Goal: Task Accomplishment & Management: Complete application form

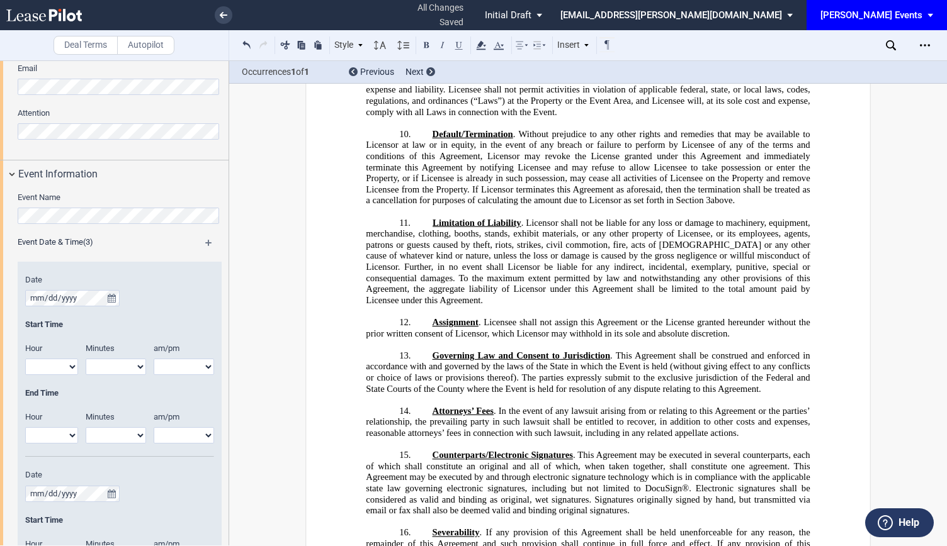
scroll to position [991, 0]
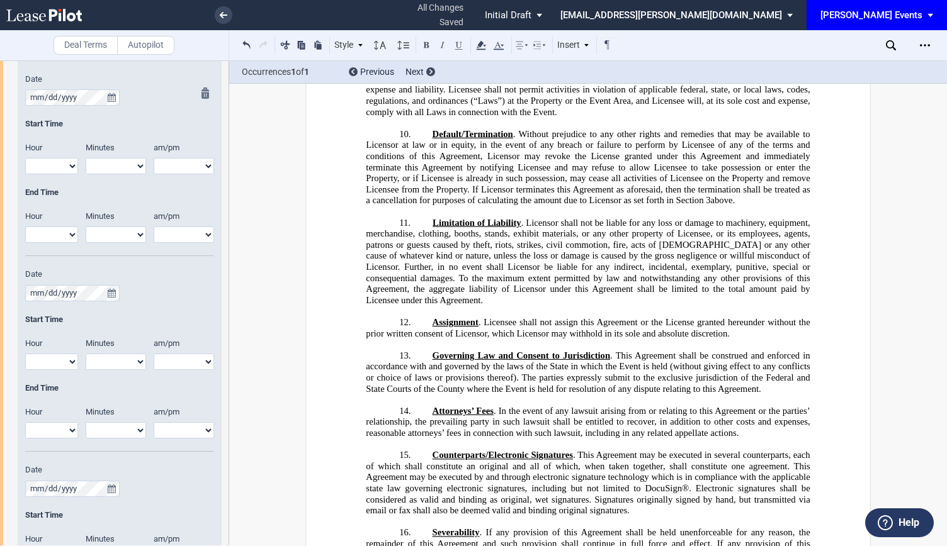
click at [60, 162] on select "1 2 3 4 5 6 7 8 9 10 11 12" at bounding box center [51, 166] width 53 height 16
select select "11"
click at [25, 158] on select "1 2 3 4 5 6 7 8 9 10 11 12" at bounding box center [51, 166] width 53 height 16
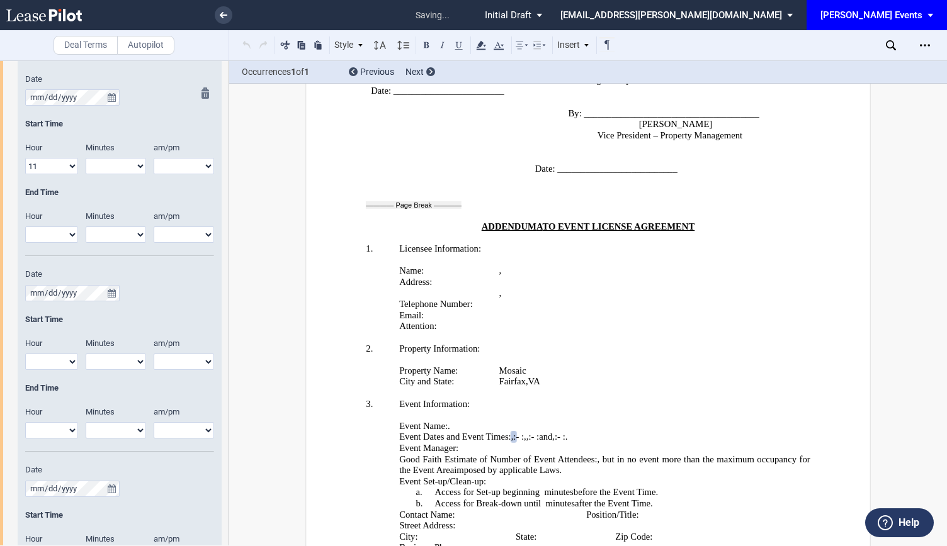
scroll to position [2241, 0]
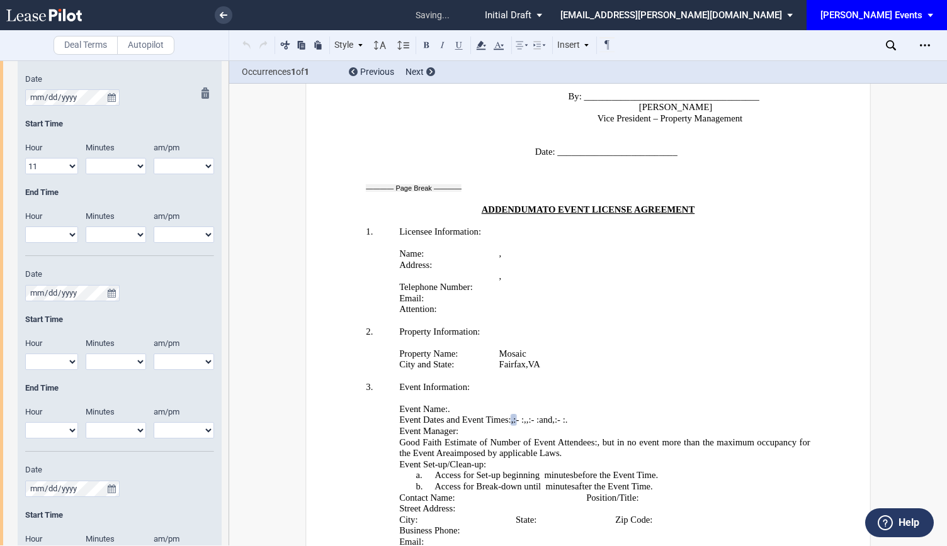
click at [145, 163] on div "Minutes 00 05 10 15 20 25 30 35 40 45 50 55" at bounding box center [120, 164] width 68 height 45
click at [131, 162] on select "00 05 10 15 20 25 30 35 40 45 50 55" at bounding box center [116, 166] width 60 height 16
select select "00"
click at [86, 158] on select "00 05 10 15 20 25 30 35 40 45 50 55" at bounding box center [116, 166] width 60 height 16
click at [176, 168] on select "am pm" at bounding box center [184, 166] width 60 height 16
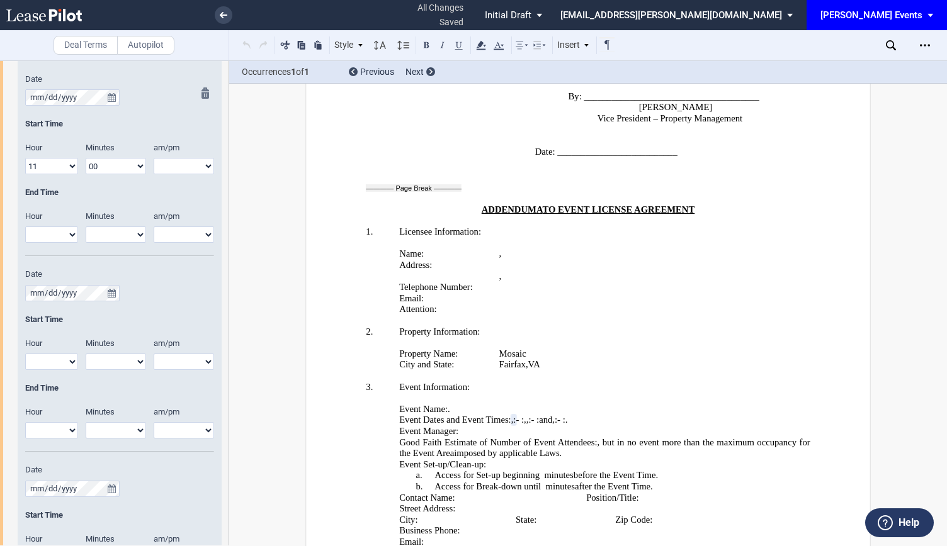
select select "pm"
click at [154, 158] on select "am pm" at bounding box center [184, 166] width 60 height 16
click at [65, 235] on select "1 2 3 4 5 6 7 8 9 10 11 12" at bounding box center [51, 235] width 53 height 16
select select "6"
click at [25, 227] on select "1 2 3 4 5 6 7 8 9 10 11 12" at bounding box center [51, 235] width 53 height 16
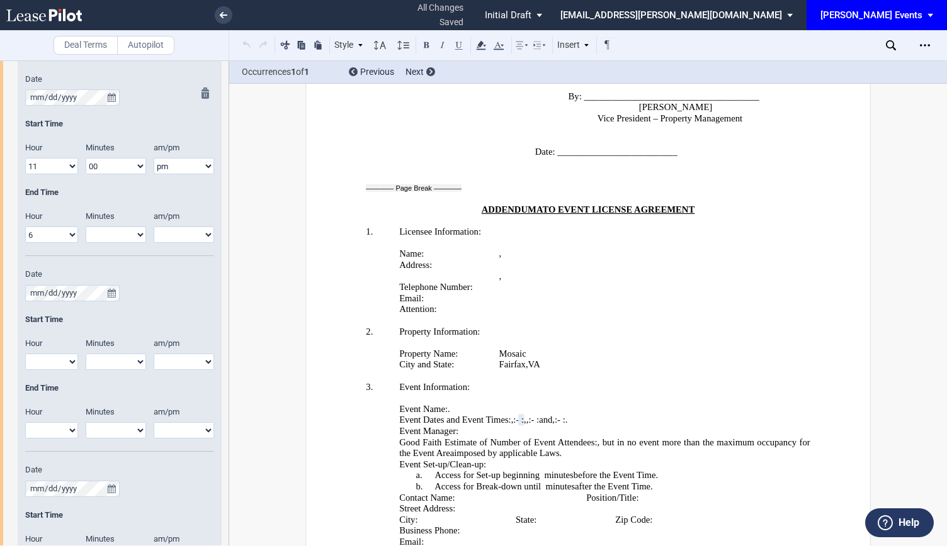
click at [129, 246] on div "Minutes 00 05 10 15 20 25 30 35 40 45 50 55" at bounding box center [120, 233] width 68 height 45
click at [132, 241] on select "00 05 10 15 20 25 30 35 40 45 50 55" at bounding box center [116, 235] width 60 height 16
select select "00"
click at [86, 227] on select "00 05 10 15 20 25 30 35 40 45 50 55" at bounding box center [116, 235] width 60 height 16
click at [172, 228] on select "am pm" at bounding box center [184, 235] width 60 height 16
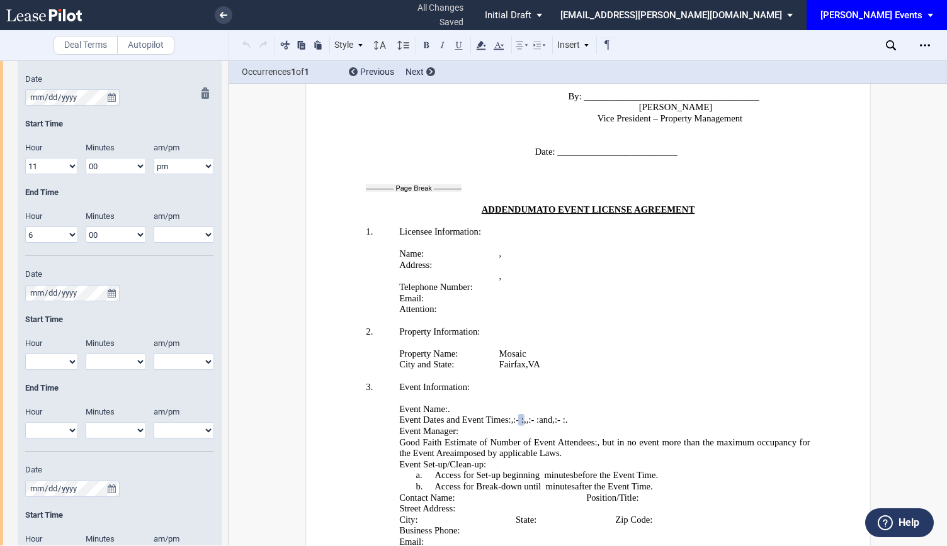
select select "pm"
click at [154, 227] on select "am pm" at bounding box center [184, 235] width 60 height 16
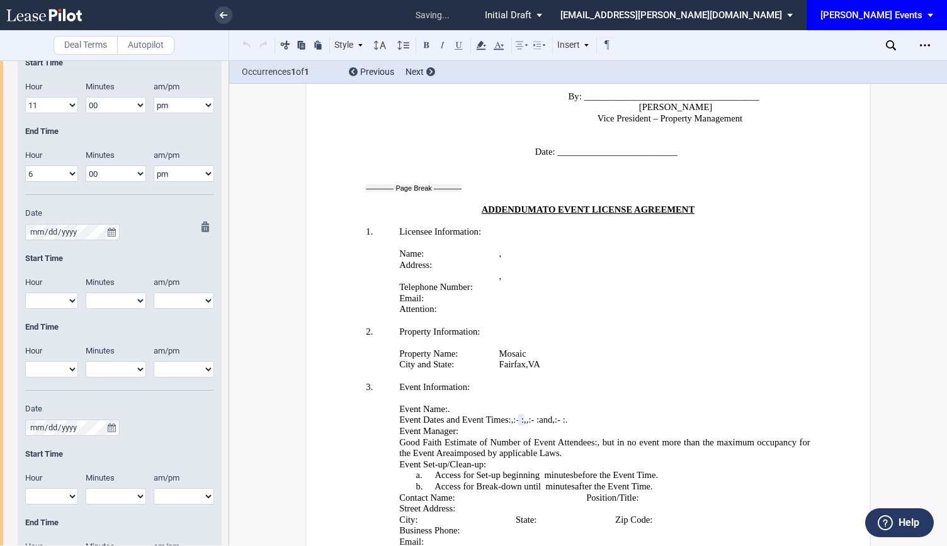
scroll to position [1117, 0]
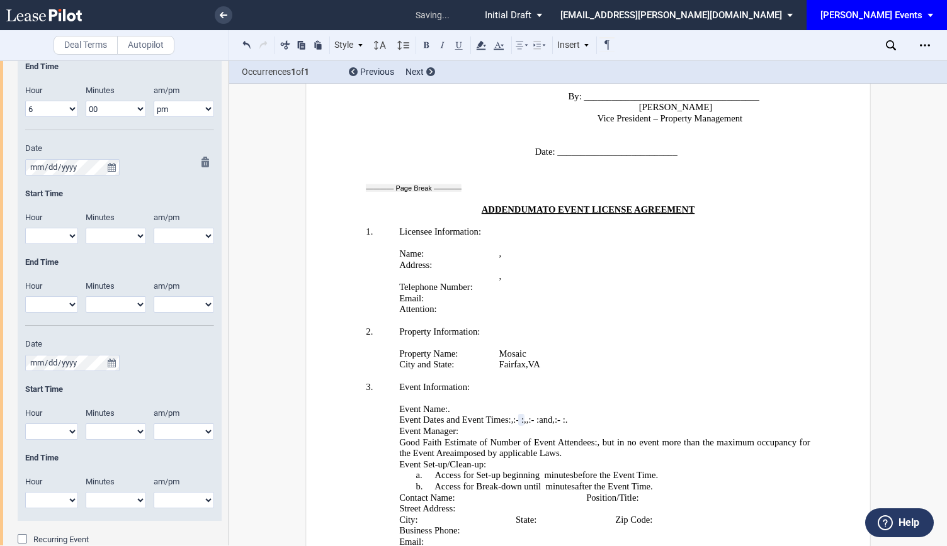
click at [65, 232] on select "1 2 3 4 5 6 7 8 9 10 11 12" at bounding box center [51, 236] width 53 height 16
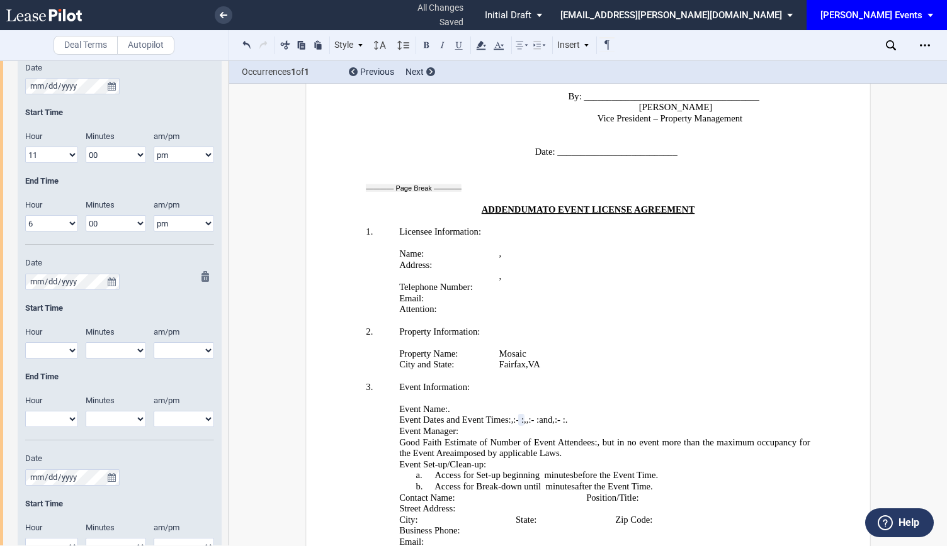
scroll to position [928, 0]
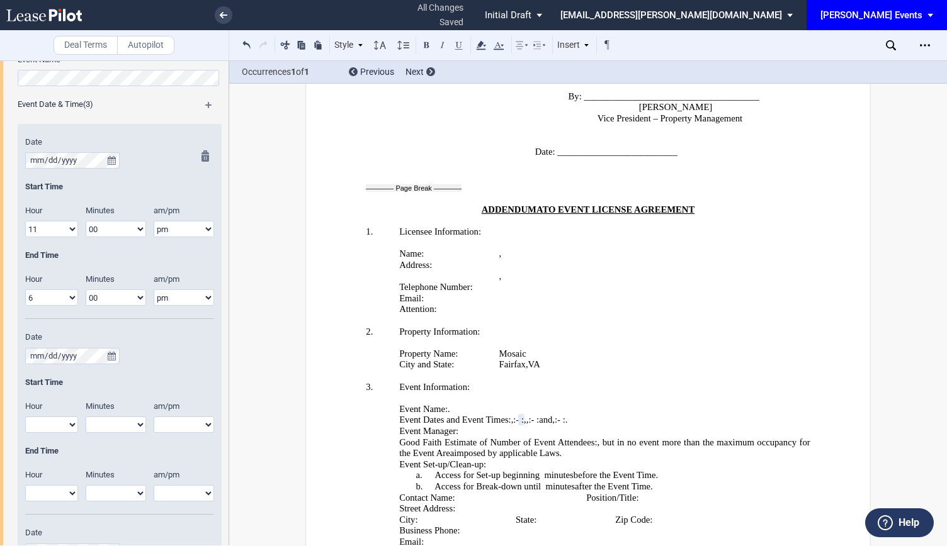
click at [97, 177] on div "Date Start Time Hour 1 2 3 4 5 6 7 8 9 10 11 12" at bounding box center [119, 228] width 189 height 183
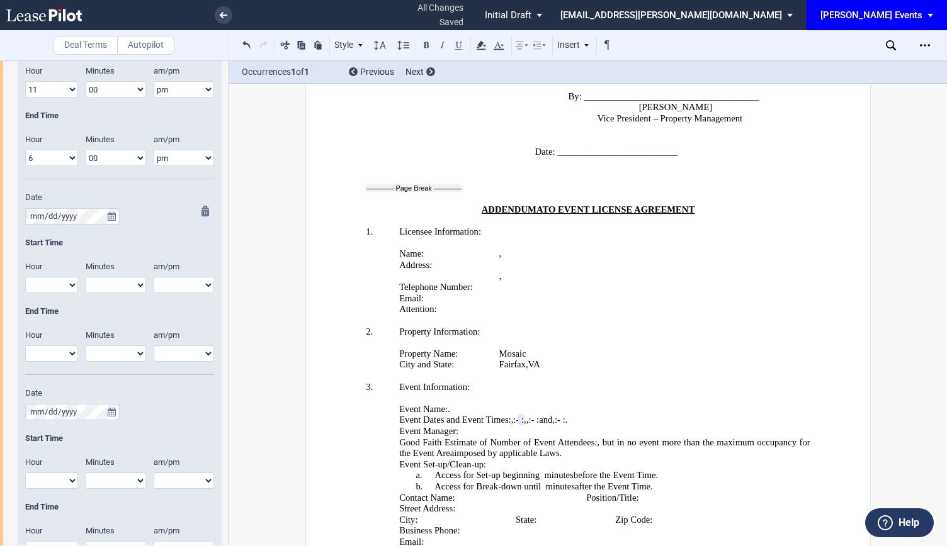
scroll to position [991, 0]
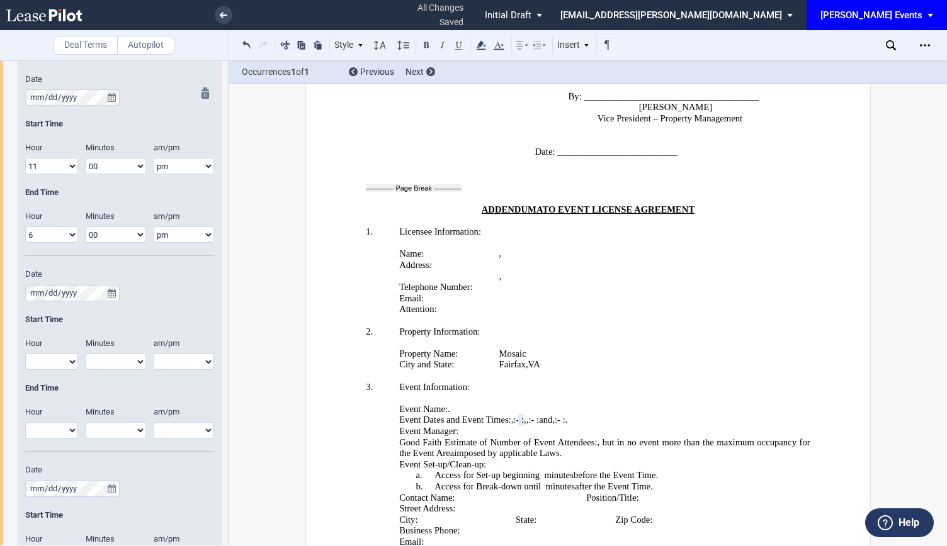
click at [61, 167] on select "1 2 3 4 5 6 7 8 9 10 11 12" at bounding box center [51, 166] width 53 height 16
select select "4"
click at [25, 158] on select "1 2 3 4 5 6 7 8 9 10 11 12" at bounding box center [51, 166] width 53 height 16
click at [111, 166] on select "00 05 10 15 20 25 30 35 40 45 50 55" at bounding box center [116, 166] width 60 height 16
select select "30"
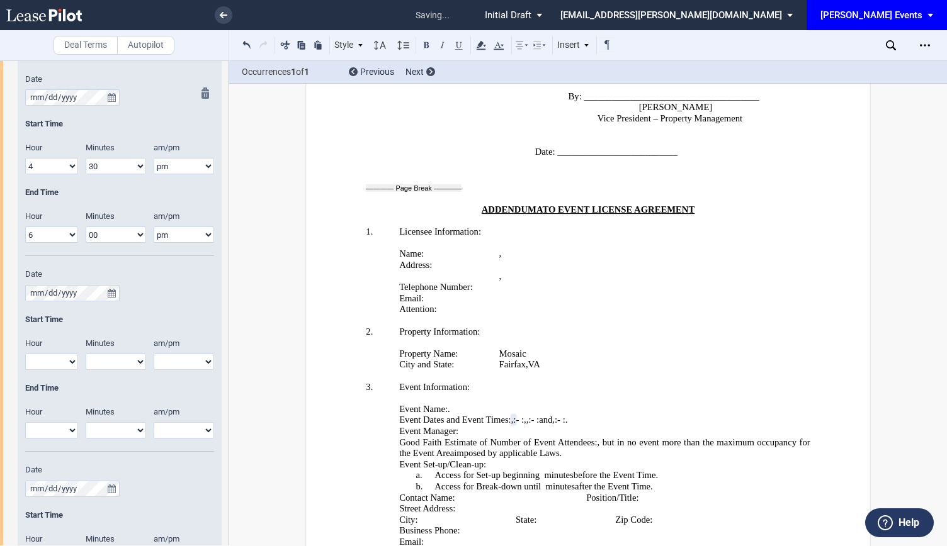
click at [86, 158] on select "00 05 10 15 20 25 30 35 40 45 50 55" at bounding box center [116, 166] width 60 height 16
click at [108, 234] on select "00 05 10 15 20 25 30 35 40 45 50 55" at bounding box center [116, 235] width 60 height 16
select select "30"
click at [86, 227] on select "00 05 10 15 20 25 30 35 40 45 50 55" at bounding box center [116, 235] width 60 height 16
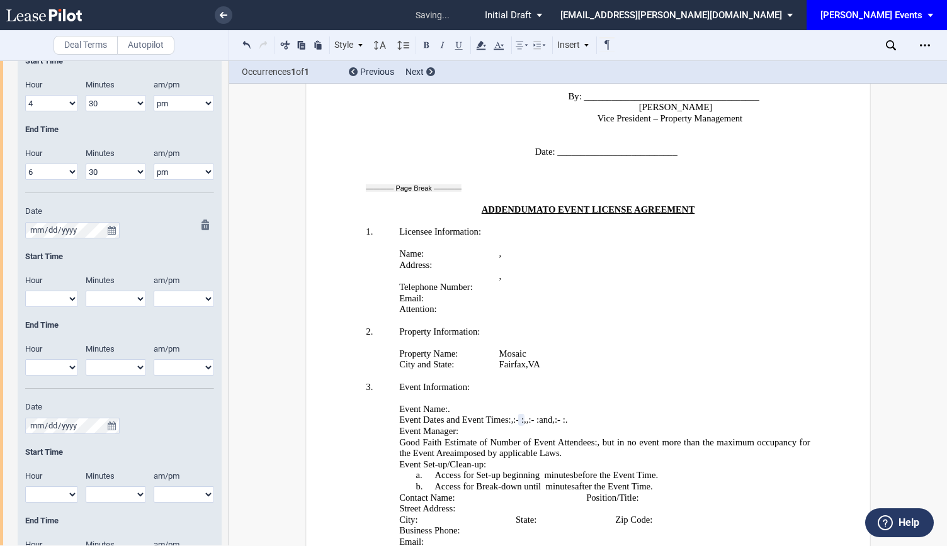
click at [80, 289] on div "Hour 1 2 3 4 5 6 7 8 9 10 11 12" at bounding box center [52, 297] width 68 height 45
click at [67, 300] on select "1 2 3 4 5 6 7 8 9 10 11 12" at bounding box center [51, 299] width 53 height 16
select select "11"
click at [25, 291] on select "1 2 3 4 5 6 7 8 9 10 11 12" at bounding box center [51, 299] width 53 height 16
click at [114, 292] on select "00 05 10 15 20 25 30 35 40 45 50 55" at bounding box center [116, 299] width 60 height 16
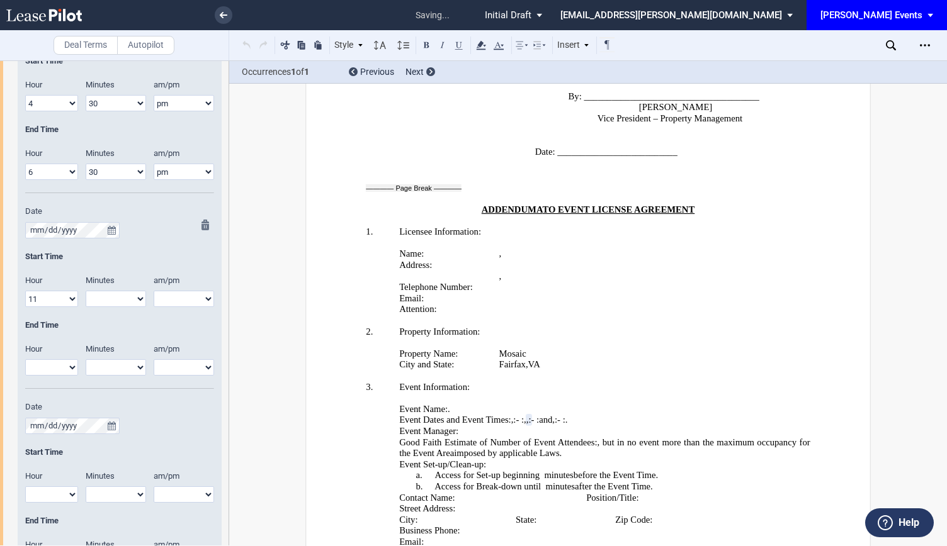
select select "00"
click at [86, 291] on select "00 05 10 15 20 25 30 35 40 45 50 55" at bounding box center [116, 299] width 60 height 16
drag, startPoint x: 182, startPoint y: 299, endPoint x: 179, endPoint y: 305, distance: 7.0
click at [182, 299] on select "am pm" at bounding box center [184, 299] width 60 height 16
select select "am"
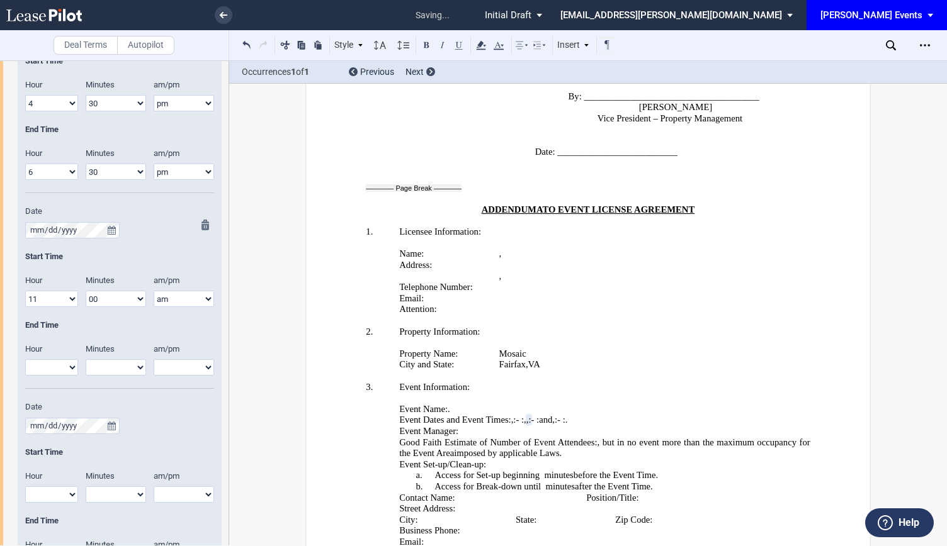
click at [154, 291] on select "am pm" at bounding box center [184, 299] width 60 height 16
click at [71, 363] on select "1 2 3 4 5 6 7 8 9 10 11 12" at bounding box center [51, 367] width 53 height 16
select select "6"
click at [25, 359] on select "1 2 3 4 5 6 7 8 9 10 11 12" at bounding box center [51, 367] width 53 height 16
click at [102, 366] on select "00 05 10 15 20 25 30 35 40 45 50 55" at bounding box center [116, 367] width 60 height 16
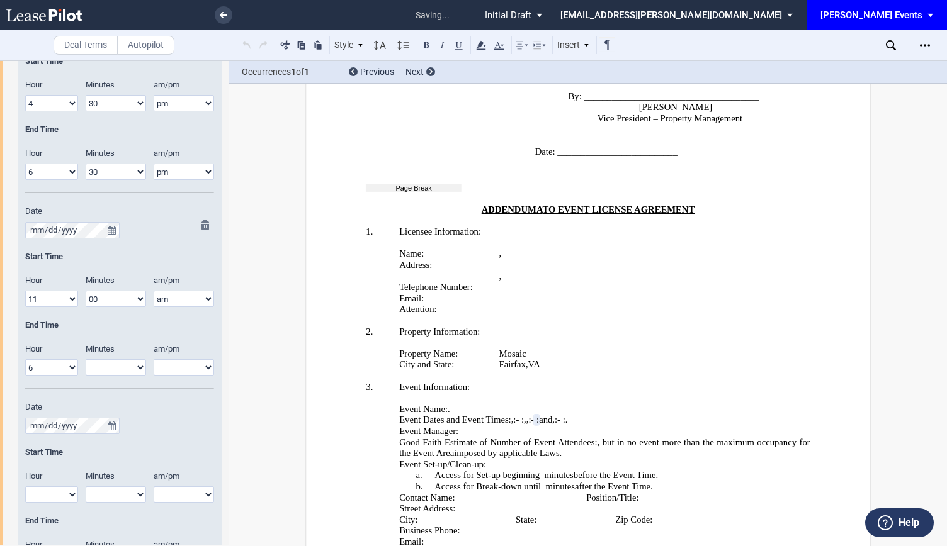
select select "00"
click at [86, 359] on select "00 05 10 15 20 25 30 35 40 45 50 55" at bounding box center [116, 367] width 60 height 16
click at [169, 362] on select "am pm" at bounding box center [184, 367] width 60 height 16
select select "pm"
click at [154, 359] on select "am pm" at bounding box center [184, 367] width 60 height 16
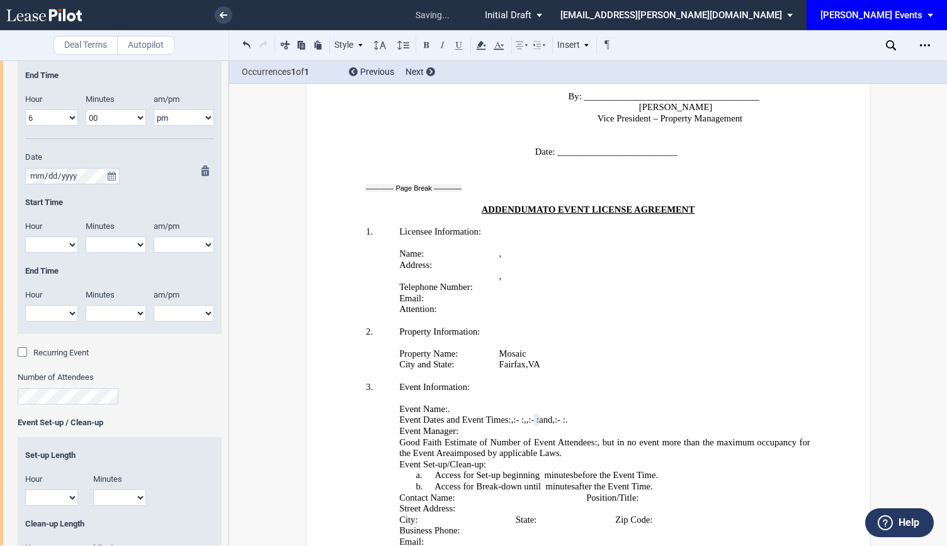
scroll to position [1306, 0]
click at [57, 240] on select "1 2 3 4 5 6 7 8 9 10 11 12" at bounding box center [51, 243] width 53 height 16
select select "11"
click at [25, 235] on select "1 2 3 4 5 6 7 8 9 10 11 12" at bounding box center [51, 243] width 53 height 16
click at [132, 241] on select "00 05 10 15 20 25 30 35 40 45 50 55" at bounding box center [116, 243] width 60 height 16
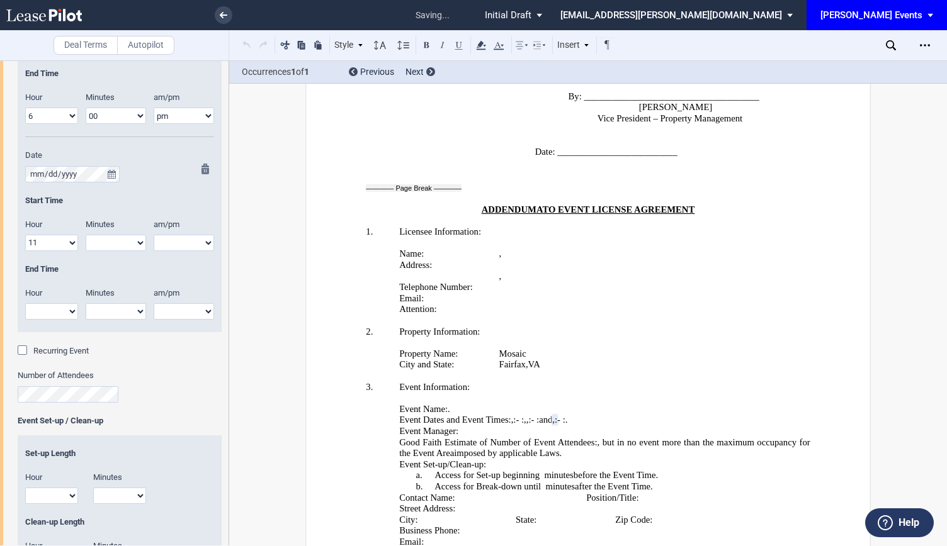
select select "00"
click at [86, 235] on select "00 05 10 15 20 25 30 35 40 45 50 55" at bounding box center [116, 243] width 60 height 16
click at [176, 249] on select "am pm" at bounding box center [184, 243] width 60 height 16
select select "am"
click at [154, 235] on select "am pm" at bounding box center [184, 243] width 60 height 16
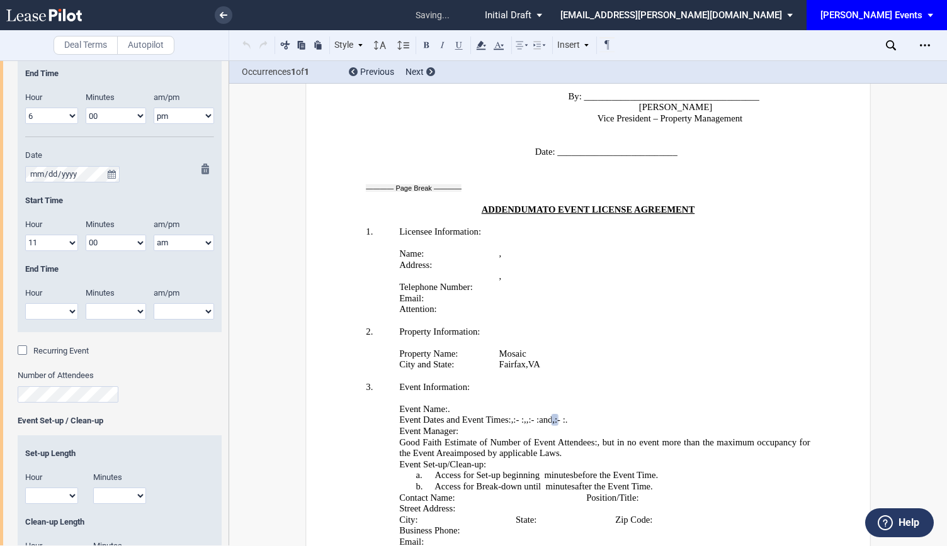
click at [77, 309] on div "Hour 1 2 3 4 5 6 7 8 9 10 11 12" at bounding box center [52, 310] width 68 height 45
click at [53, 315] on select "1 2 3 4 5 6 7 8 9 10 11 12" at bounding box center [51, 311] width 53 height 16
select select "6"
click at [25, 303] on select "1 2 3 4 5 6 7 8 9 10 11 12" at bounding box center [51, 311] width 53 height 16
click at [120, 313] on select "00 05 10 15 20 25 30 35 40 45 50 55" at bounding box center [116, 311] width 60 height 16
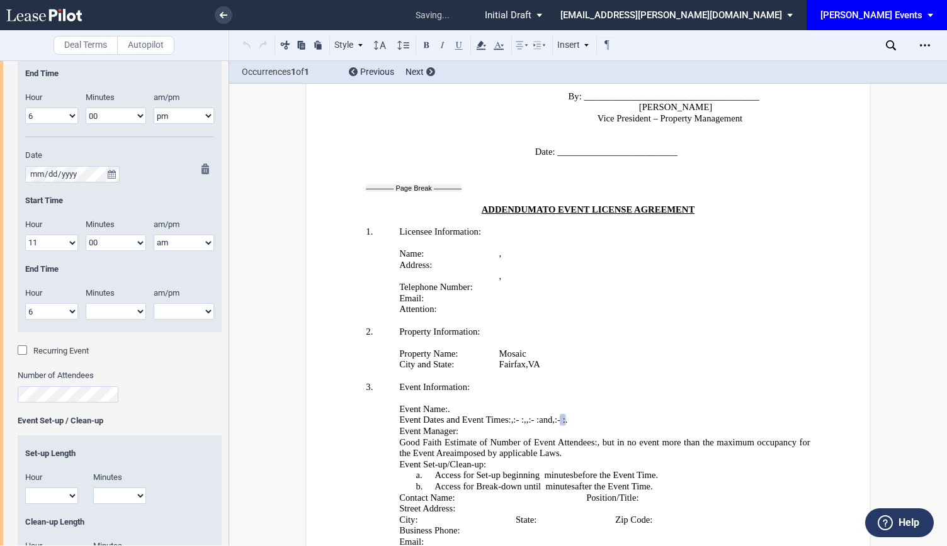
select select "00"
click at [86, 303] on select "00 05 10 15 20 25 30 35 40 45 50 55" at bounding box center [116, 311] width 60 height 16
click at [194, 307] on div at bounding box center [202, 248] width 16 height 169
click at [190, 315] on select "am pm" at bounding box center [184, 311] width 60 height 16
select select "pm"
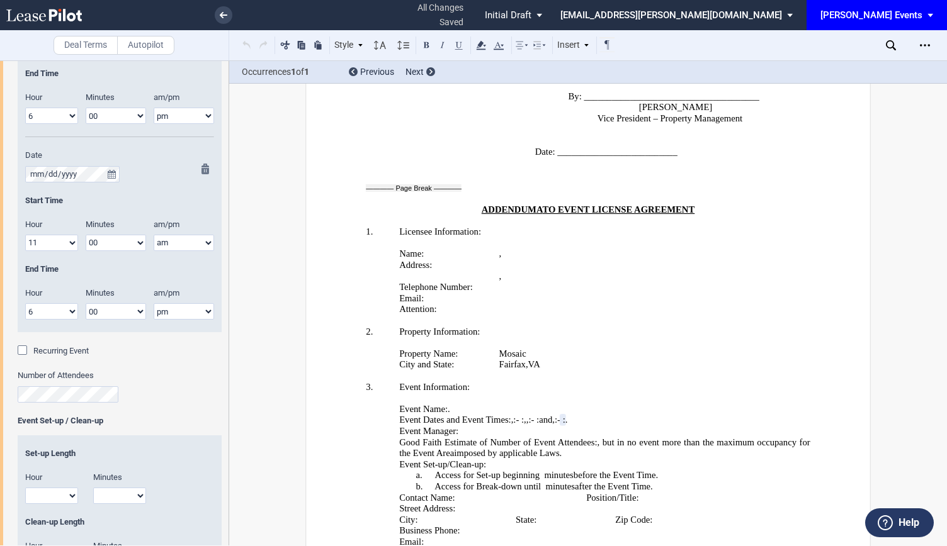
click at [154, 303] on select "am pm" at bounding box center [184, 311] width 60 height 16
click at [60, 490] on select "1 2 3 4 5 6 7 8 9 10 11 12" at bounding box center [51, 496] width 53 height 16
select select "2"
click at [25, 488] on select "1 2 3 4 5 6 7 8 9 10 11 12" at bounding box center [51, 496] width 53 height 16
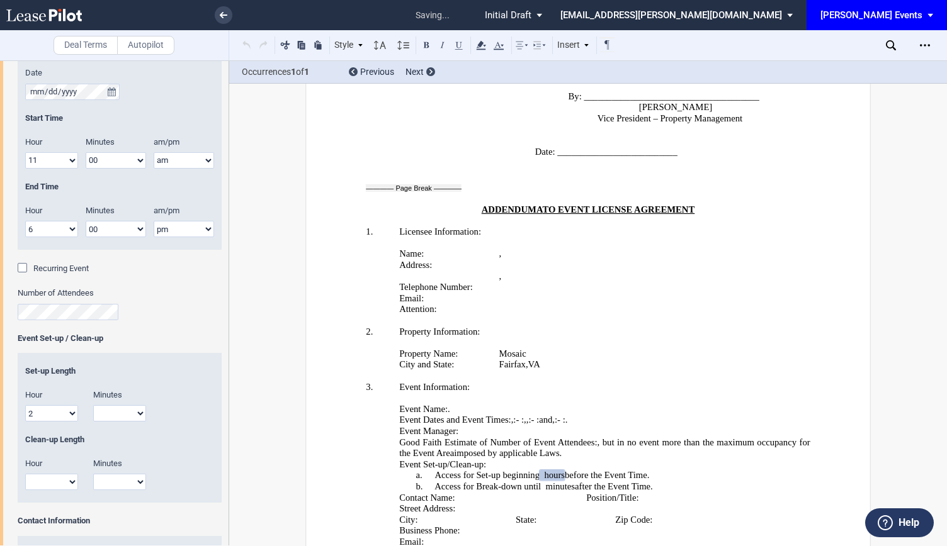
scroll to position [1495, 0]
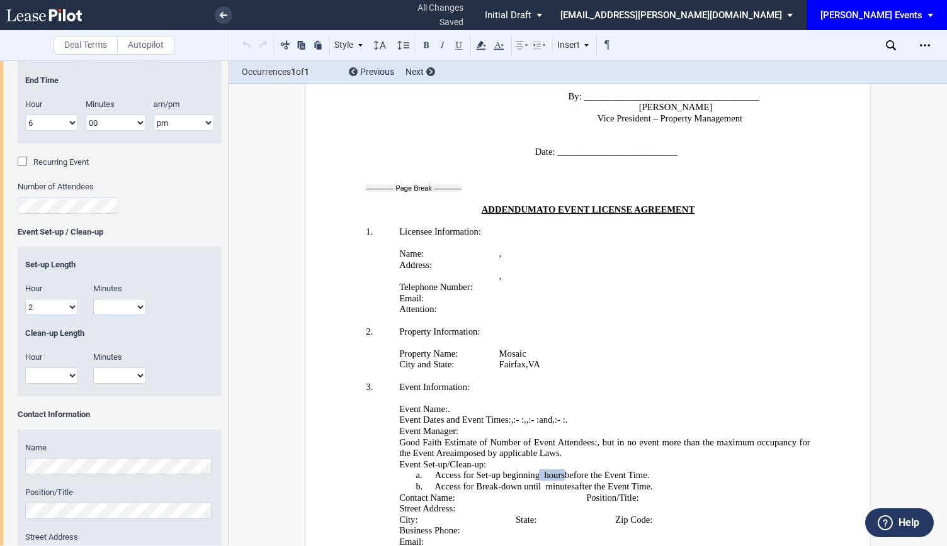
click at [134, 310] on select "00 15 30 45" at bounding box center [119, 307] width 53 height 16
select select "00"
click at [93, 299] on select "00 15 30 45" at bounding box center [119, 307] width 53 height 16
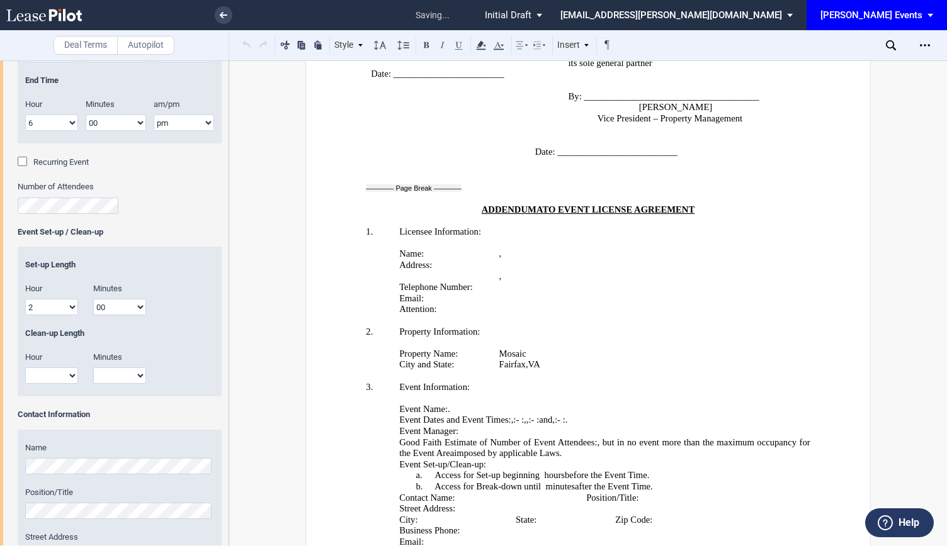
click at [55, 378] on select "1 2 3 4 5 6 7 8 9 10 11 12" at bounding box center [51, 376] width 53 height 16
select select "2"
click at [25, 368] on select "1 2 3 4 5 6 7 8 9 10 11 12" at bounding box center [51, 376] width 53 height 16
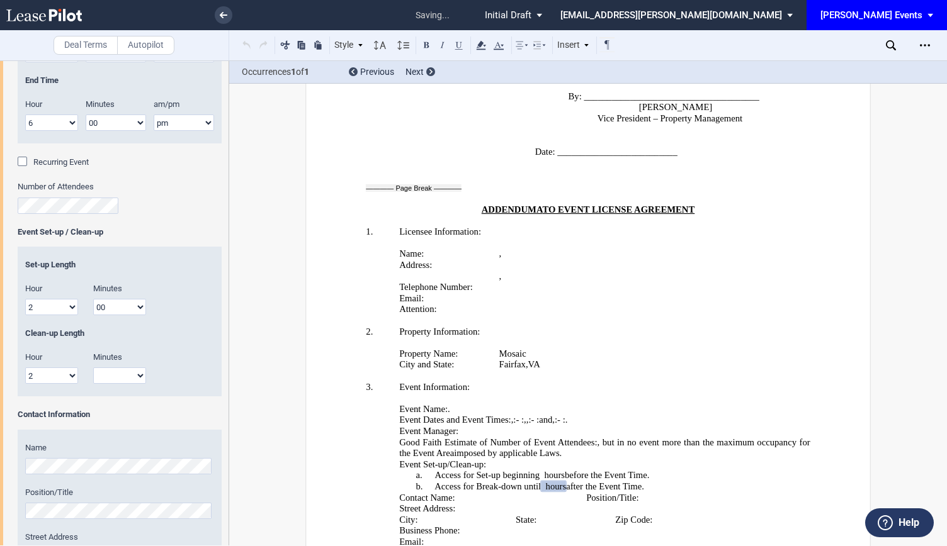
click at [118, 380] on select "00 15 30 45" at bounding box center [119, 376] width 53 height 16
select select "00"
click at [93, 368] on select "00 15 30 45" at bounding box center [119, 376] width 53 height 16
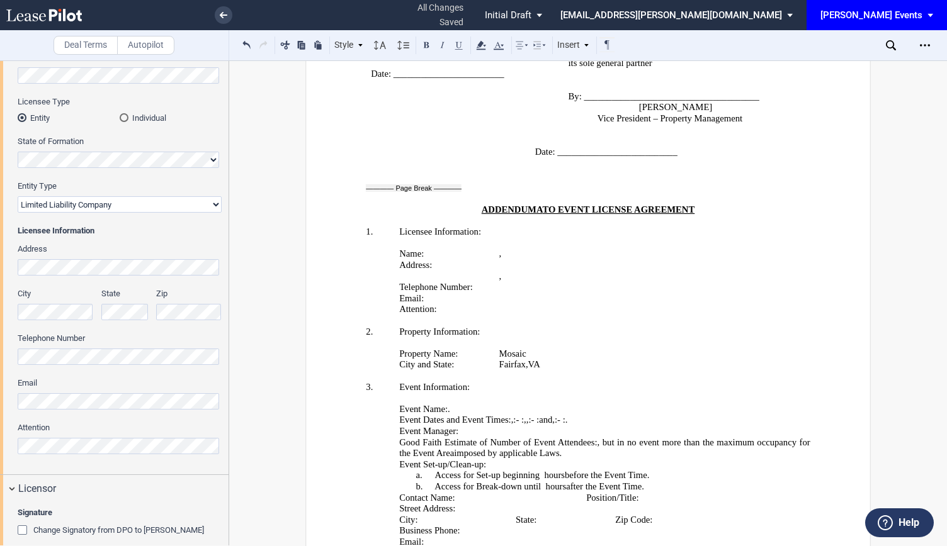
scroll to position [252, 0]
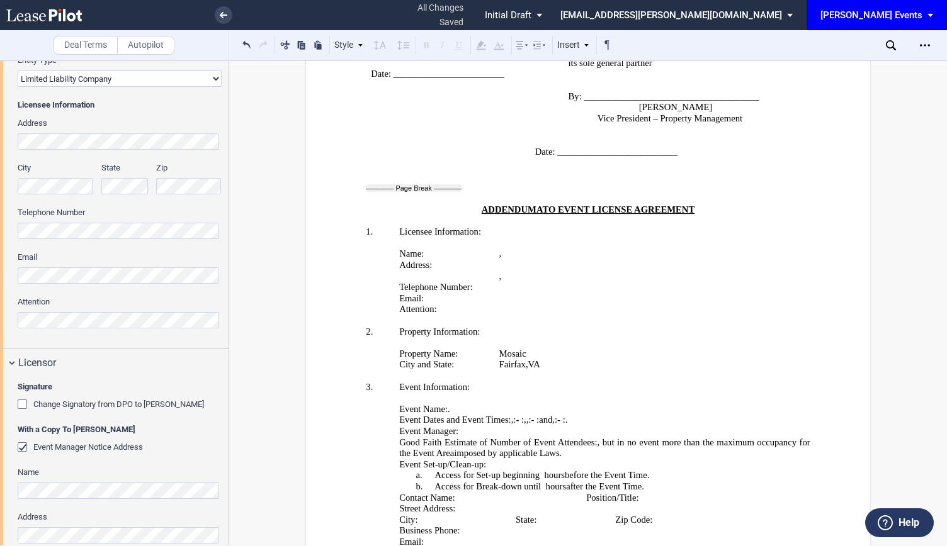
click at [0, 322] on div "Licensee Trade Name Licensee Name Licensee Type Entity Individual State of Form…" at bounding box center [114, 112] width 228 height 473
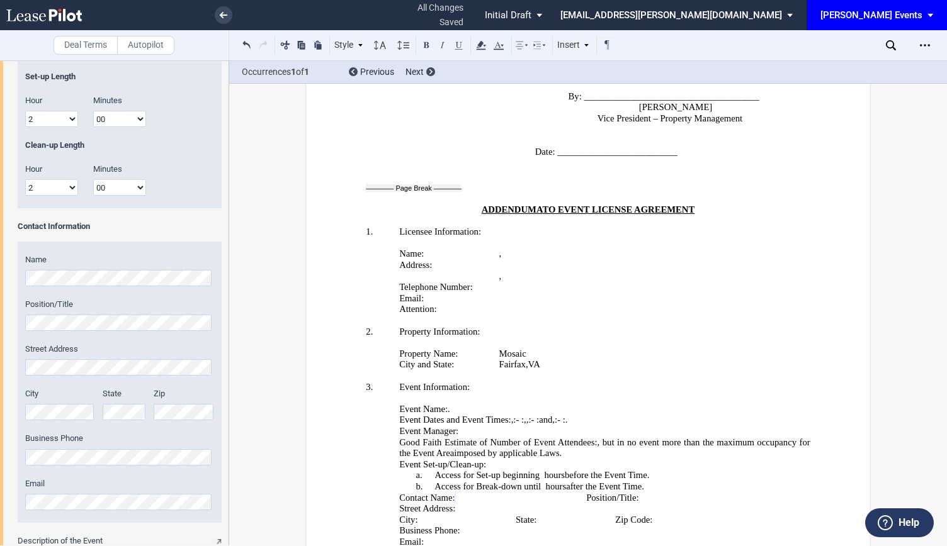
scroll to position [2437, 0]
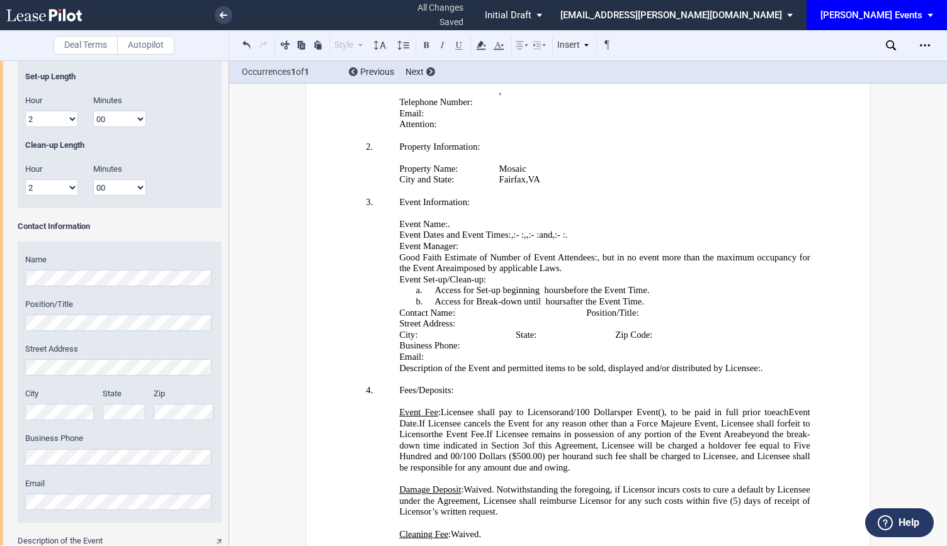
scroll to position [1872, 0]
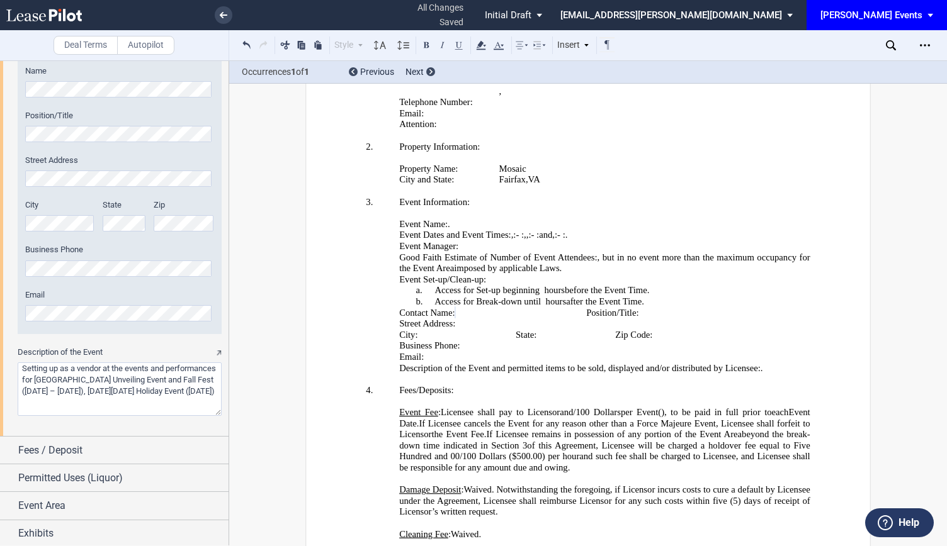
click at [91, 415] on textarea "Description of the Event" at bounding box center [120, 389] width 204 height 53
click at [21, 369] on textarea "Description of the Event" at bounding box center [120, 389] width 204 height 53
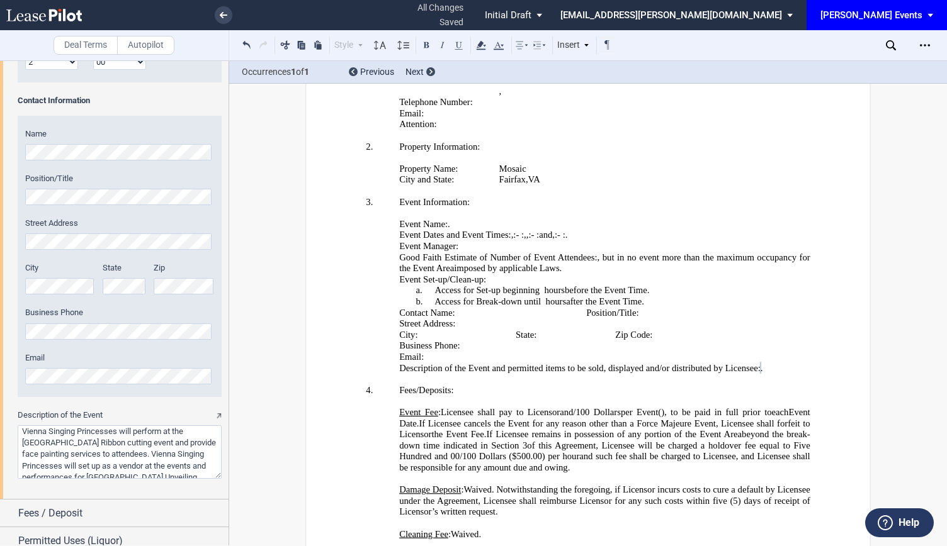
click at [146, 453] on textarea "Description of the Event" at bounding box center [120, 451] width 204 height 53
click at [174, 464] on textarea "Description of the Event" at bounding box center [120, 451] width 204 height 53
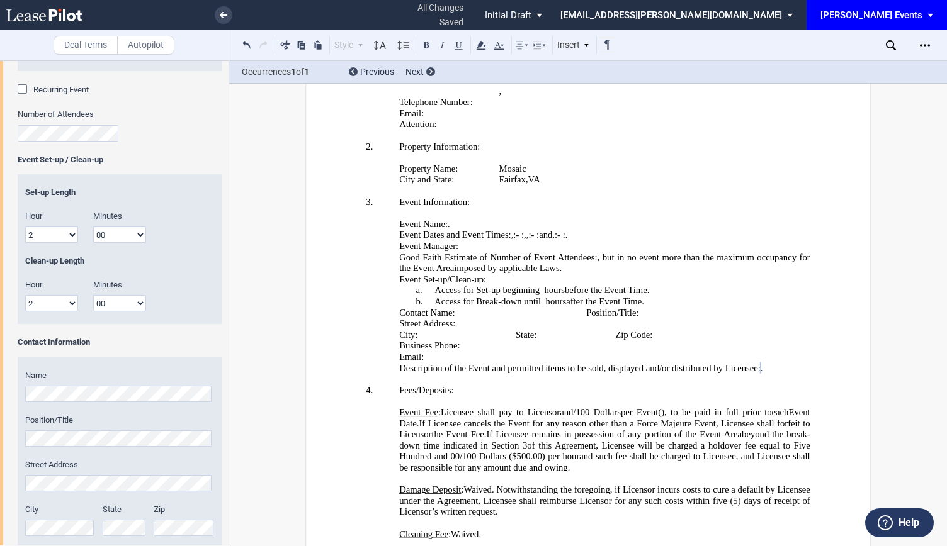
scroll to position [1872, 0]
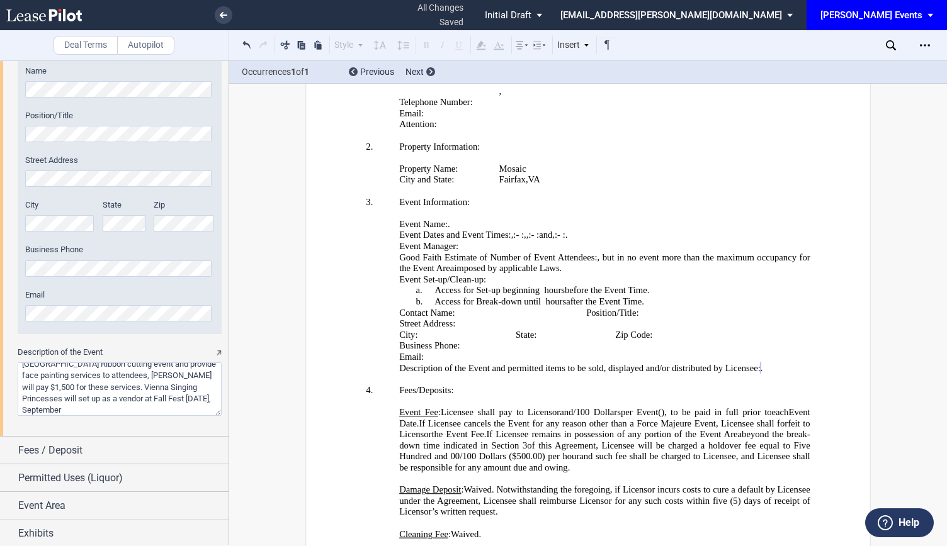
drag, startPoint x: 116, startPoint y: 411, endPoint x: 16, endPoint y: 413, distance: 100.1
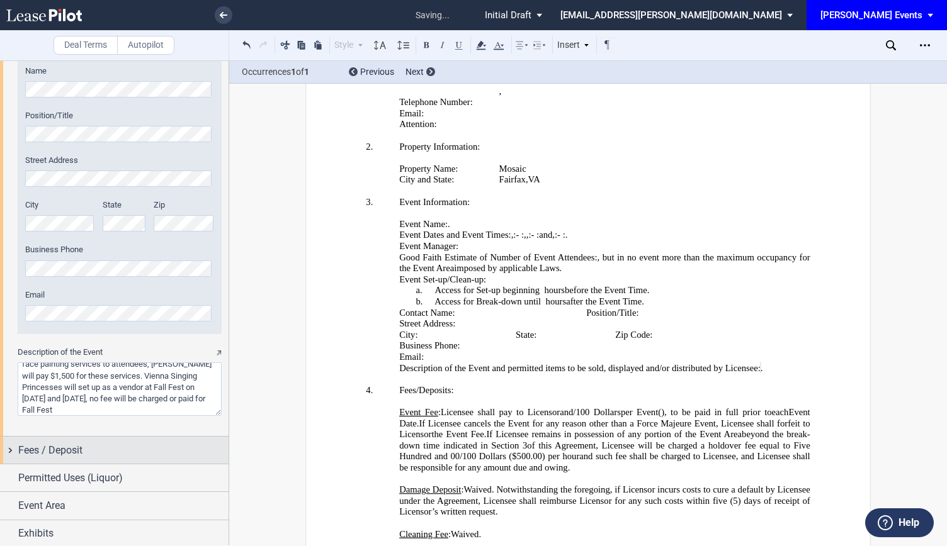
type textarea "Vienna Singing Princesses will perform at the Strawberry Park Ribbon cutting ev…"
click at [136, 440] on div "Fees / Deposit" at bounding box center [114, 450] width 228 height 27
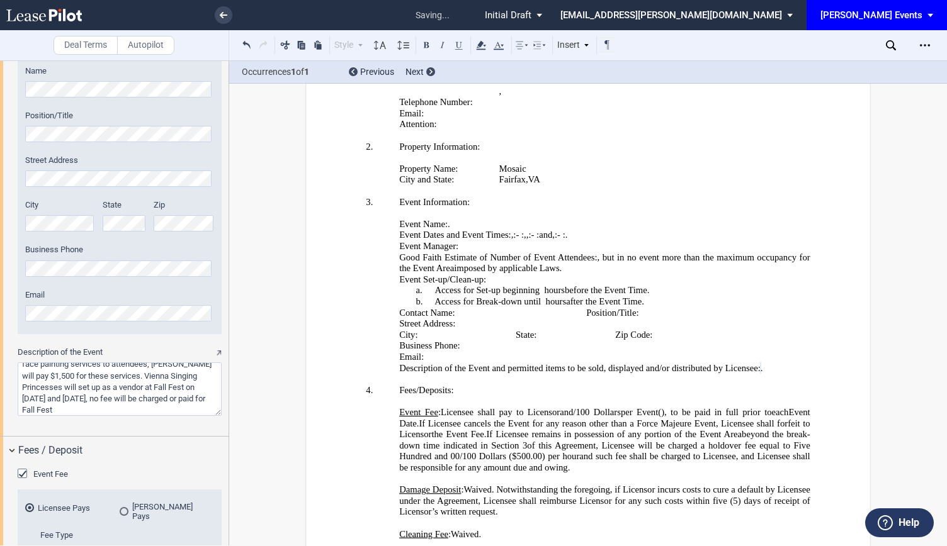
scroll to position [2061, 0]
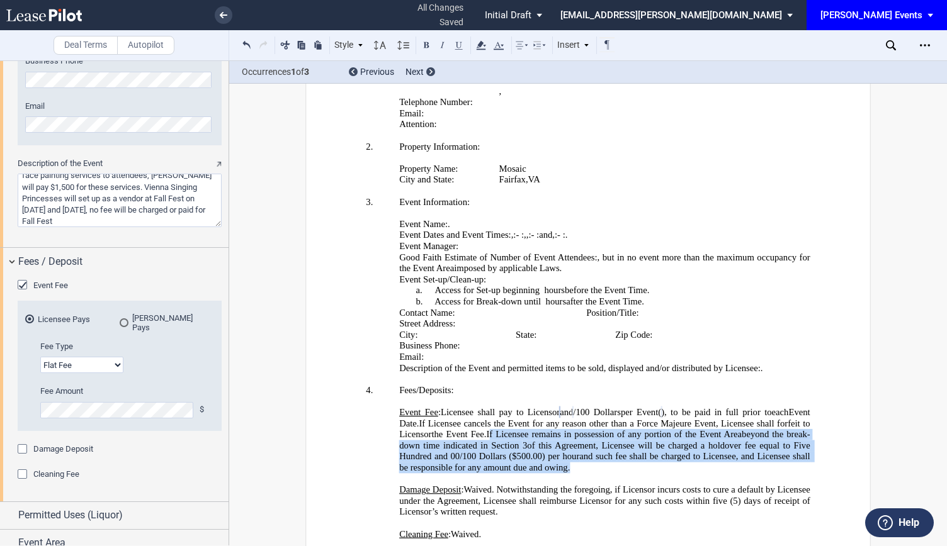
drag, startPoint x: 732, startPoint y: 348, endPoint x: 670, endPoint y: 310, distance: 72.3
click at [670, 407] on p "Event Fee : Licensee shall pay to Licensor ﻿ ﻿ and ﻿ ﻿ /100 Dollars per Event (…" at bounding box center [604, 440] width 411 height 67
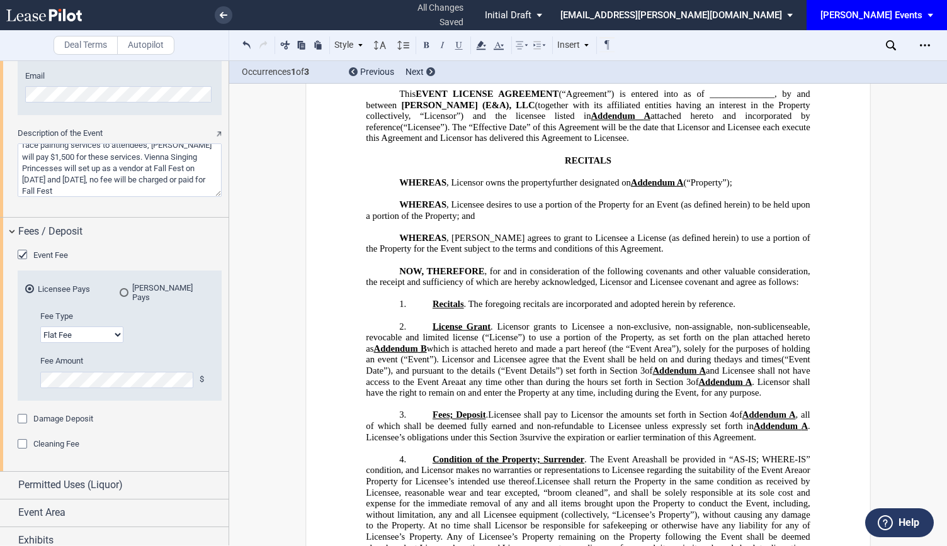
scroll to position [0, 0]
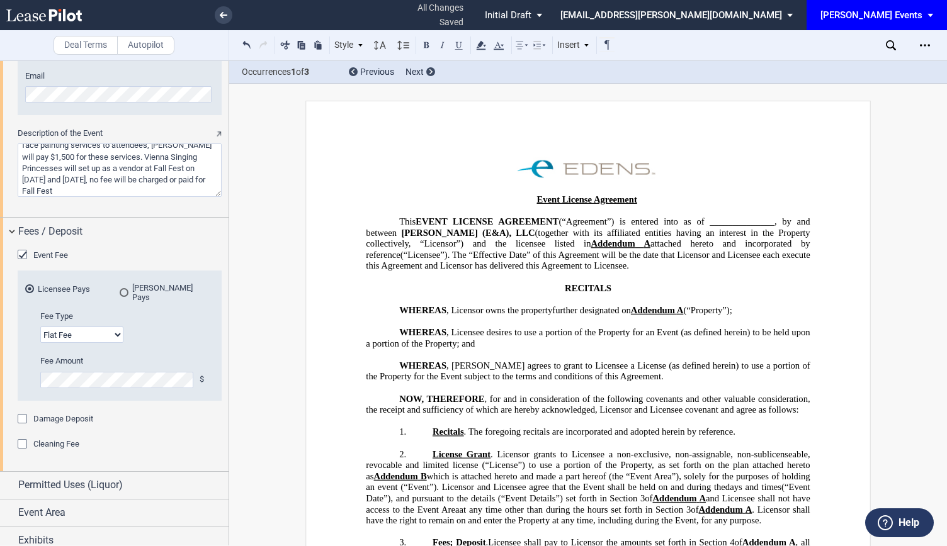
click at [670, 227] on span "(together with its affiliated entities having an interest in the Property colle…" at bounding box center [589, 237] width 446 height 21
click at [60, 505] on span "Event Area" at bounding box center [41, 512] width 47 height 15
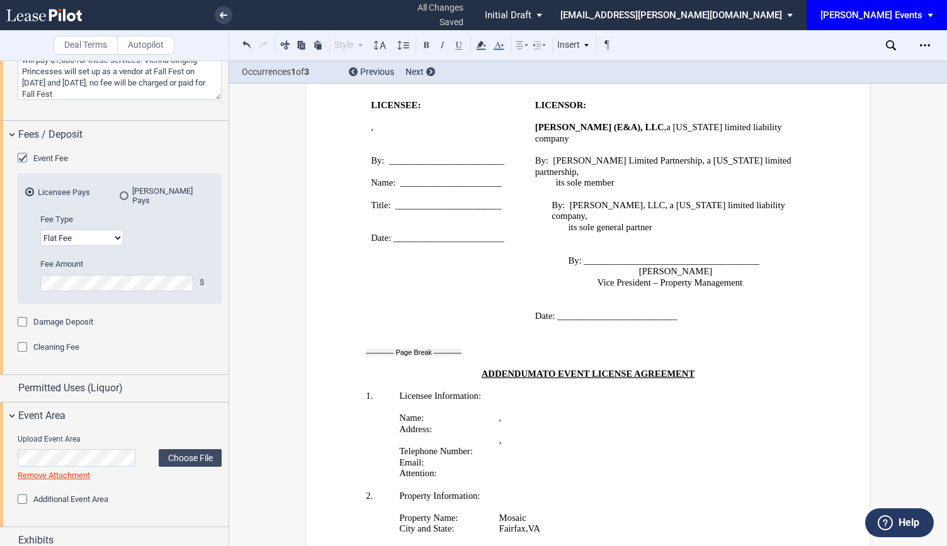
scroll to position [2405, 0]
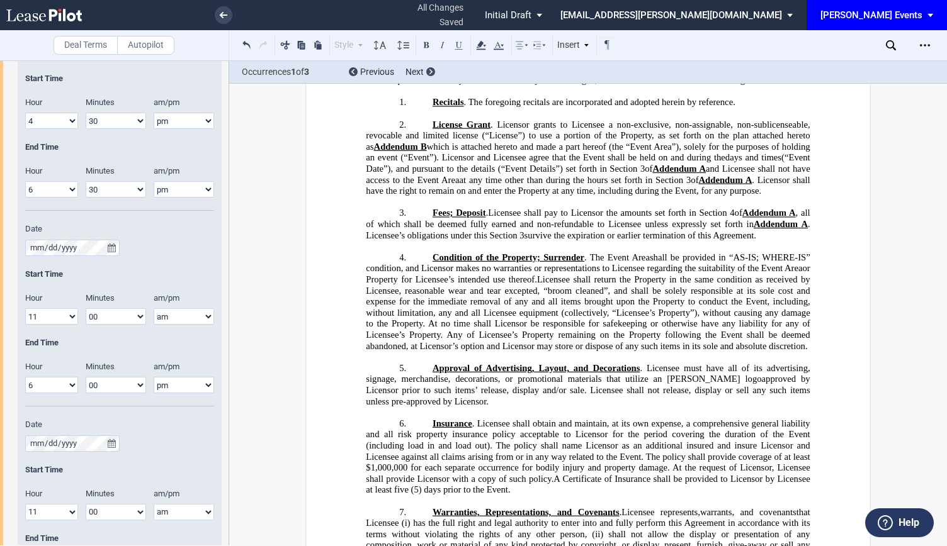
scroll to position [1196, 0]
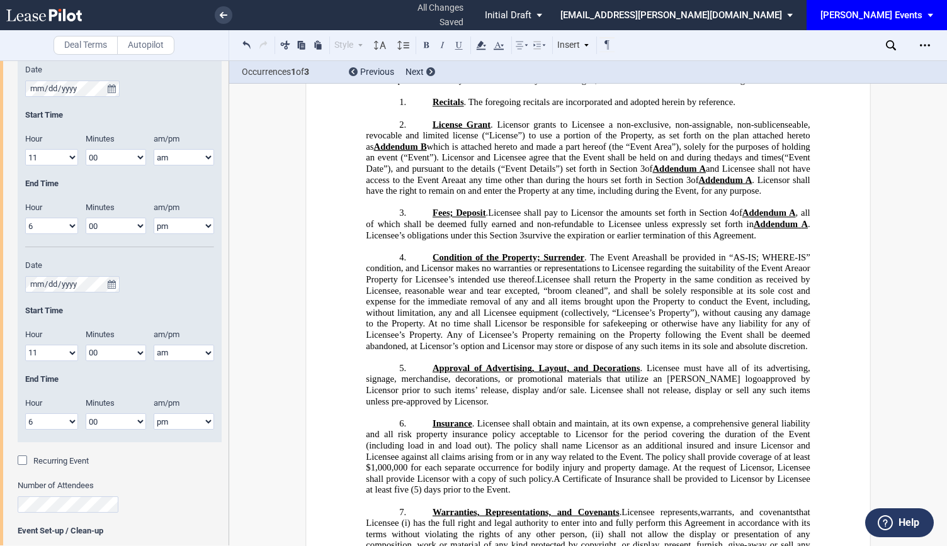
click at [64, 460] on span "Recurring Event" at bounding box center [60, 460] width 55 height 9
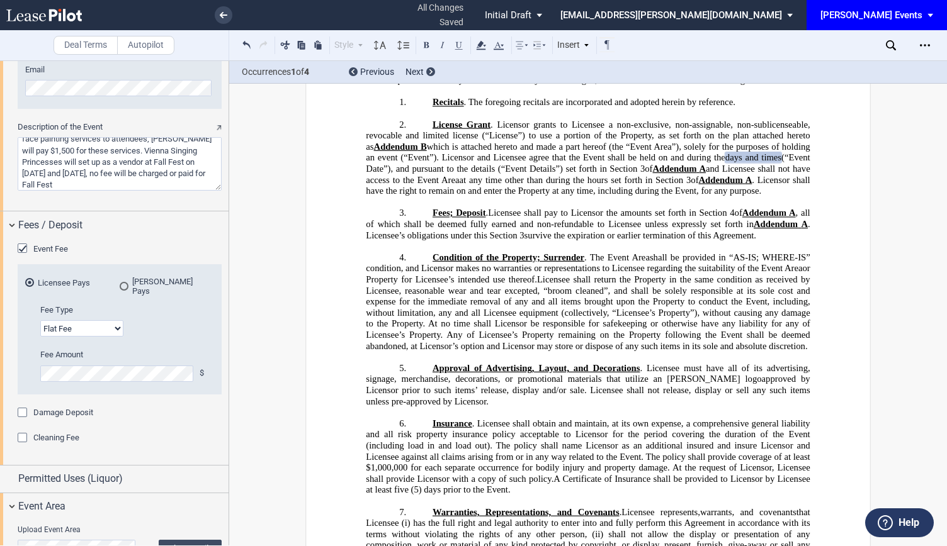
scroll to position [2188, 0]
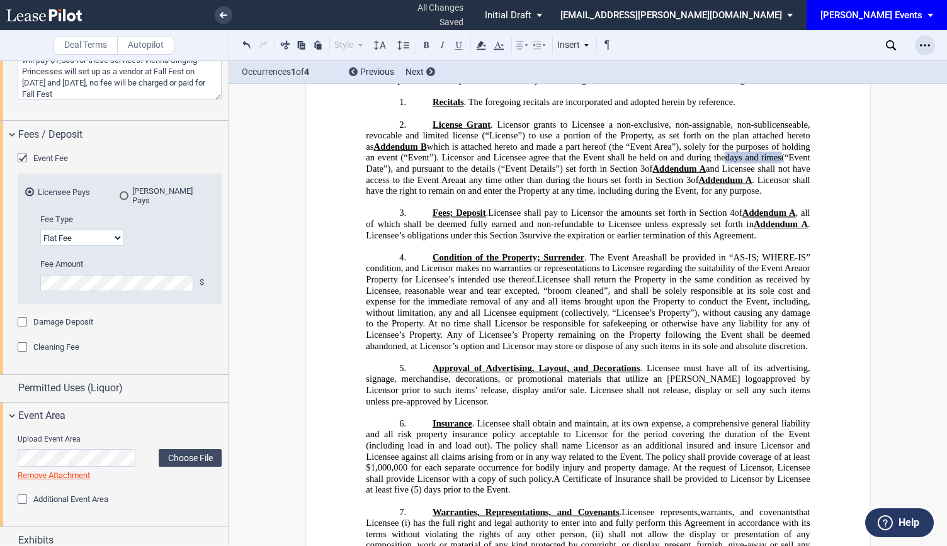
click at [928, 43] on icon "Open Lease options menu" at bounding box center [925, 45] width 10 height 10
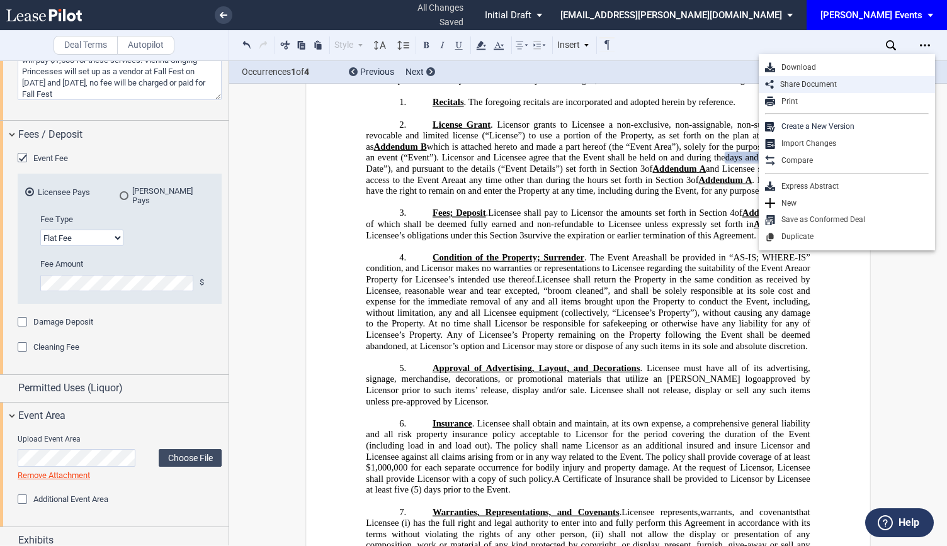
click at [831, 86] on div "Share Document" at bounding box center [851, 84] width 155 height 11
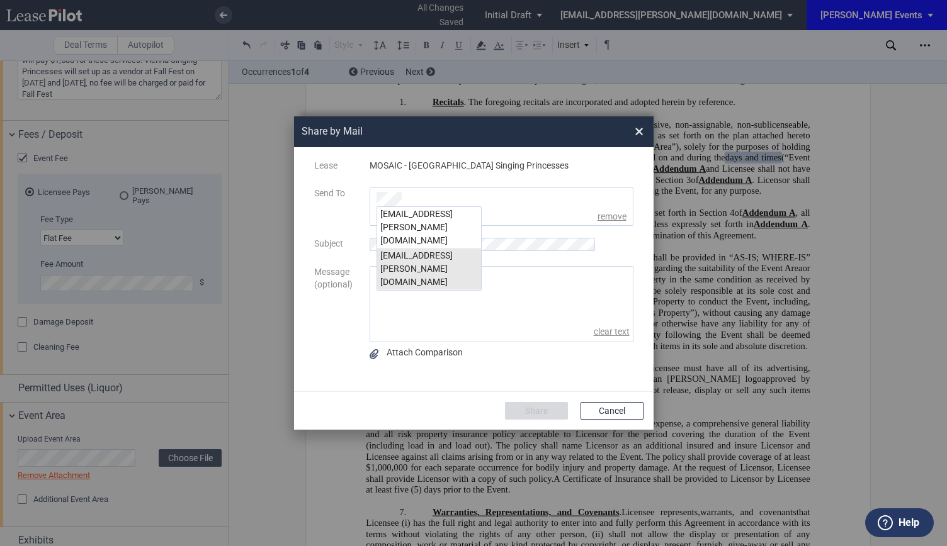
click at [405, 249] on div "msteeb@edens.com" at bounding box center [429, 270] width 104 height 42
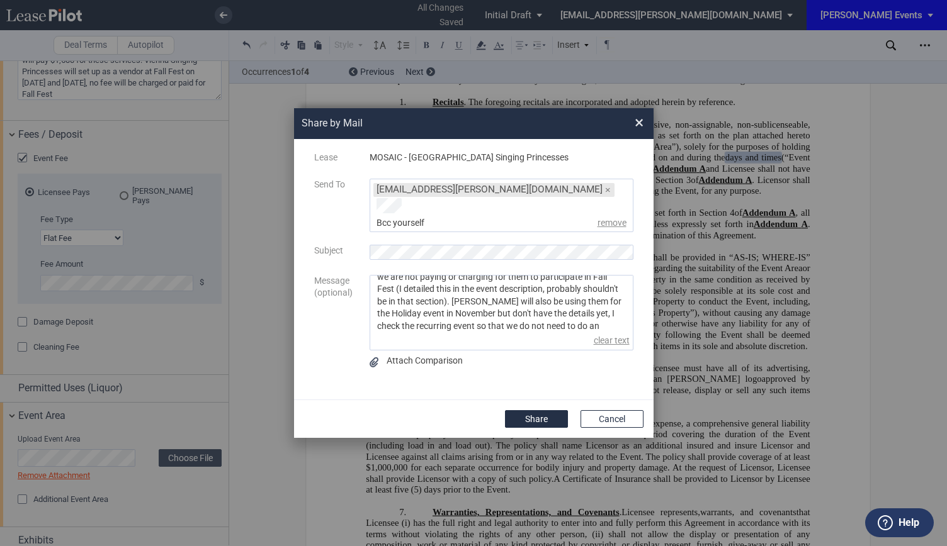
scroll to position [81, 0]
type textarea "Hi Malinda- Can you assist with reviewing the following contract for the Strawb…"
drag, startPoint x: 540, startPoint y: 324, endPoint x: 507, endPoint y: 310, distance: 36.1
click at [507, 310] on div "Hi Malinda- Can you assist with reviewing the following contract for the Strawb…" at bounding box center [501, 313] width 264 height 76
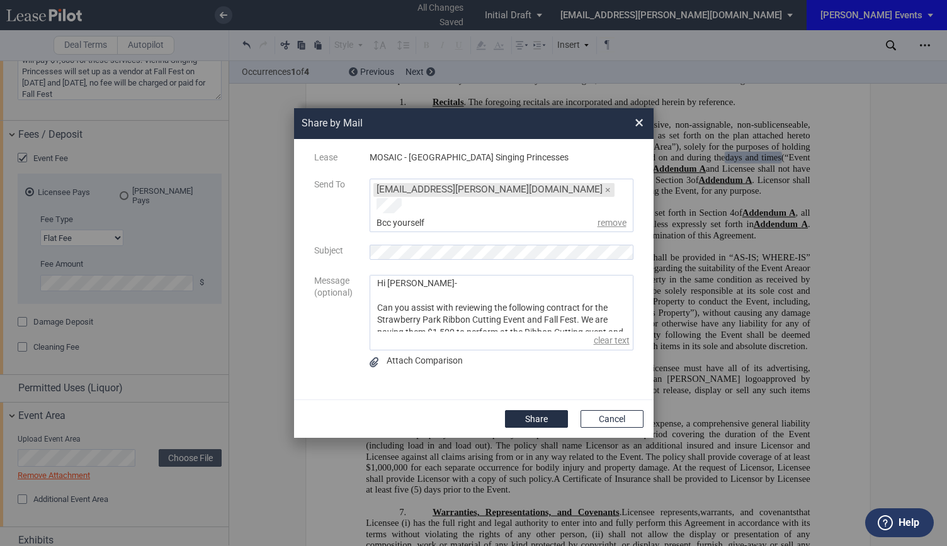
drag, startPoint x: 524, startPoint y: 318, endPoint x: 264, endPoint y: 218, distance: 278.3
click at [264, 218] on div "Share by Mail × Lease MOSAIC - Vienna Singing Princesses Send To msteeb@edens.c…" at bounding box center [473, 273] width 947 height 546
click at [633, 413] on button "Cancel" at bounding box center [611, 419] width 63 height 18
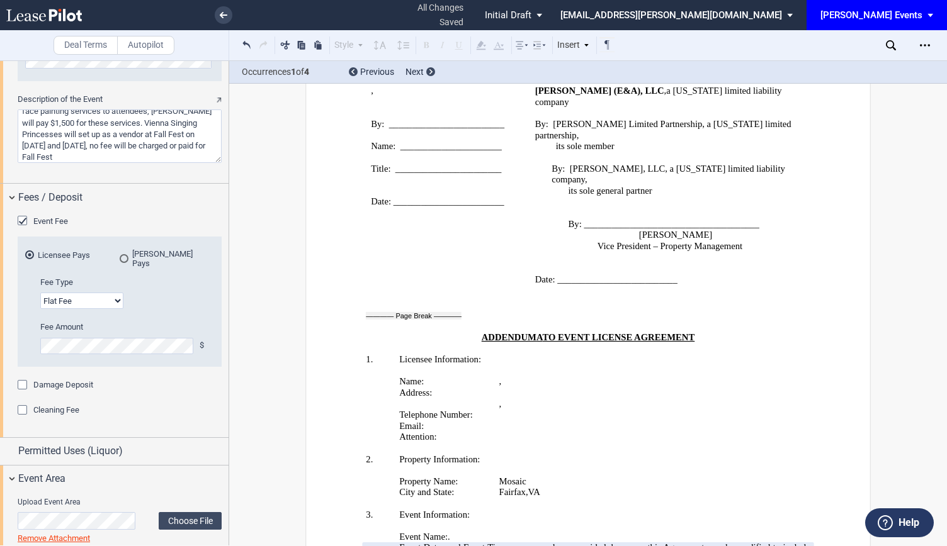
scroll to position [2155, 0]
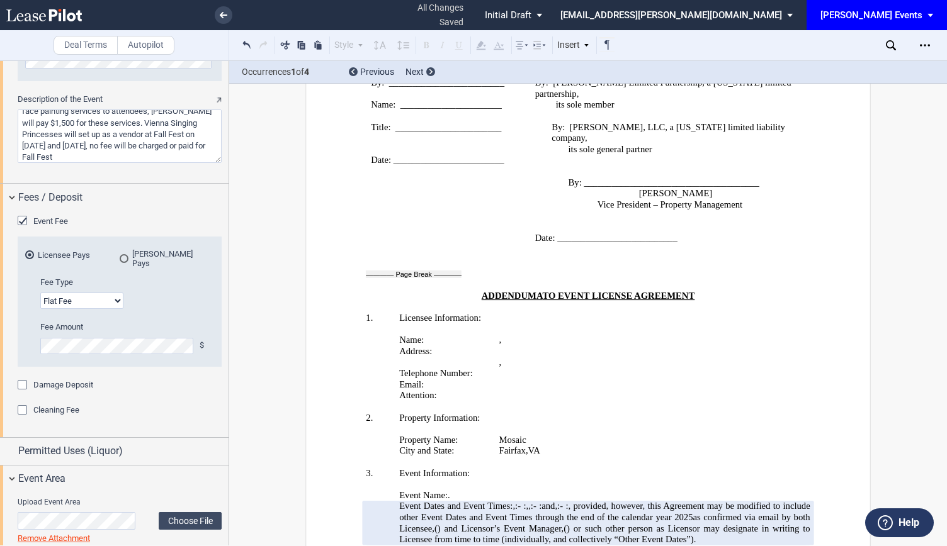
click at [410, 546] on span ", but in no event more than the maximum occupancy for the Event Area" at bounding box center [605, 556] width 413 height 21
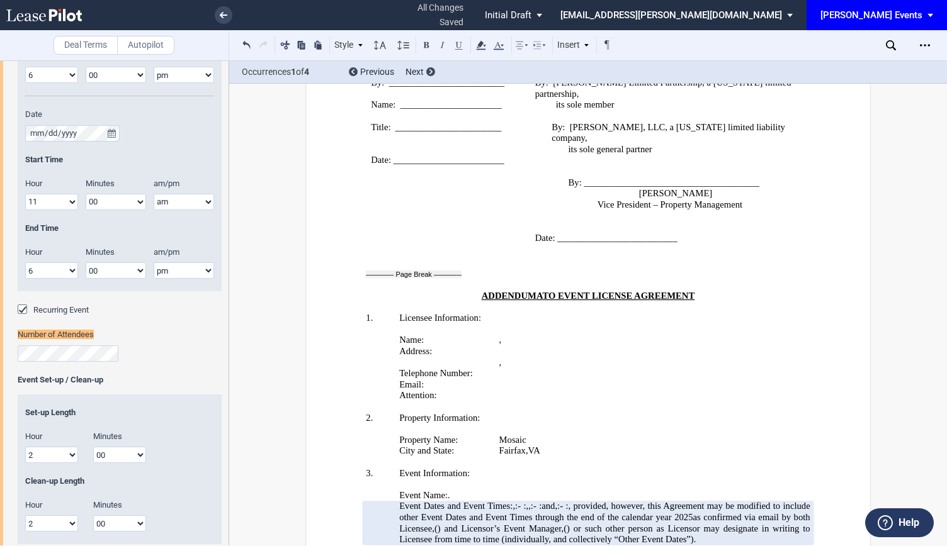
scroll to position [1378, 0]
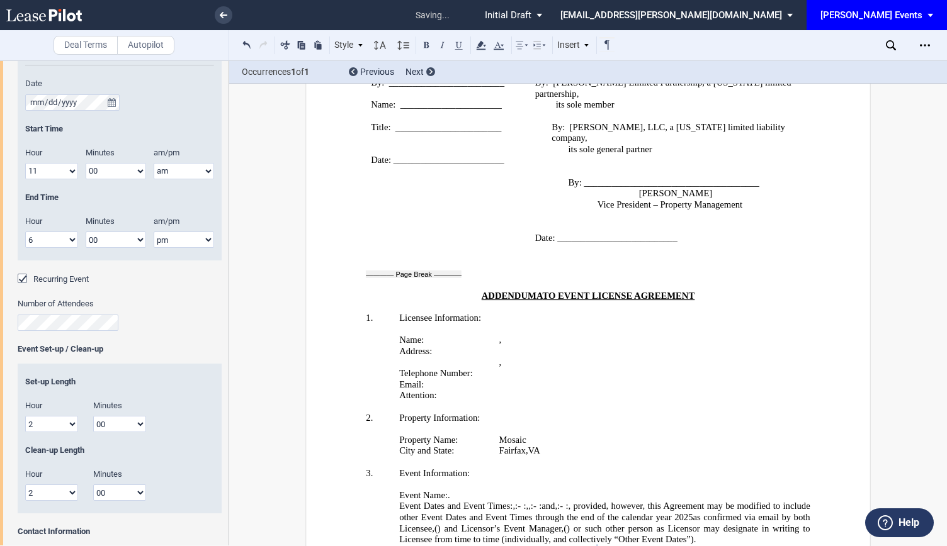
click at [154, 346] on div "Event Set-up / Clean-up" at bounding box center [120, 349] width 204 height 11
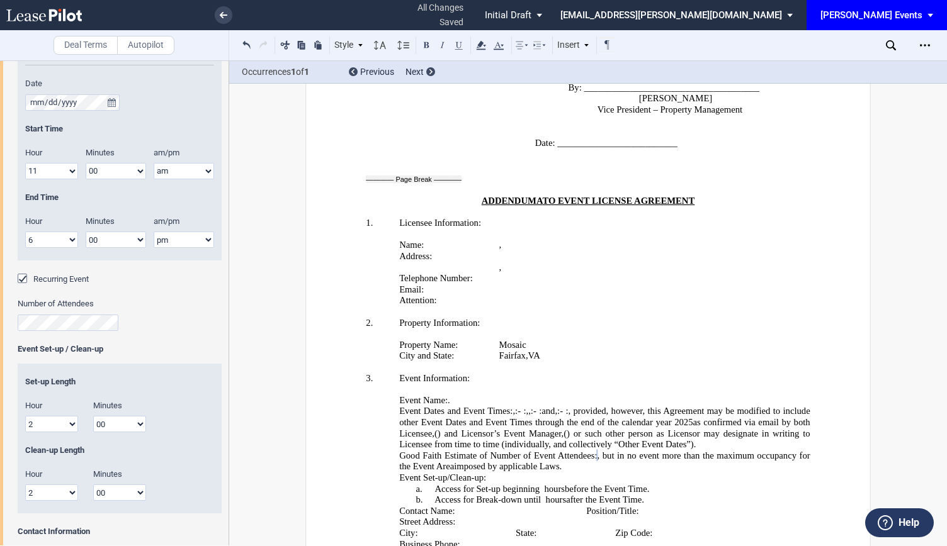
scroll to position [2187, 0]
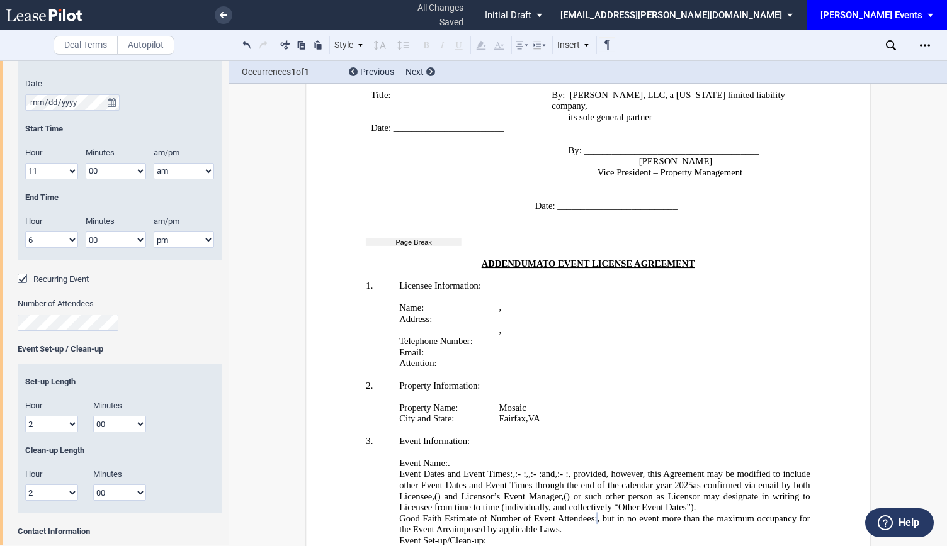
click at [924, 15] on md-select-value "[PERSON_NAME] Events" at bounding box center [881, 14] width 125 height 28
click at [914, 157] on md-backdrop at bounding box center [473, 273] width 947 height 546
click at [917, 43] on div "Open Lease options menu" at bounding box center [924, 45] width 20 height 20
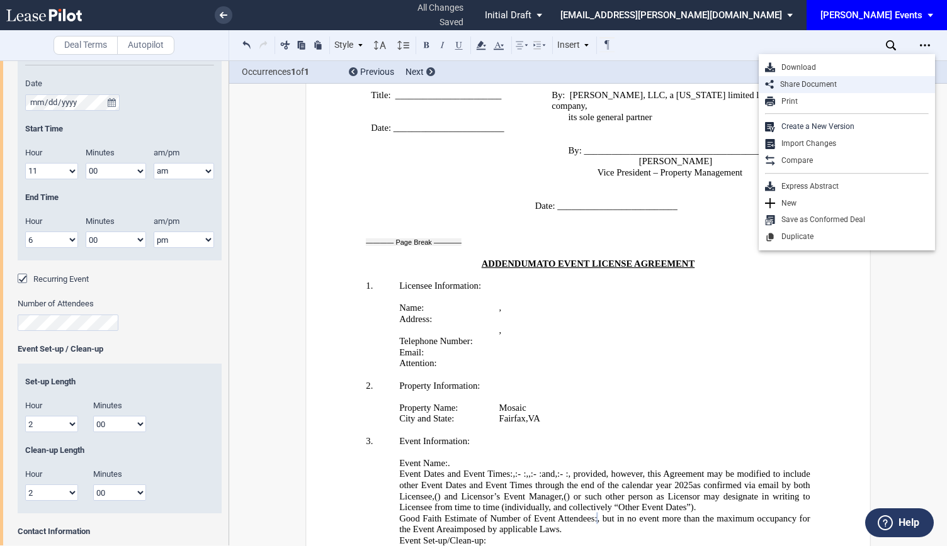
click at [817, 81] on div "Share Document" at bounding box center [851, 84] width 155 height 11
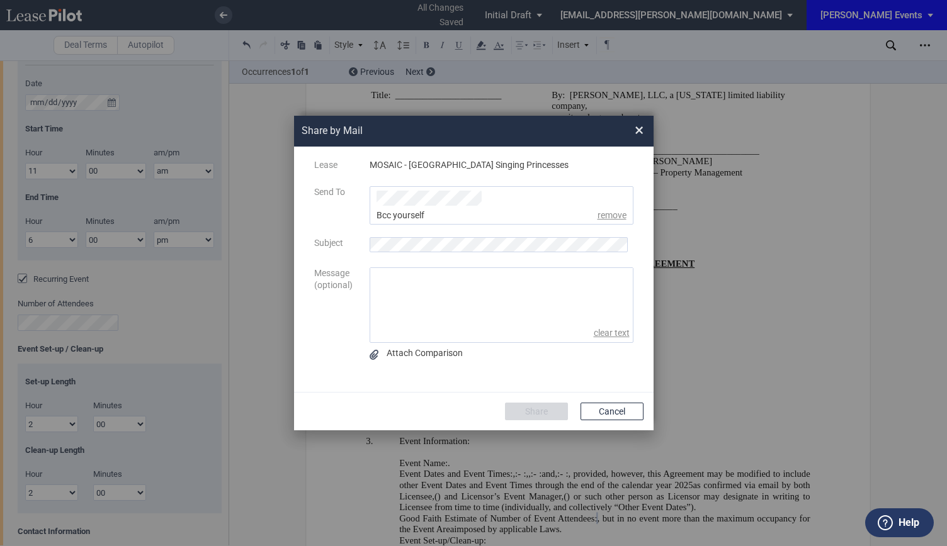
click at [398, 287] on textarea "message" at bounding box center [501, 296] width 262 height 56
click at [398, 284] on textarea "message" at bounding box center [501, 296] width 262 height 56
paste textarea "Hi Malinda- Can you assist with reviewing the following contract for the Strawb…"
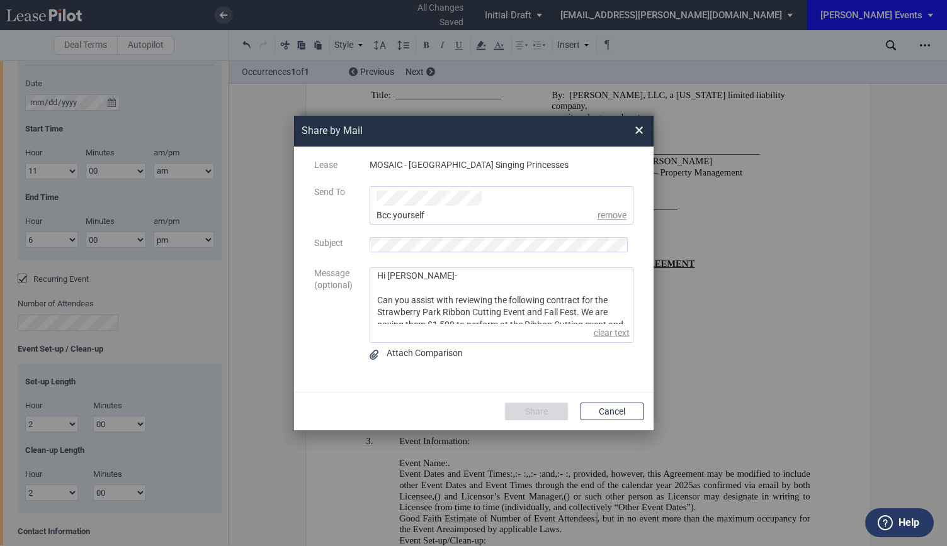
scroll to position [81, 0]
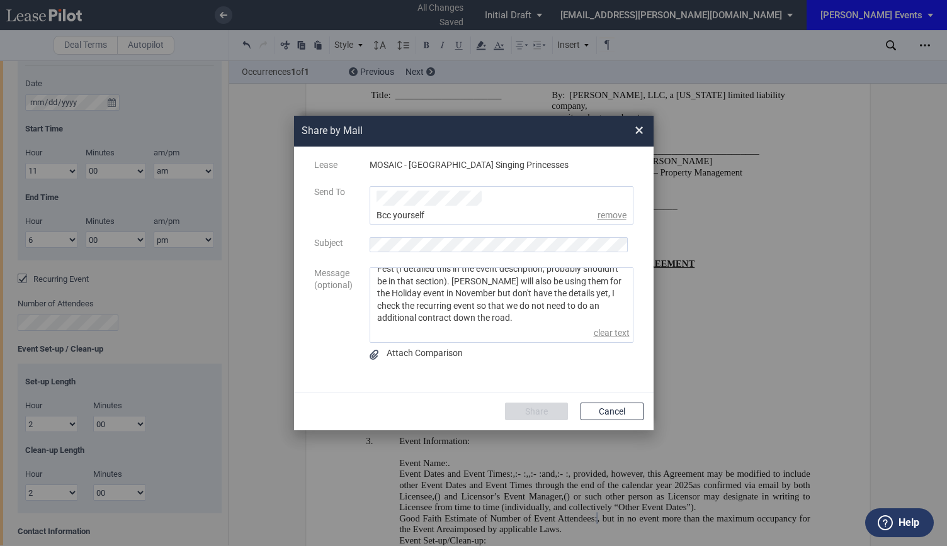
type textarea "Hi Malinda- Can you assist with reviewing the following contract for the Strawb…"
click at [420, 208] on ul "Share by ..." at bounding box center [501, 205] width 264 height 38
click at [449, 211] on div "msteeb@edens.com" at bounding box center [420, 228] width 87 height 42
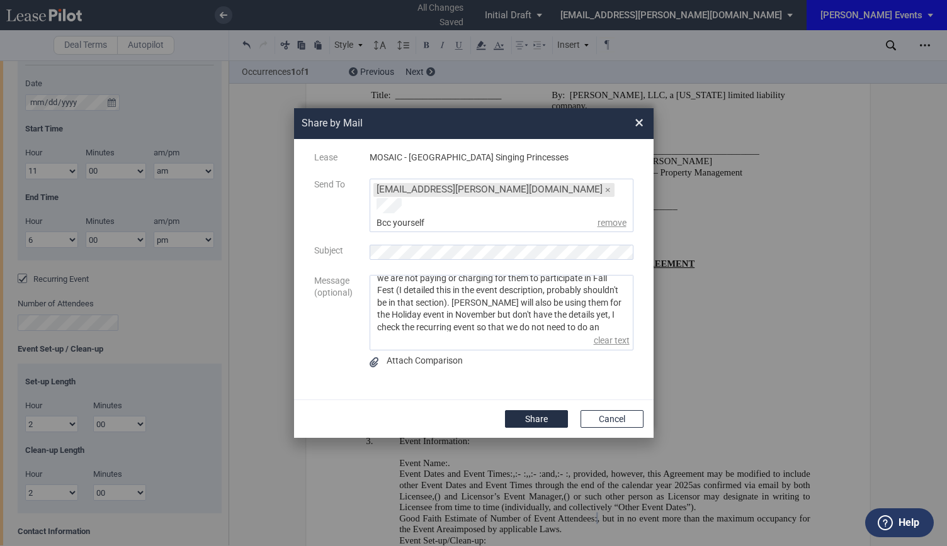
scroll to position [83, 0]
click at [520, 410] on button "Share" at bounding box center [536, 419] width 63 height 18
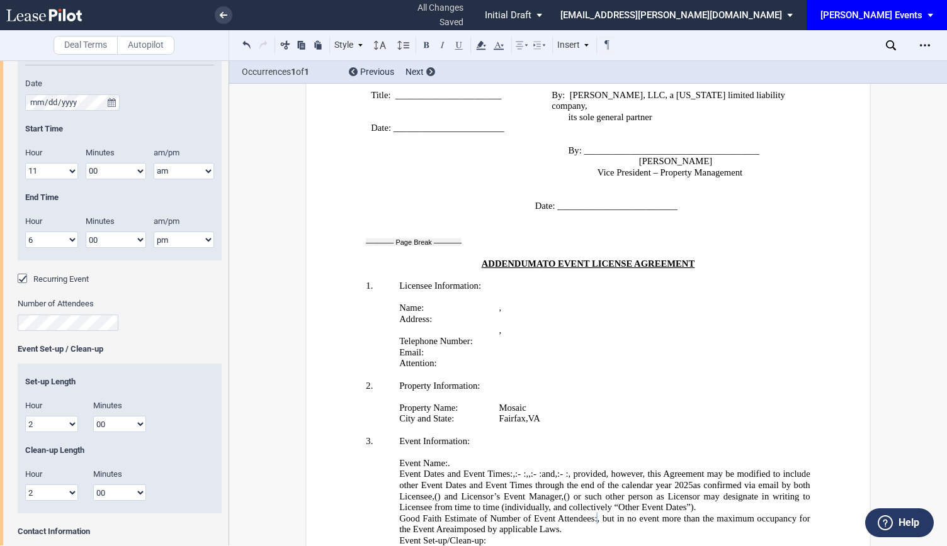
scroll to position [2565, 0]
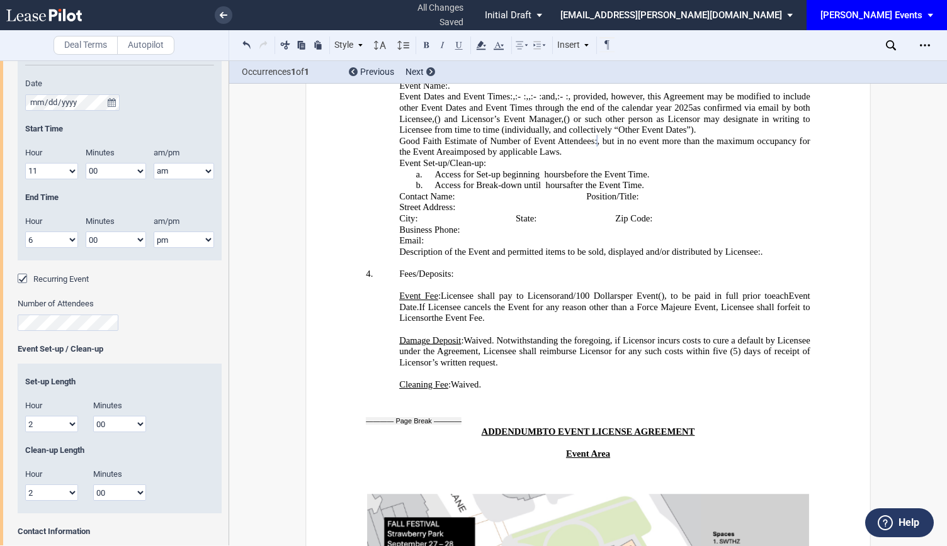
click at [716, 335] on p "Damage Deposit : Licensee shall pay to Licensor ﻿ ﻿ and ﻿ ﻿ /100 Dollars ( ﻿ ﻿ …" at bounding box center [604, 351] width 411 height 33
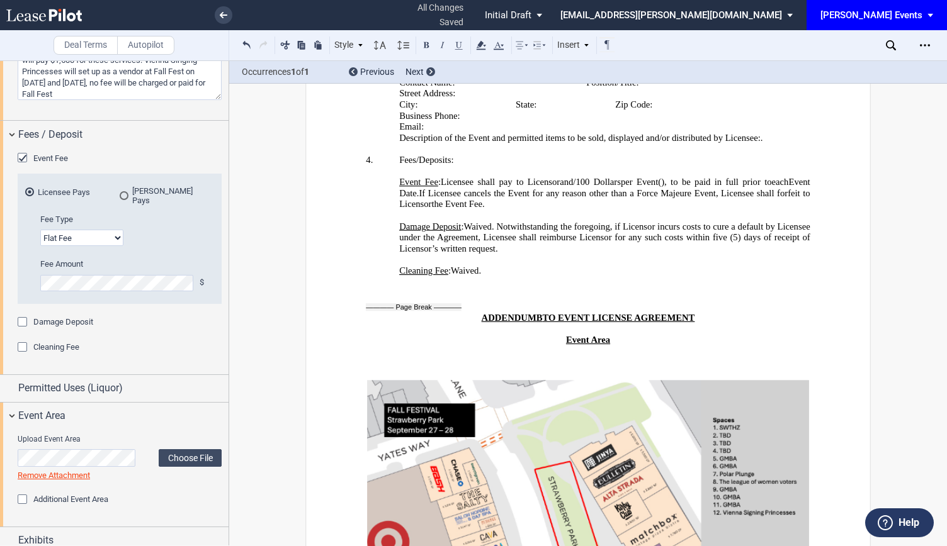
scroll to position [2691, 0]
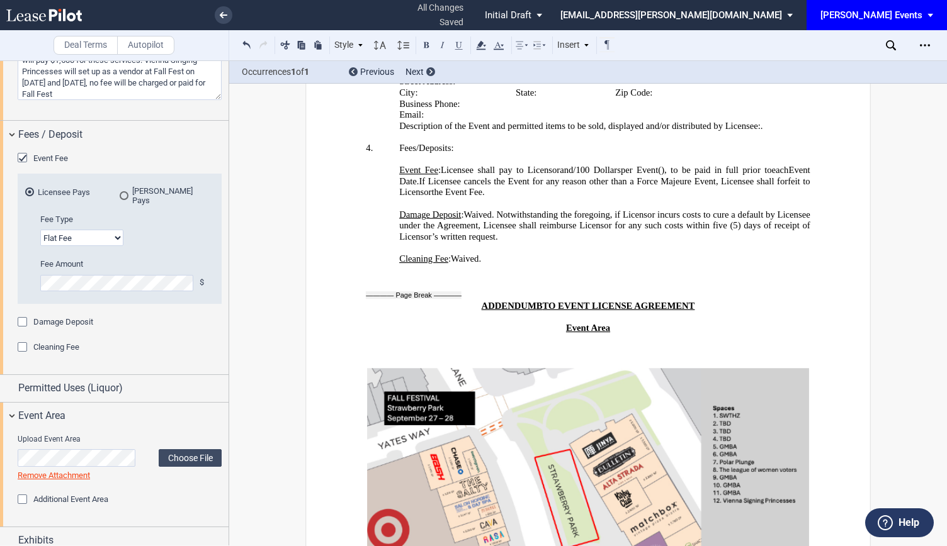
click at [727, 312] on p "﻿" at bounding box center [588, 317] width 444 height 11
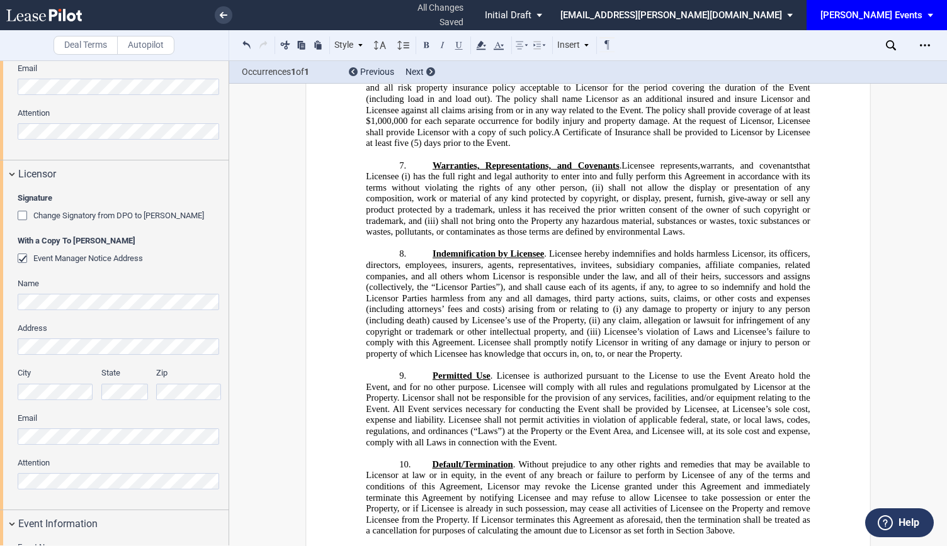
scroll to position [0, 0]
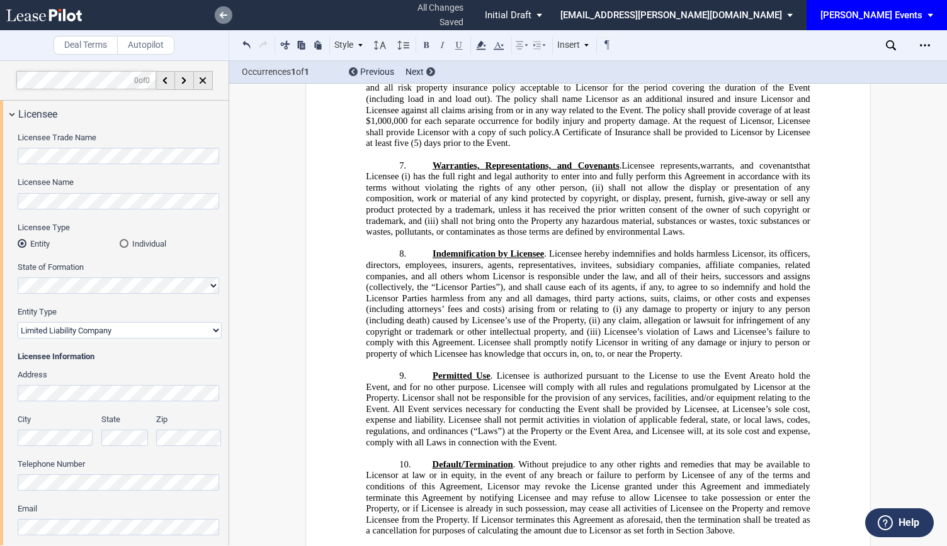
click at [230, 16] on link at bounding box center [224, 15] width 18 height 18
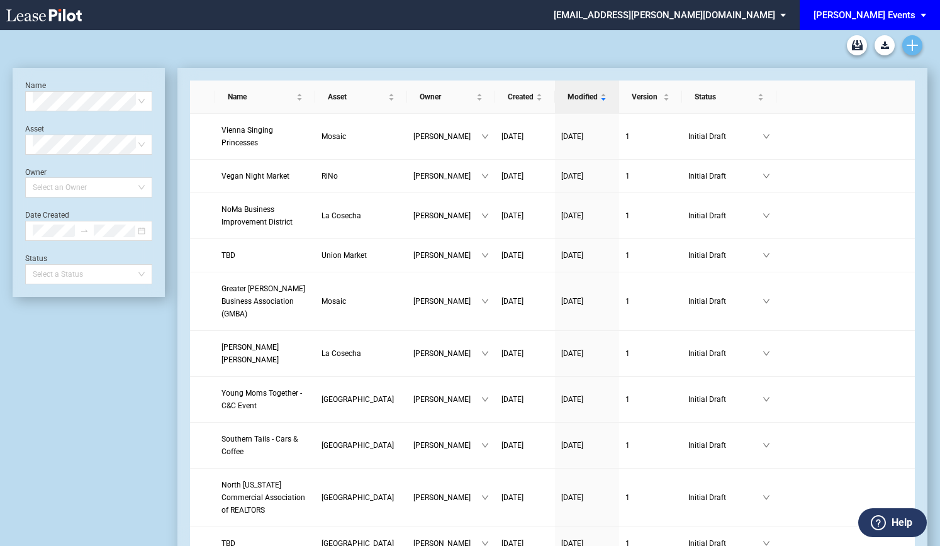
click at [904, 39] on link "Create new document" at bounding box center [913, 45] width 20 height 20
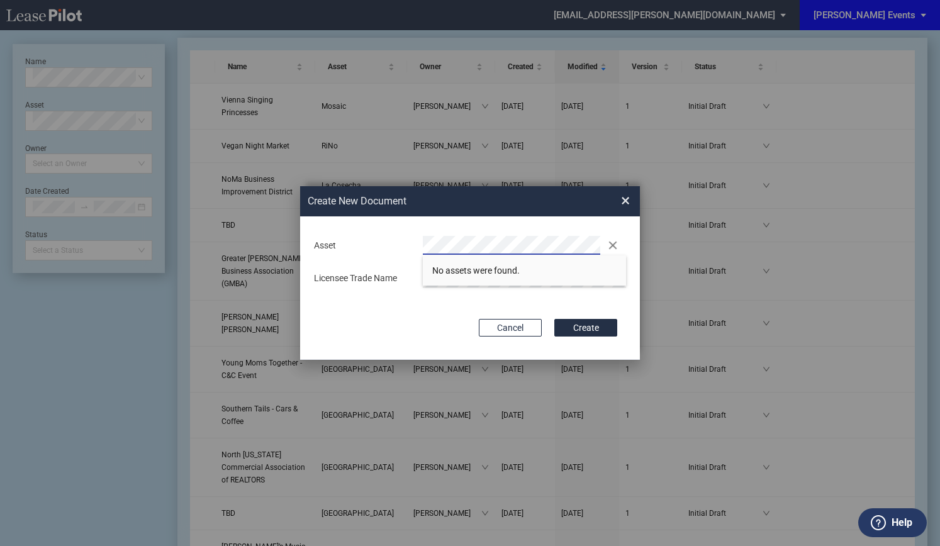
click at [335, 308] on div "Deal Type Retail Deal Type Retail Form Event License Agreement Event License Ag…" at bounding box center [470, 288] width 340 height 143
click at [402, 244] on div "Asset Clear" at bounding box center [470, 245] width 327 height 19
click at [458, 264] on li "Mos aic" at bounding box center [524, 271] width 203 height 30
click at [607, 326] on button "Create" at bounding box center [585, 328] width 63 height 18
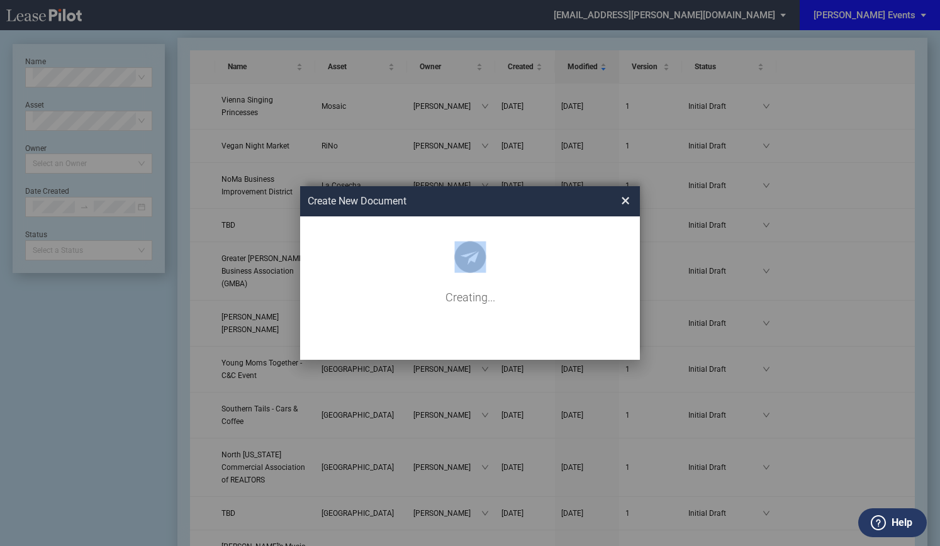
click at [607, 326] on div "Creating..." at bounding box center [470, 273] width 340 height 174
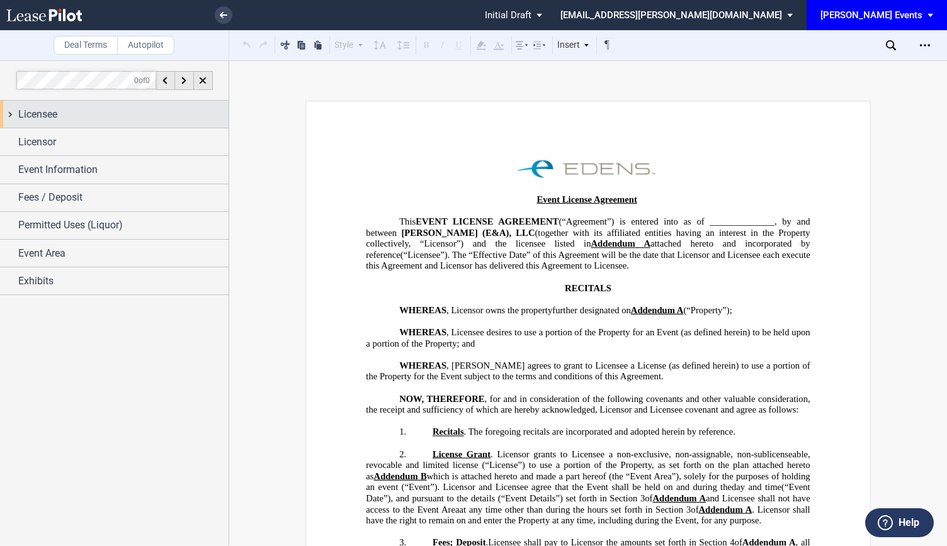
click at [88, 114] on div "Licensee" at bounding box center [123, 114] width 210 height 15
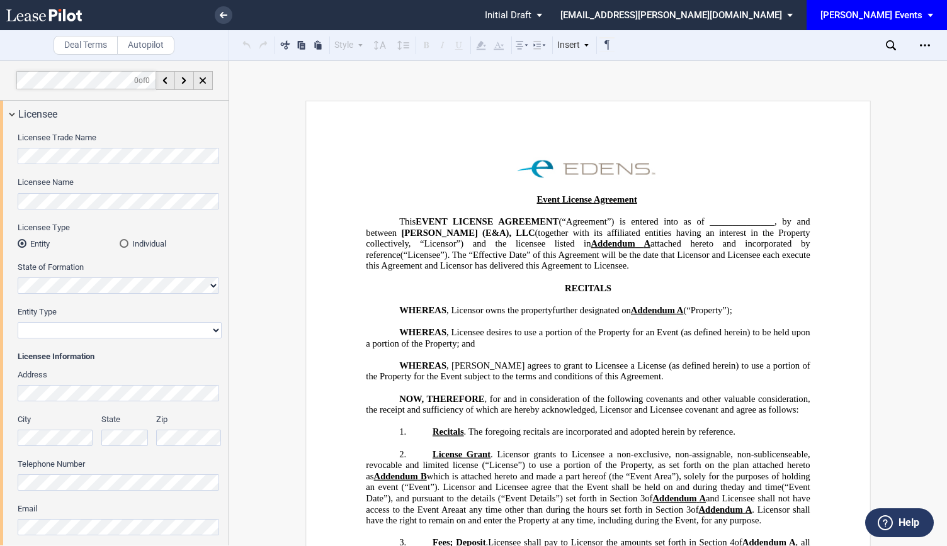
click at [0, 155] on div "Licensee Trade Name Licensee Name Licensee Type Entity Individual State of Form…" at bounding box center [114, 364] width 228 height 473
click at [26, 310] on span "Entity Type" at bounding box center [37, 311] width 39 height 9
click at [26, 322] on select "Corporation Limited Liability Company General Partnership Limited Partnership N…" at bounding box center [120, 330] width 204 height 16
click at [64, 192] on div "Licensee Name" at bounding box center [120, 193] width 204 height 32
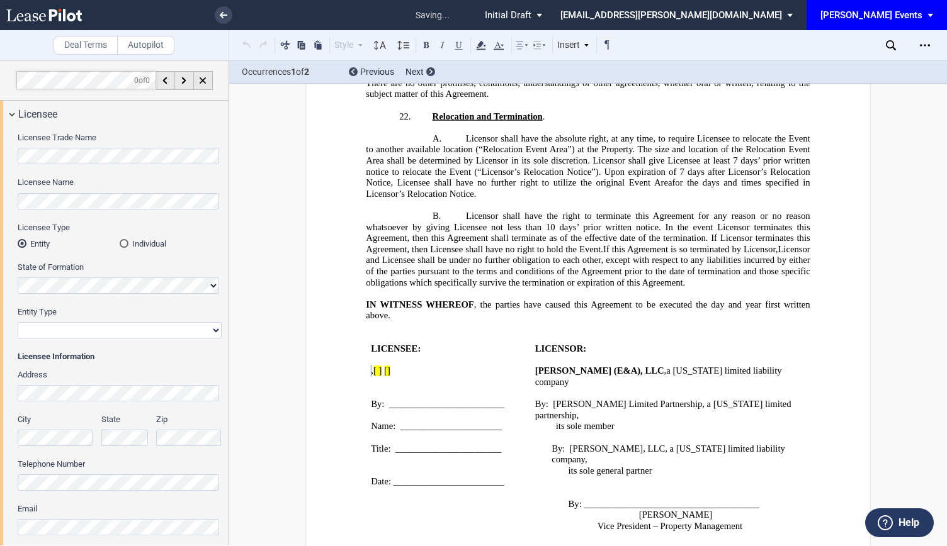
scroll to position [1834, 0]
click at [69, 332] on select "Corporation Limited Liability Company General Partnership Limited Partnership N…" at bounding box center [120, 330] width 204 height 16
select select "non-profit corporation"
click at [18, 322] on select "Corporation Limited Liability Company General Partnership Limited Partnership N…" at bounding box center [120, 330] width 204 height 16
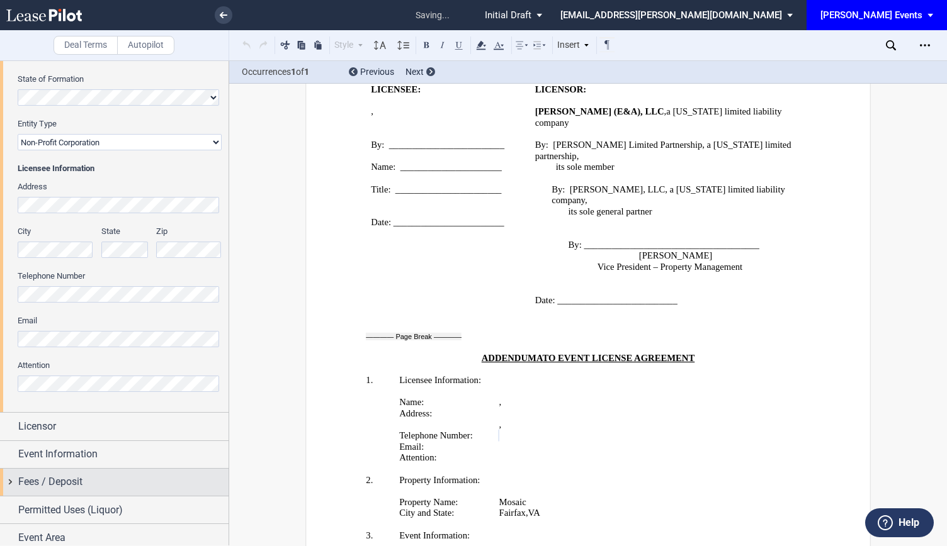
scroll to position [189, 0]
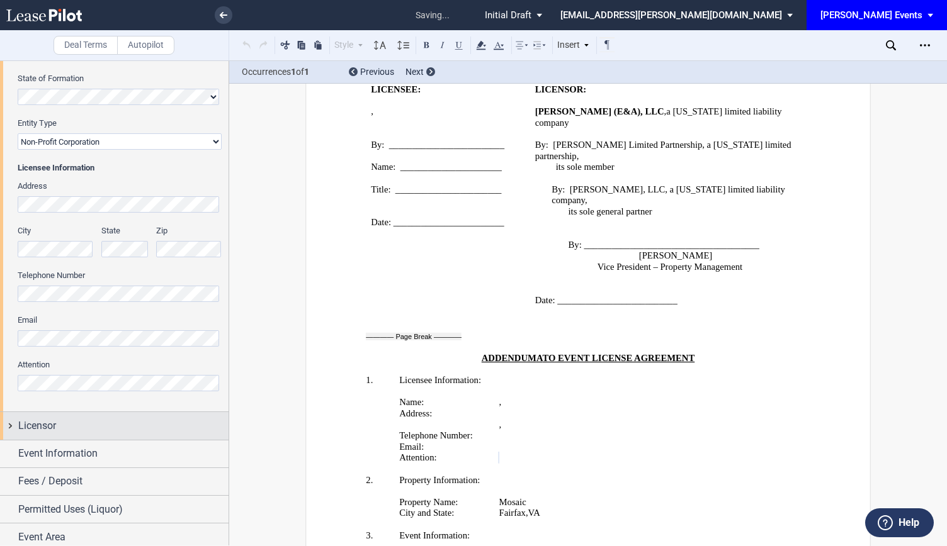
click at [135, 420] on div "Licensor" at bounding box center [123, 426] width 210 height 15
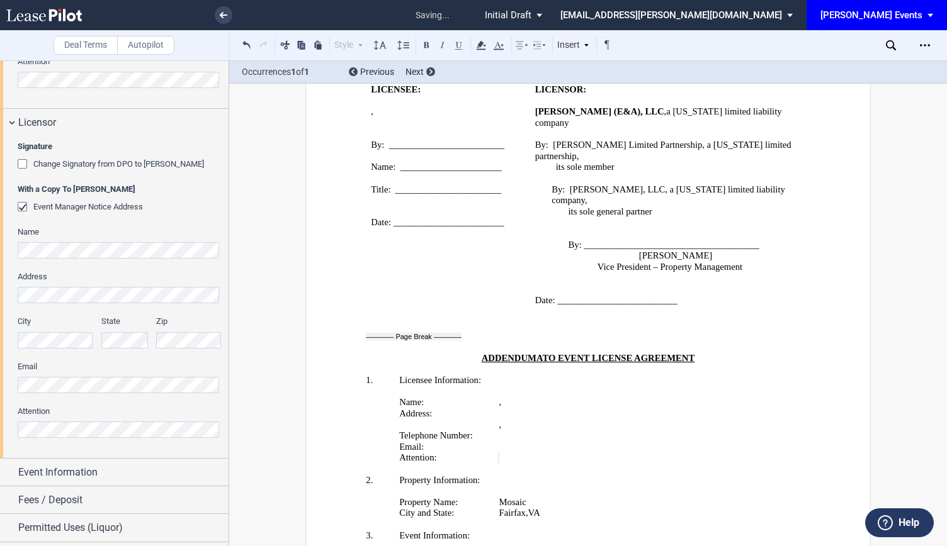
scroll to position [504, 0]
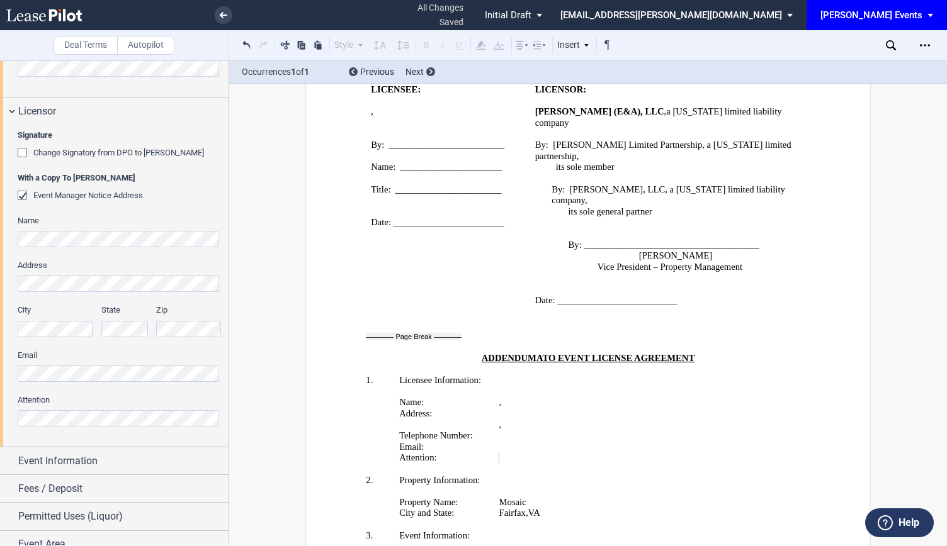
click at [0, 364] on div "Signature Change Signatory from DPO to Jodie W. McLean With a Copy To EDENS Eve…" at bounding box center [114, 286] width 228 height 322
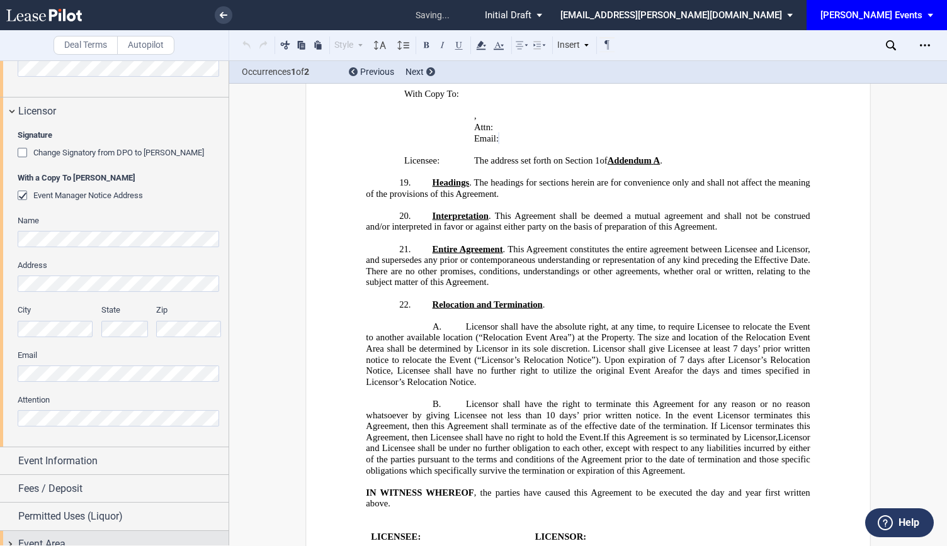
scroll to position [1441, 0]
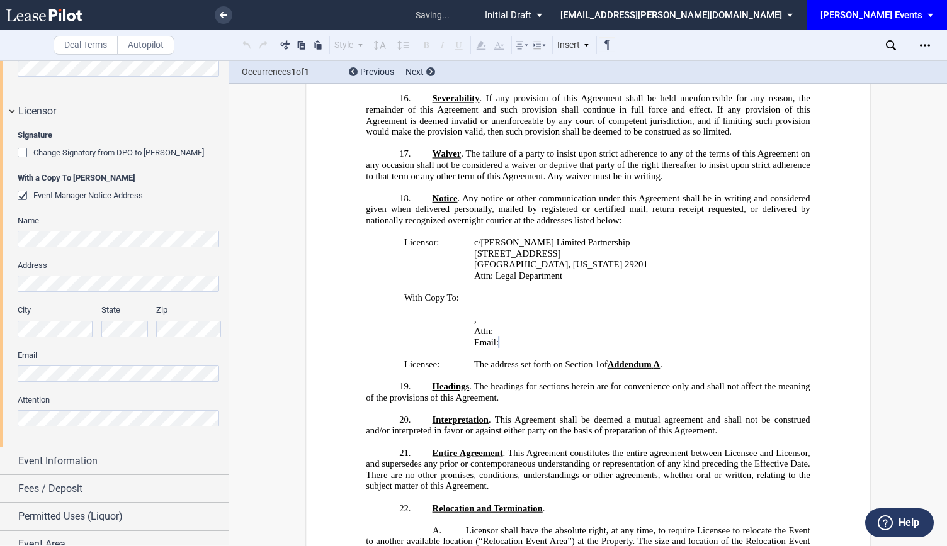
click at [0, 372] on div "Signature Change Signatory from DPO to Jodie W. McLean With a Copy To EDENS Eve…" at bounding box center [114, 286] width 228 height 322
click at [18, 406] on div "Attention" at bounding box center [120, 411] width 204 height 32
click at [116, 465] on div "Event Information" at bounding box center [123, 461] width 210 height 15
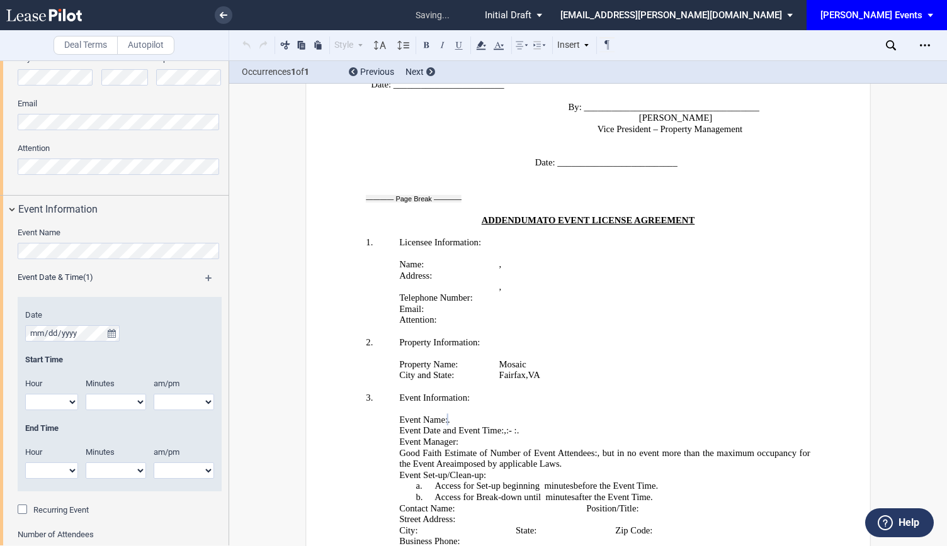
scroll to position [3, 0]
click at [113, 329] on icon "true" at bounding box center [112, 333] width 8 height 9
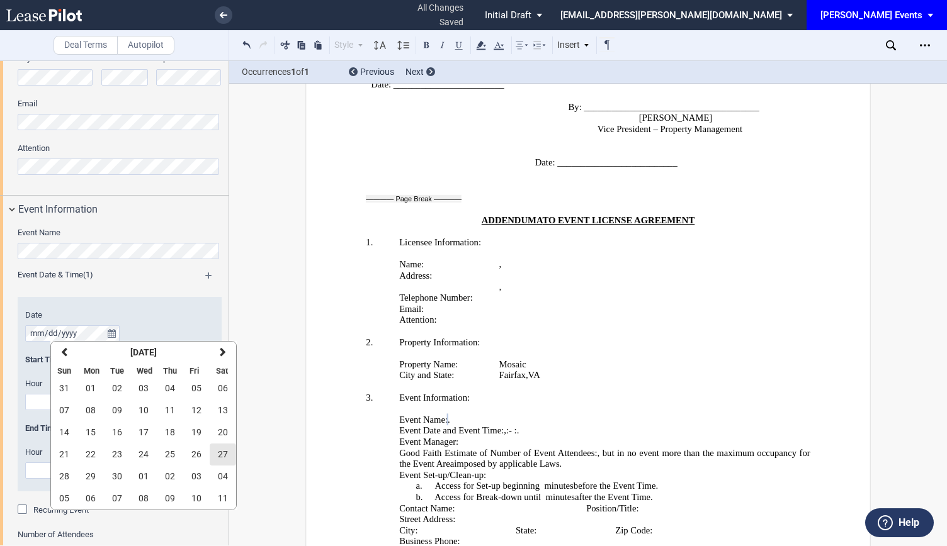
click at [218, 455] on span "27" at bounding box center [223, 454] width 10 height 10
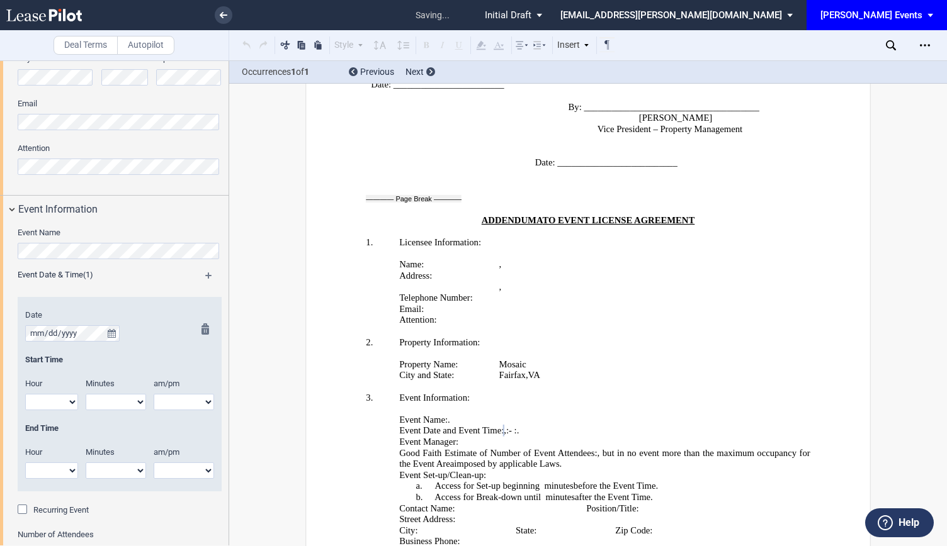
click at [65, 405] on select "1 2 3 4 5 6 7 8 9 10 11 12" at bounding box center [51, 402] width 53 height 16
select select "9"
click at [25, 394] on select "1 2 3 4 5 6 7 8 9 10 11 12" at bounding box center [51, 402] width 53 height 16
click at [97, 395] on select "00 05 10 15 20 25 30 35 40 45 50 55" at bounding box center [116, 402] width 60 height 16
select select "00"
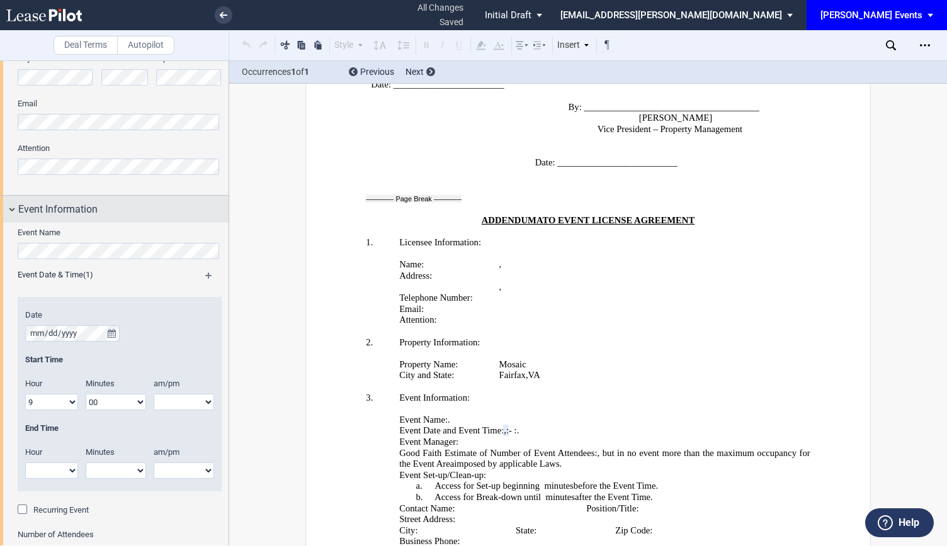
click at [86, 394] on select "00 05 10 15 20 25 30 35 40 45 50 55" at bounding box center [116, 402] width 60 height 16
click at [181, 402] on select "am pm" at bounding box center [184, 402] width 60 height 16
select select "am"
click at [154, 394] on select "am pm" at bounding box center [184, 402] width 60 height 16
click at [69, 471] on select "1 2 3 4 5 6 7 8 9 10 11 12" at bounding box center [51, 471] width 53 height 16
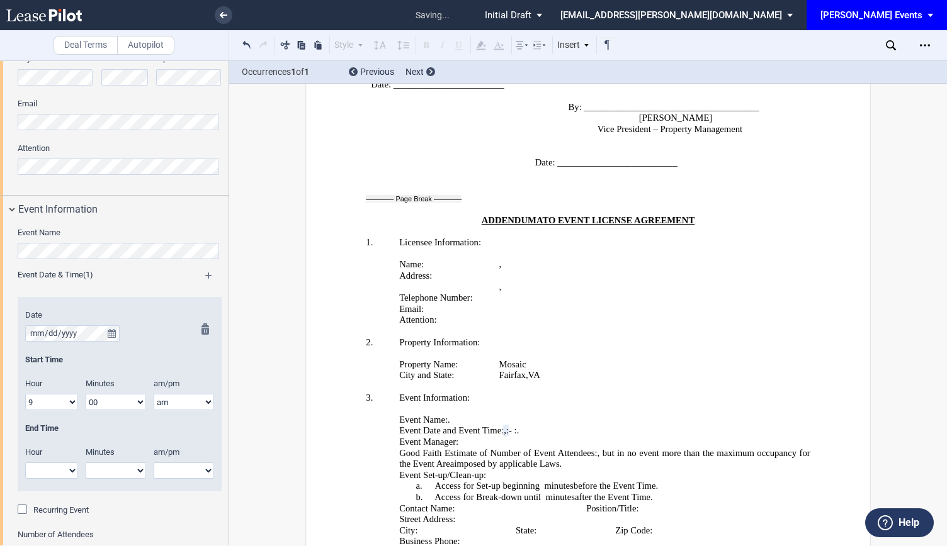
select select "6"
click at [25, 463] on select "1 2 3 4 5 6 7 8 9 10 11 12" at bounding box center [51, 471] width 53 height 16
click at [98, 463] on select "00 05 10 15 20 25 30 35 40 45 50 55" at bounding box center [116, 471] width 60 height 16
select select "00"
click at [86, 463] on select "00 05 10 15 20 25 30 35 40 45 50 55" at bounding box center [116, 471] width 60 height 16
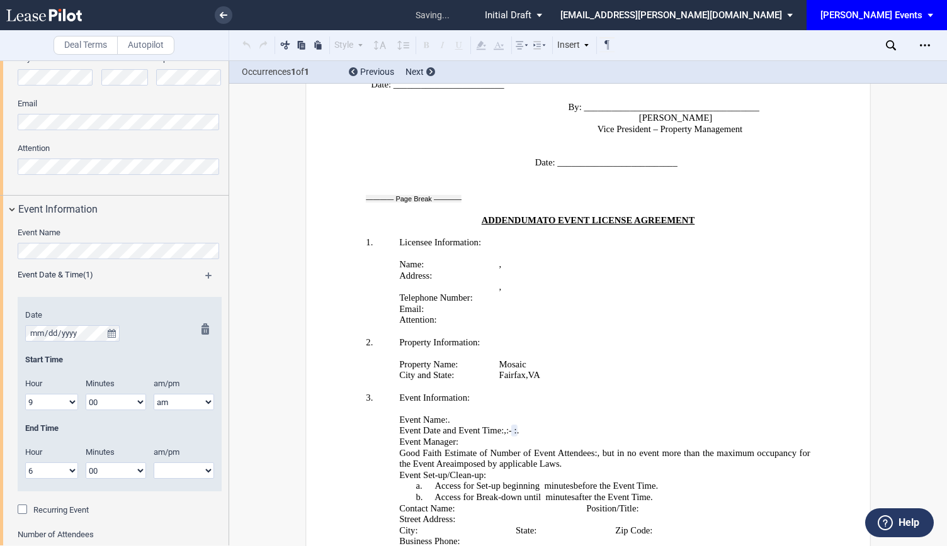
click at [171, 464] on select "am pm" at bounding box center [184, 471] width 60 height 16
select select "pm"
click at [154, 463] on select "am pm" at bounding box center [184, 471] width 60 height 16
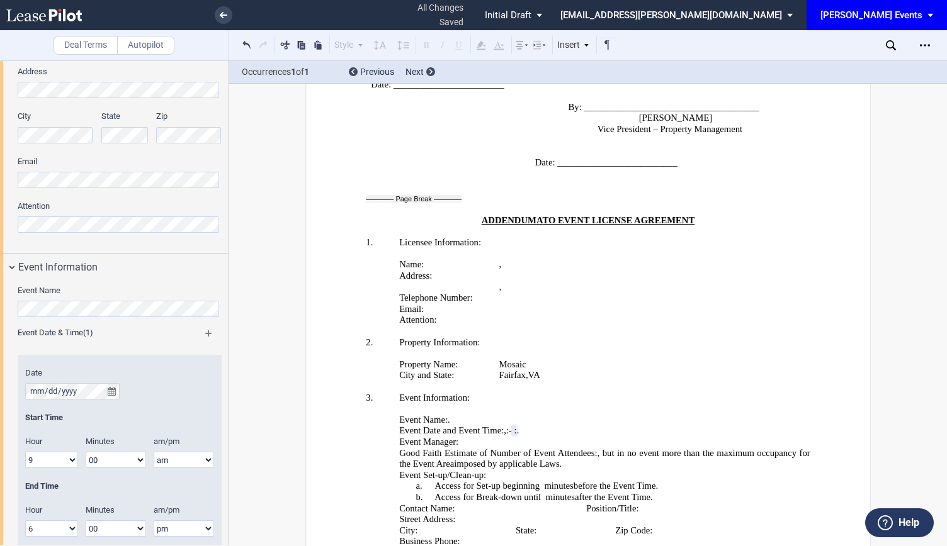
scroll to position [565, 0]
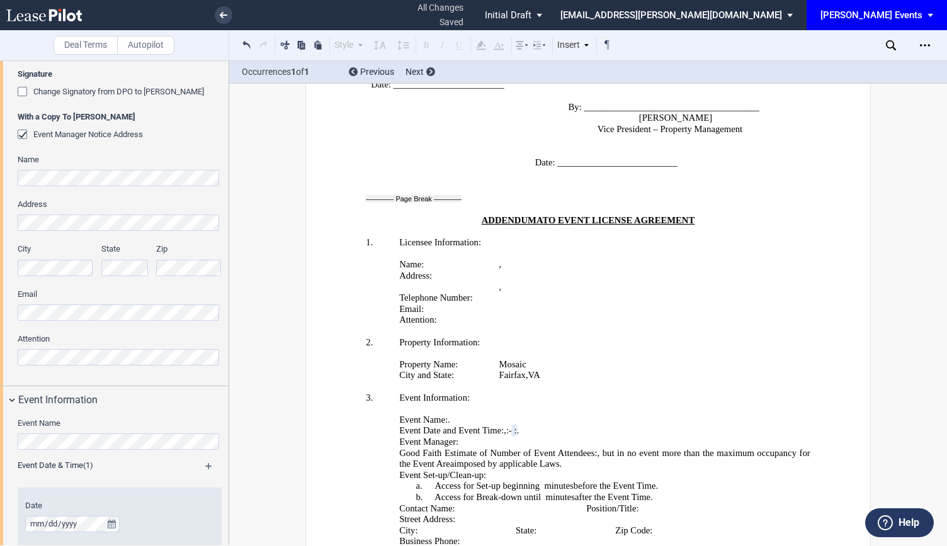
click at [205, 466] on md-icon at bounding box center [214, 470] width 18 height 15
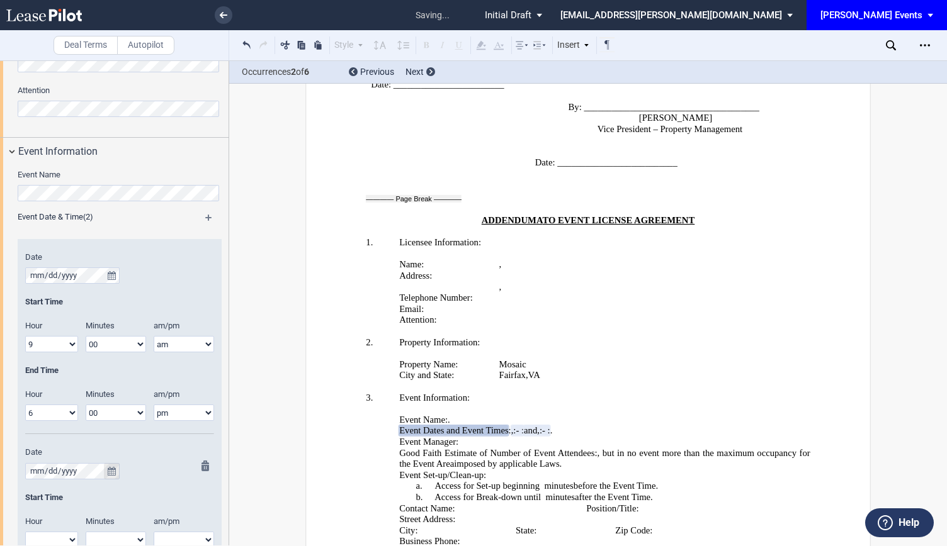
scroll to position [812, 0]
click at [111, 470] on icon "true" at bounding box center [112, 472] width 8 height 9
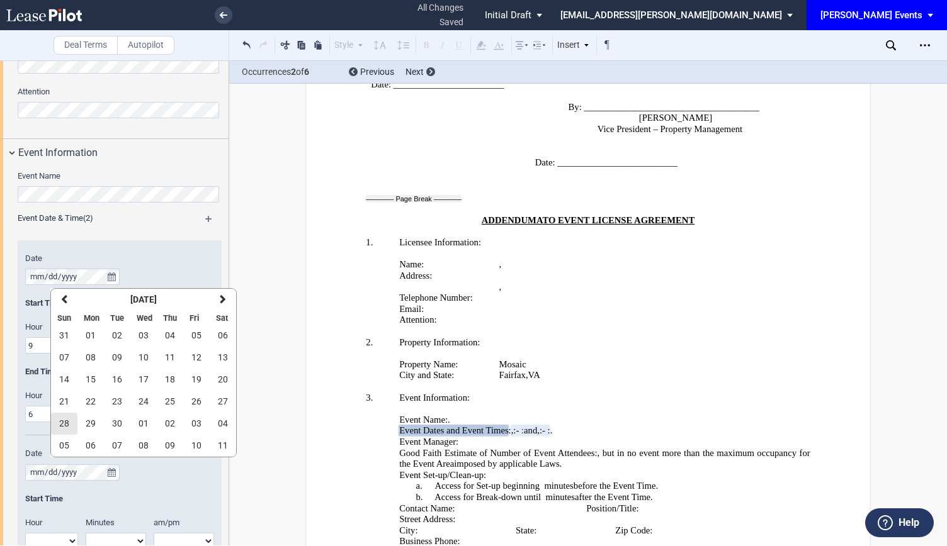
click at [65, 430] on button "28" at bounding box center [64, 424] width 26 height 22
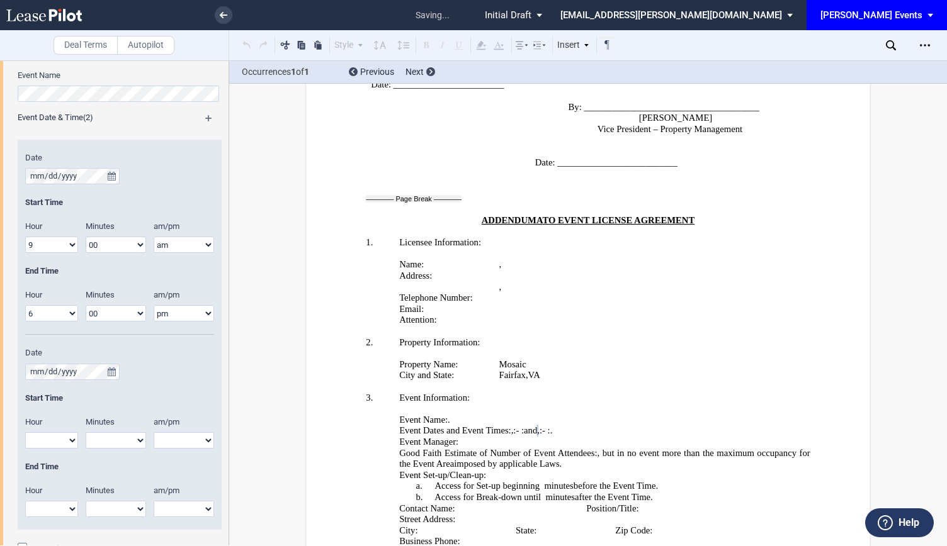
scroll to position [1001, 0]
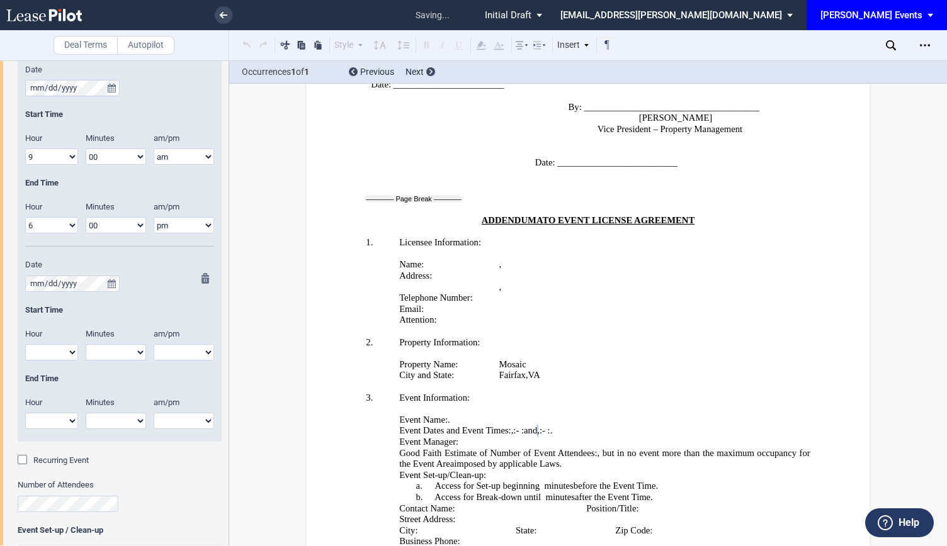
click at [57, 347] on select "1 2 3 4 5 6 7 8 9 10 11 12" at bounding box center [51, 352] width 53 height 16
select select "9"
click at [25, 344] on select "1 2 3 4 5 6 7 8 9 10 11 12" at bounding box center [51, 352] width 53 height 16
click at [104, 348] on select "00 05 10 15 20 25 30 35 40 45 50 55" at bounding box center [116, 352] width 60 height 16
select select "00"
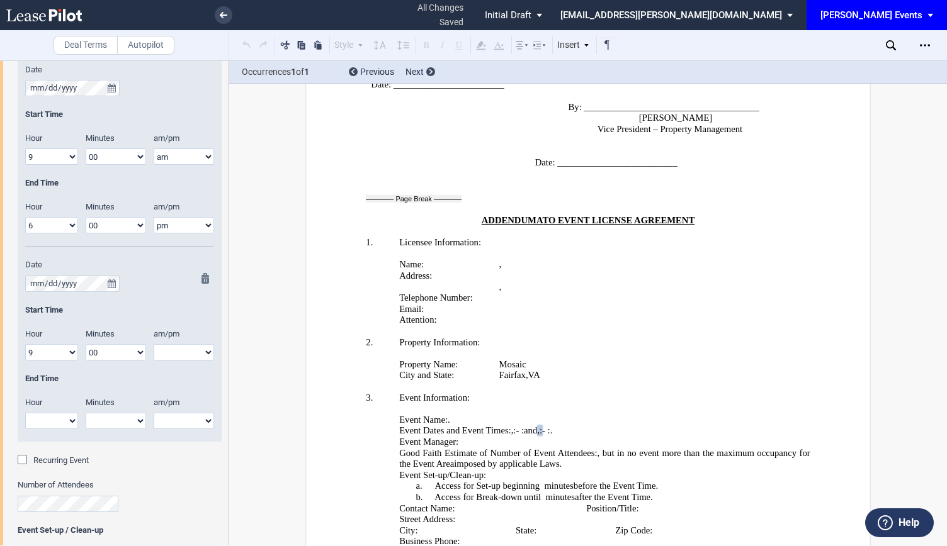
click at [86, 344] on select "00 05 10 15 20 25 30 35 40 45 50 55" at bounding box center [116, 352] width 60 height 16
click at [188, 368] on div "am/pm am pm" at bounding box center [188, 351] width 68 height 45
click at [188, 363] on div "am/pm am pm" at bounding box center [188, 351] width 68 height 45
click at [194, 349] on div at bounding box center [202, 357] width 16 height 169
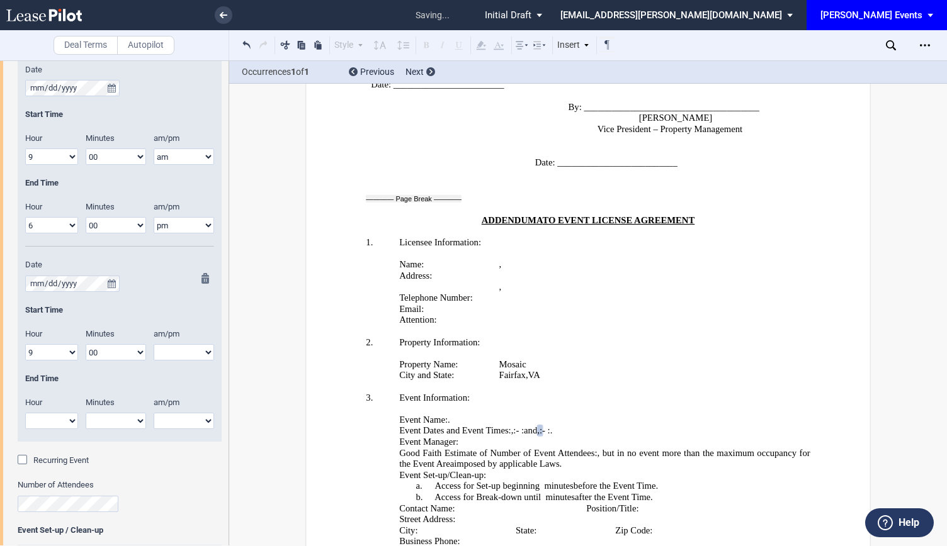
click at [198, 354] on div at bounding box center [202, 357] width 16 height 169
click at [206, 347] on select "am pm" at bounding box center [184, 352] width 60 height 16
select select "am"
click at [154, 344] on select "am pm" at bounding box center [184, 352] width 60 height 16
click at [59, 427] on select "1 2 3 4 5 6 7 8 9 10 11 12" at bounding box center [51, 421] width 53 height 16
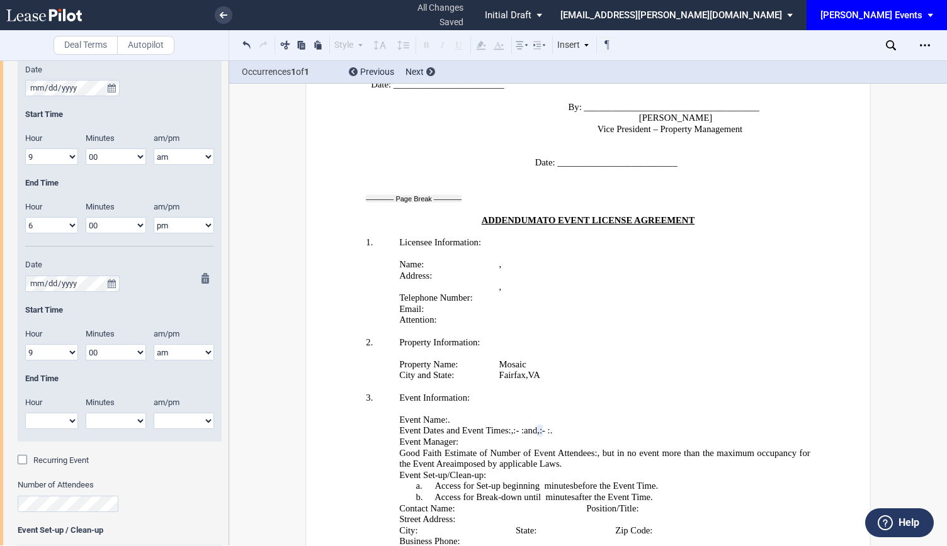
select select "6"
click at [25, 413] on select "1 2 3 4 5 6 7 8 9 10 11 12" at bounding box center [51, 421] width 53 height 16
click at [132, 419] on select "00 05 10 15 20 25 30 35 40 45 50 55" at bounding box center [116, 421] width 60 height 16
select select "00"
click at [86, 413] on select "00 05 10 15 20 25 30 35 40 45 50 55" at bounding box center [116, 421] width 60 height 16
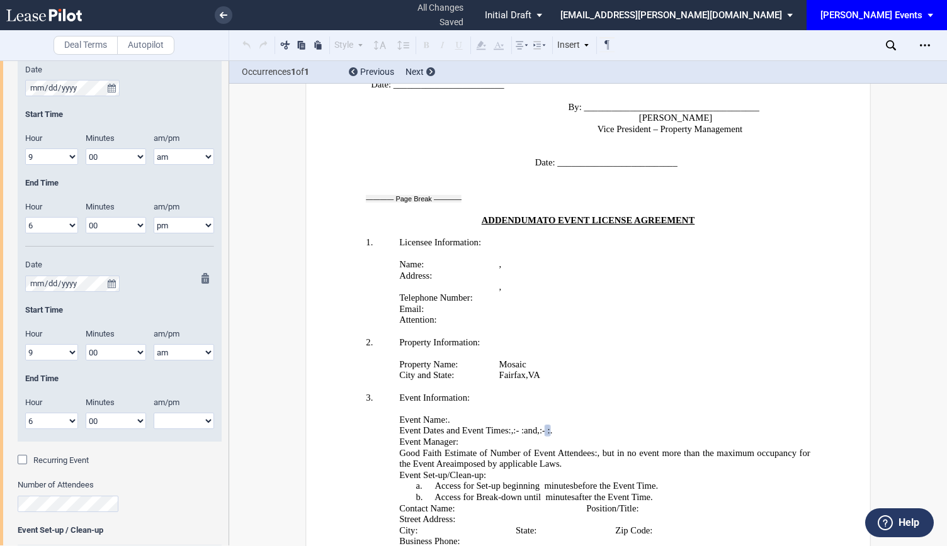
click at [180, 415] on select "am pm" at bounding box center [184, 421] width 60 height 16
select select "pm"
click at [154, 413] on select "am pm" at bounding box center [184, 421] width 60 height 16
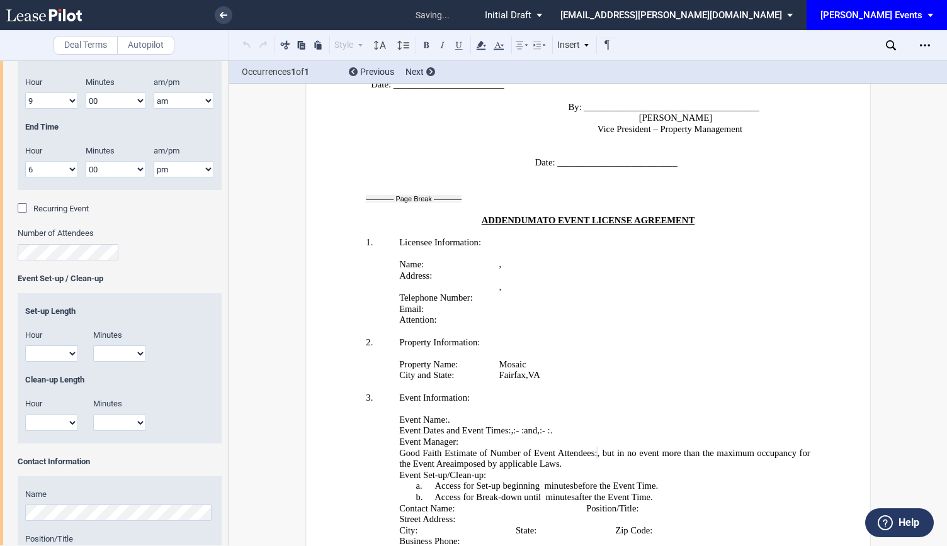
select select "2"
select select "00"
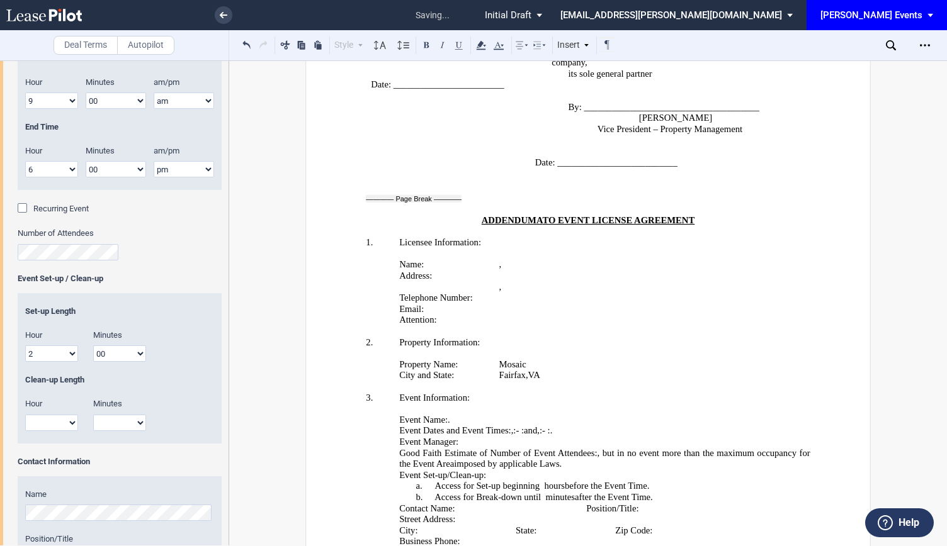
select select "2"
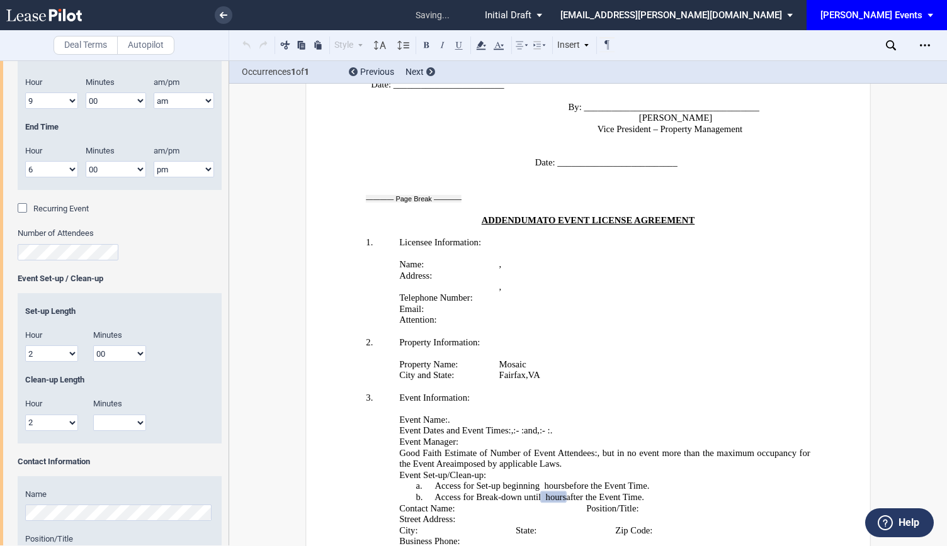
select select "00"
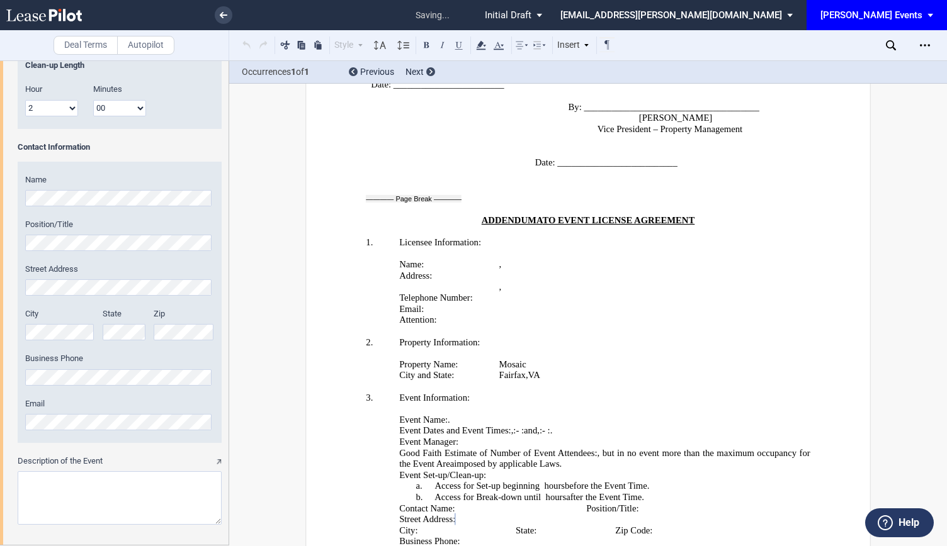
scroll to position [0, 0]
click at [67, 487] on textarea "Description of the Event" at bounding box center [120, 497] width 204 height 53
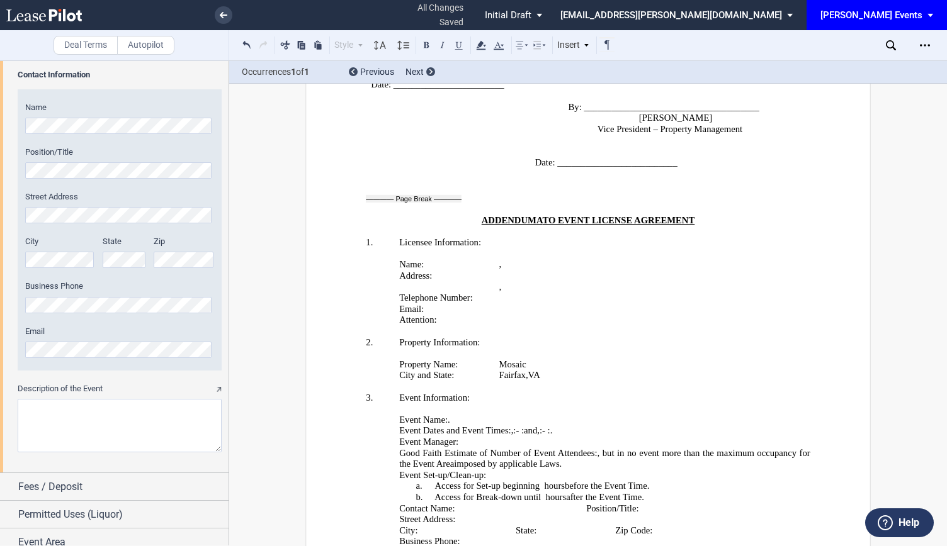
scroll to position [1677, 0]
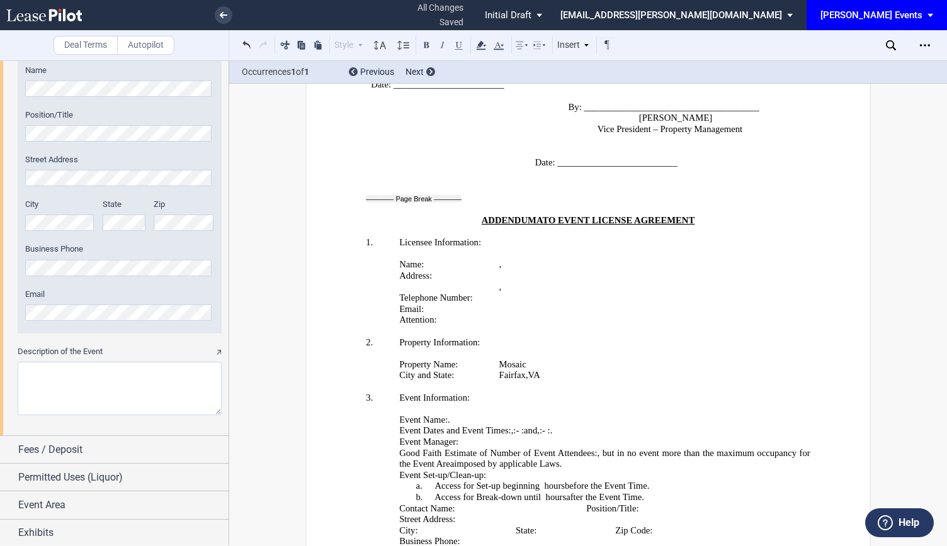
click at [92, 395] on textarea "Description of the Event" at bounding box center [120, 388] width 204 height 53
type textarea "S"
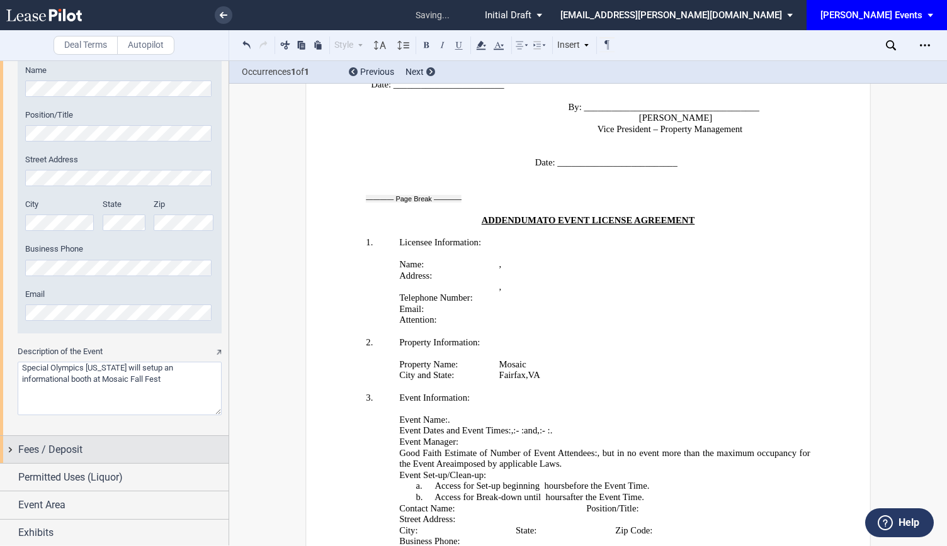
type textarea "Special Olympics Virginia will setup an informational booth at Mosaic Fall Fest"
click at [165, 447] on div "Fees / Deposit" at bounding box center [123, 449] width 210 height 15
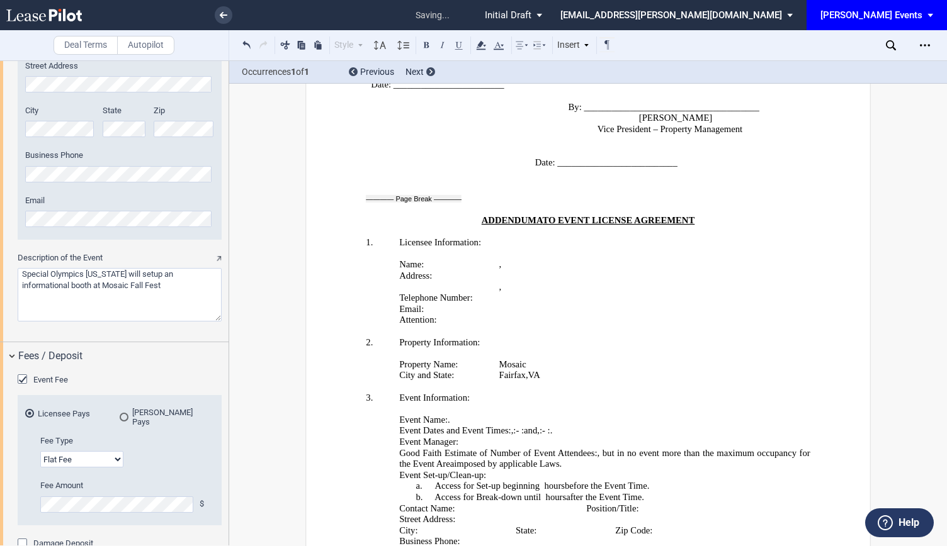
scroll to position [1803, 0]
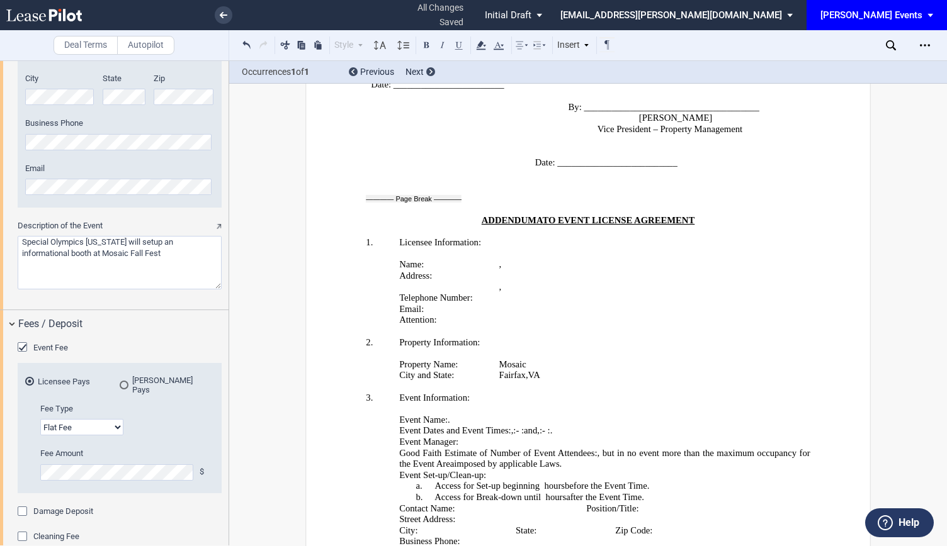
click at [40, 348] on span "Event Fee" at bounding box center [50, 347] width 35 height 9
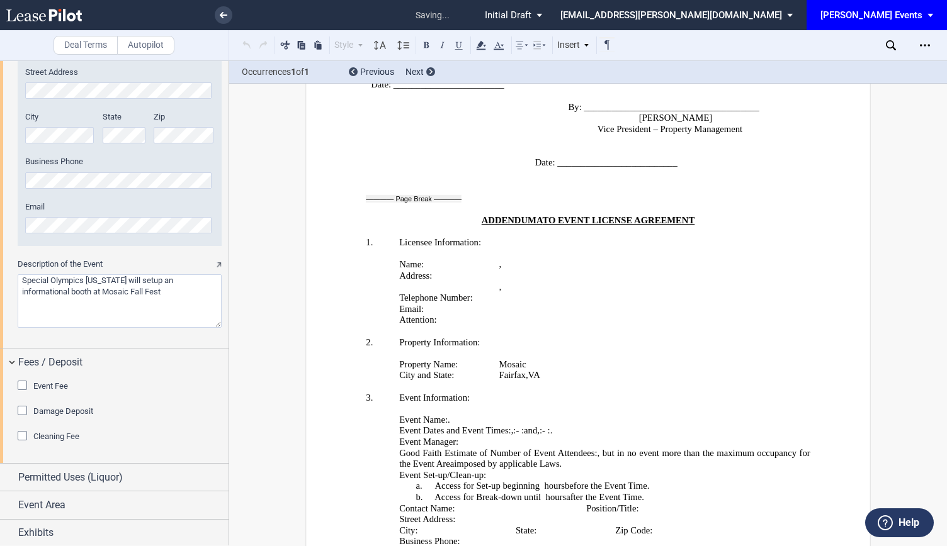
scroll to position [2416, 0]
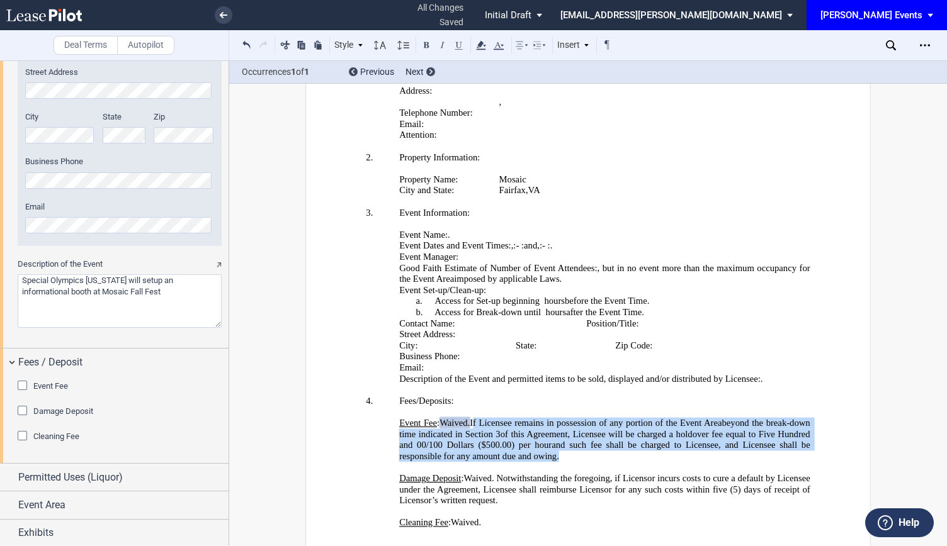
drag, startPoint x: 555, startPoint y: 325, endPoint x: 471, endPoint y: 293, distance: 90.2
click at [471, 418] on p "Event Fee : Licensee shall pay to Licensor ﻿ ﻿ and ﻿ ﻿ /100 Dollars per Event (…" at bounding box center [604, 440] width 411 height 44
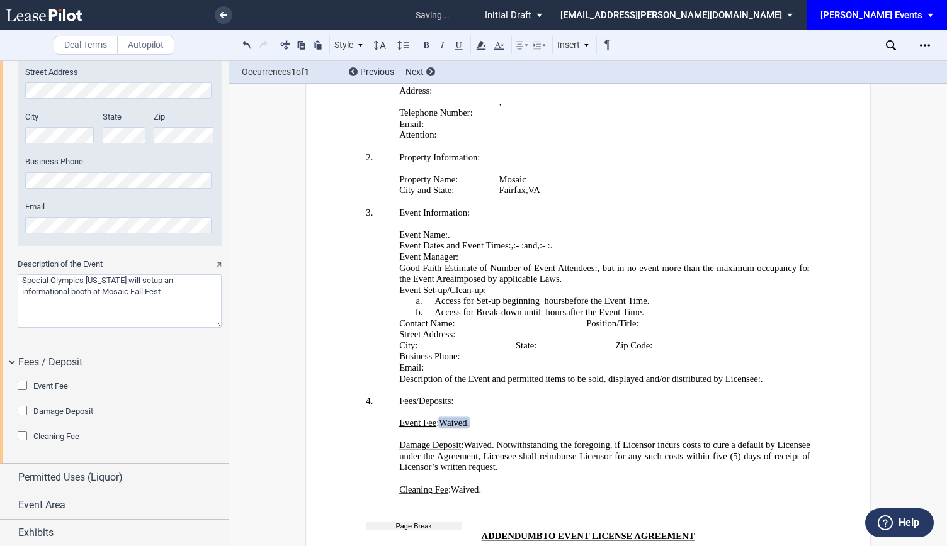
scroll to position [2384, 0]
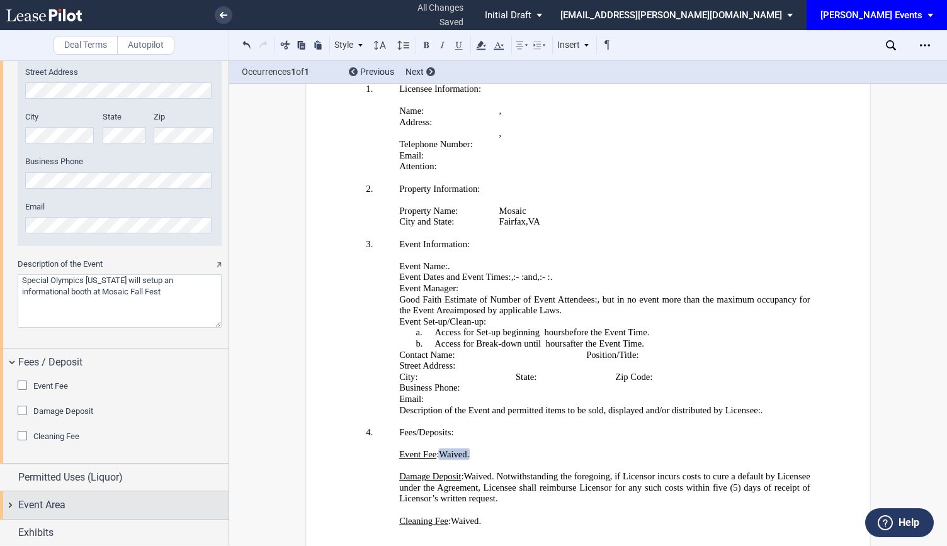
click at [30, 505] on span "Event Area" at bounding box center [41, 505] width 47 height 15
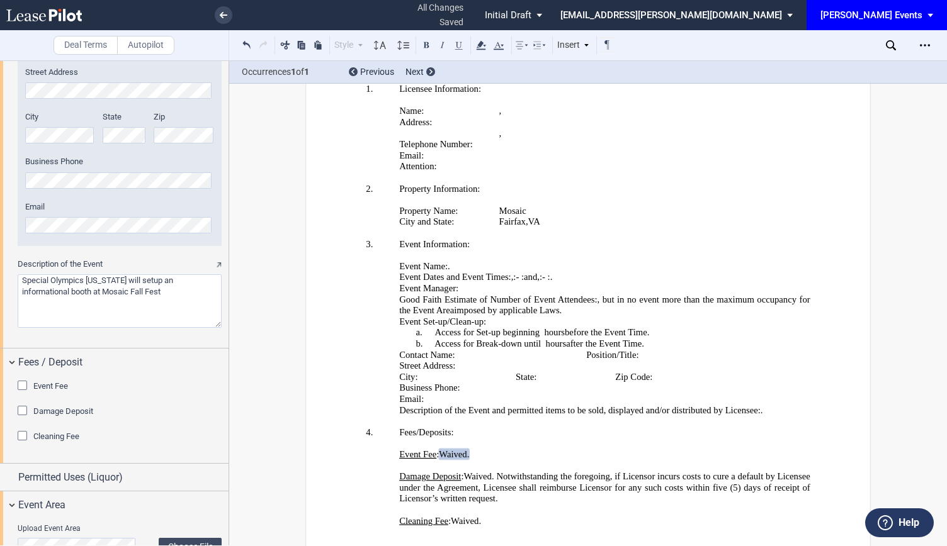
click at [47, 327] on div "Description of the Event" at bounding box center [120, 300] width 204 height 82
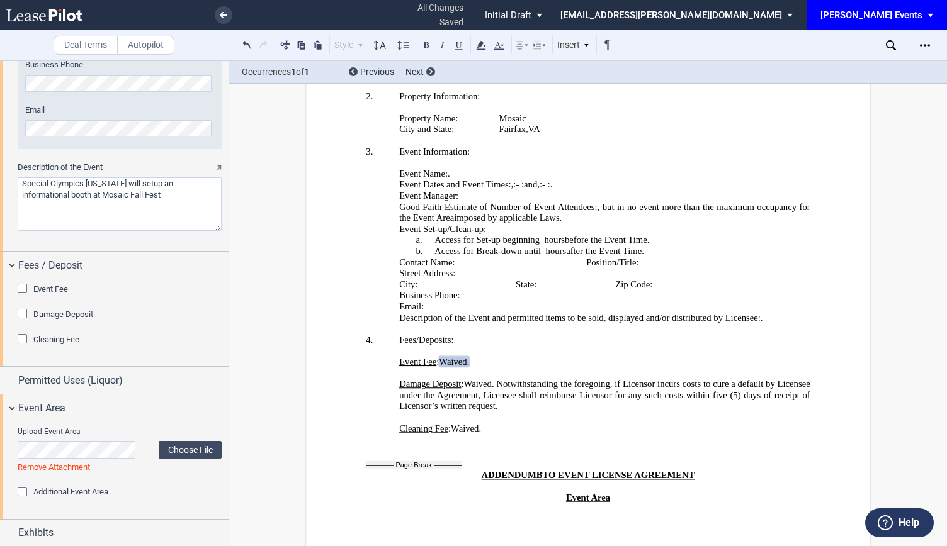
scroll to position [2445, 0]
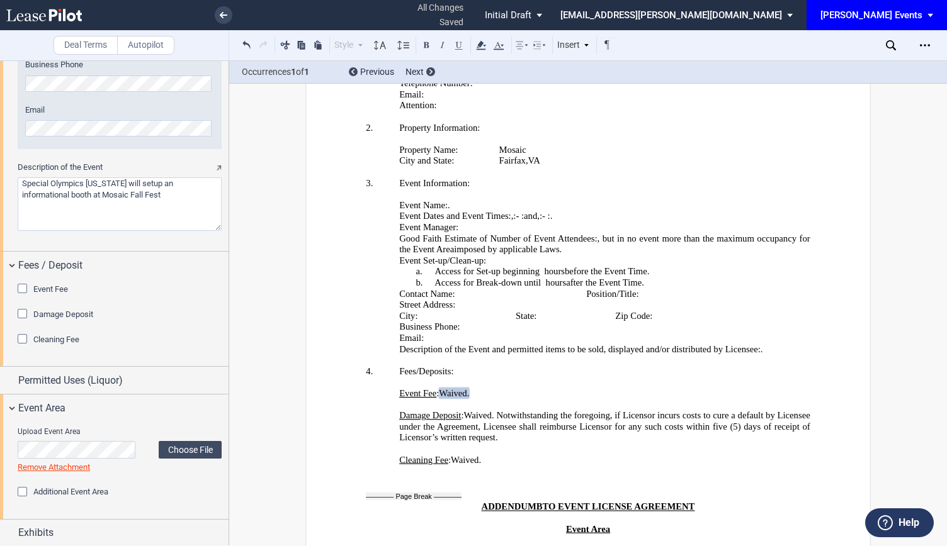
click at [906, 15] on div "[PERSON_NAME] Events" at bounding box center [871, 14] width 102 height 11
click at [824, 192] on md-backdrop at bounding box center [473, 273] width 947 height 546
click at [935, 41] on div "Download Share Document Print Create a New Version Import Changes Compare Expre…" at bounding box center [925, 45] width 23 height 20
click at [925, 46] on icon "Open Lease options menu" at bounding box center [925, 45] width 10 height 10
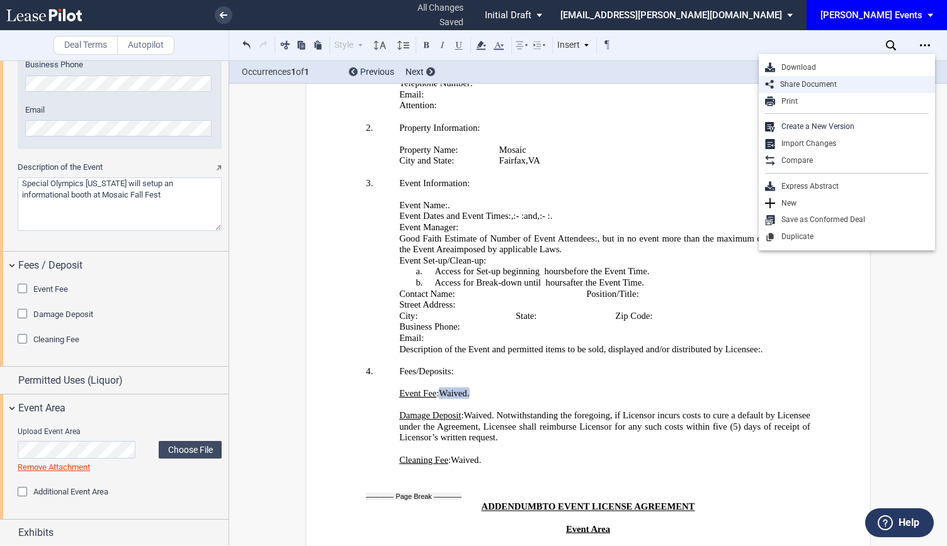
click at [838, 90] on div "Share Document" at bounding box center [846, 84] width 176 height 17
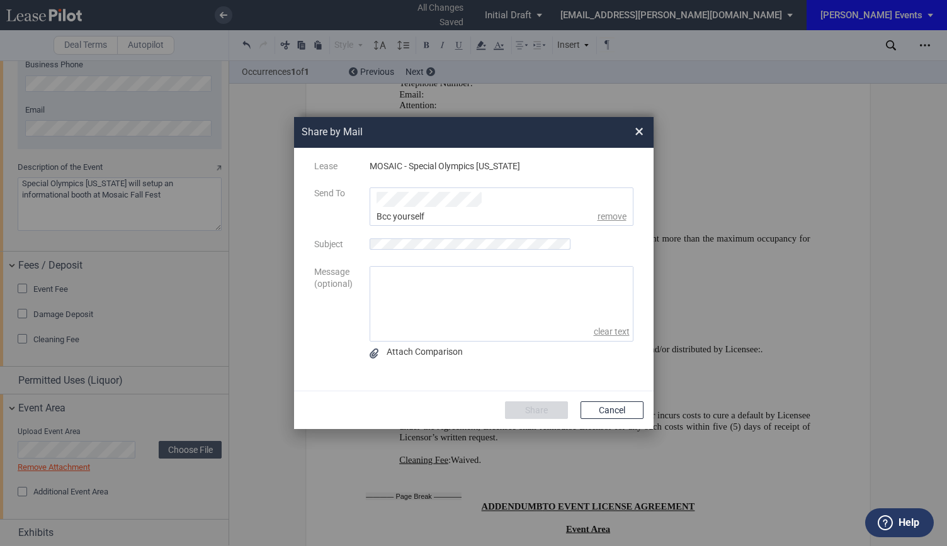
click at [520, 195] on ul "Share by ..." at bounding box center [501, 207] width 264 height 38
click at [391, 249] on div "msteeb@edens.com" at bounding box center [420, 270] width 87 height 42
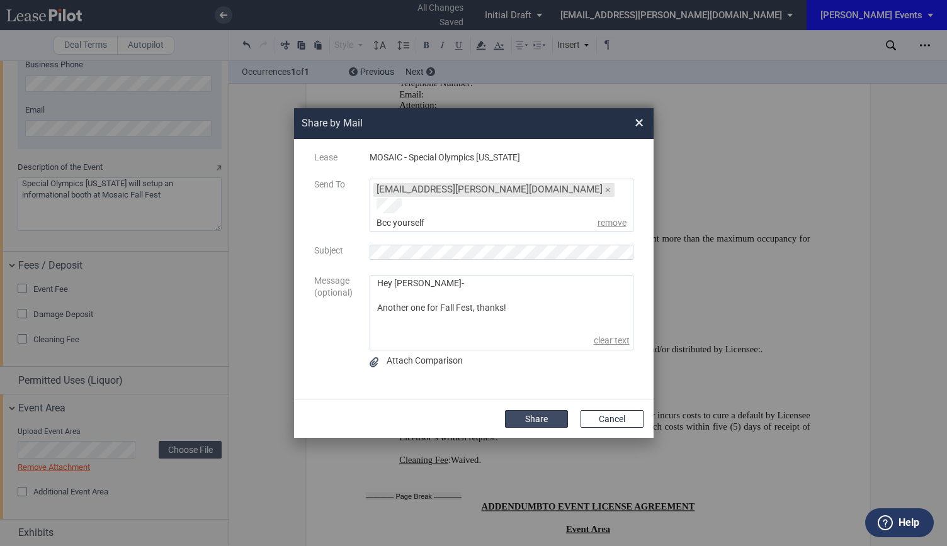
type textarea "Hey Malinda- Another one for Fall Fest, thanks!"
click at [544, 410] on button "Share" at bounding box center [536, 419] width 63 height 18
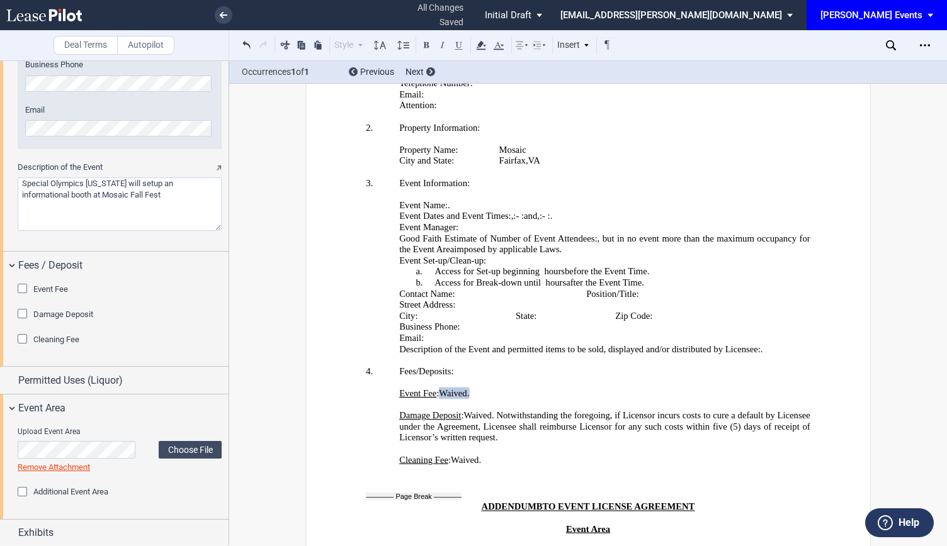
scroll to position [2634, 0]
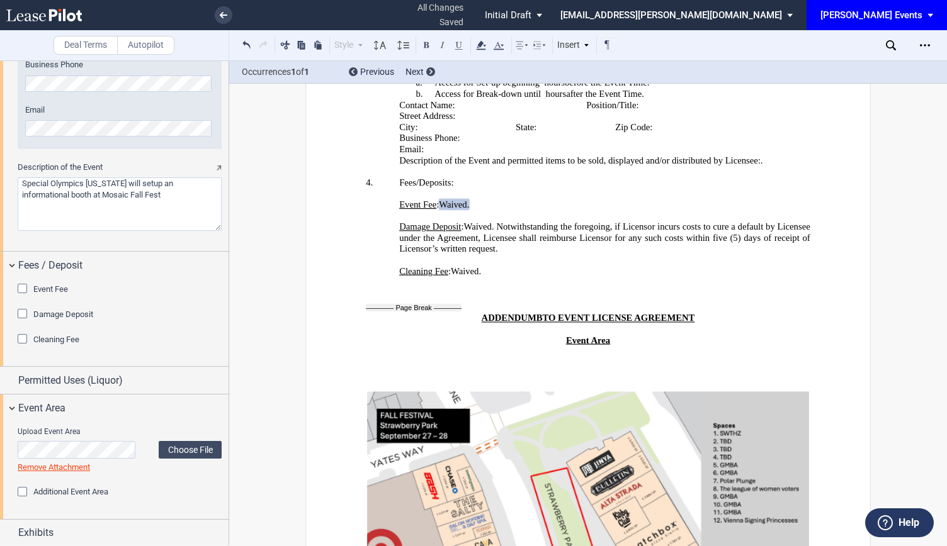
click at [919, 11] on div "[PERSON_NAME] Events" at bounding box center [871, 14] width 102 height 11
click at [889, 72] on div "[PERSON_NAME][GEOGRAPHIC_DATA] Consents" at bounding box center [881, 74] width 99 height 13
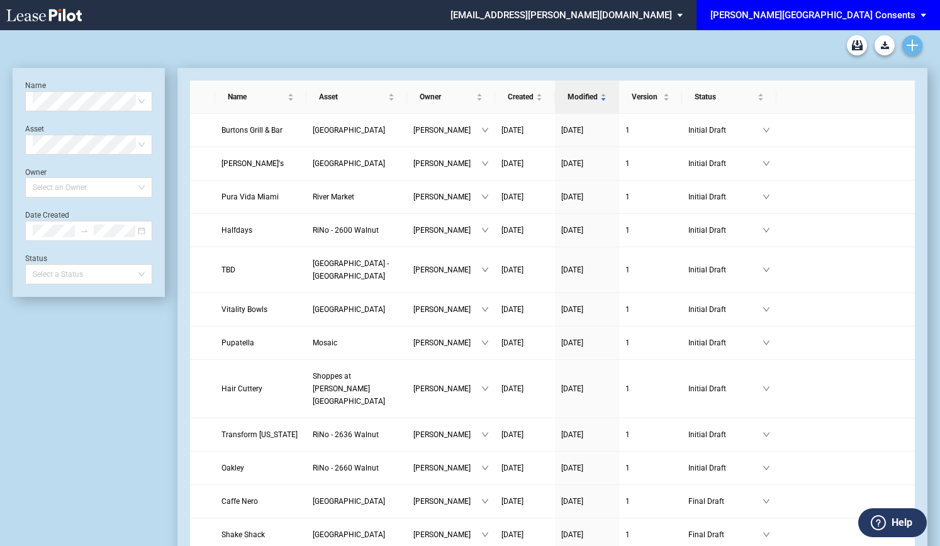
click at [919, 38] on link "Create new document" at bounding box center [913, 45] width 20 height 20
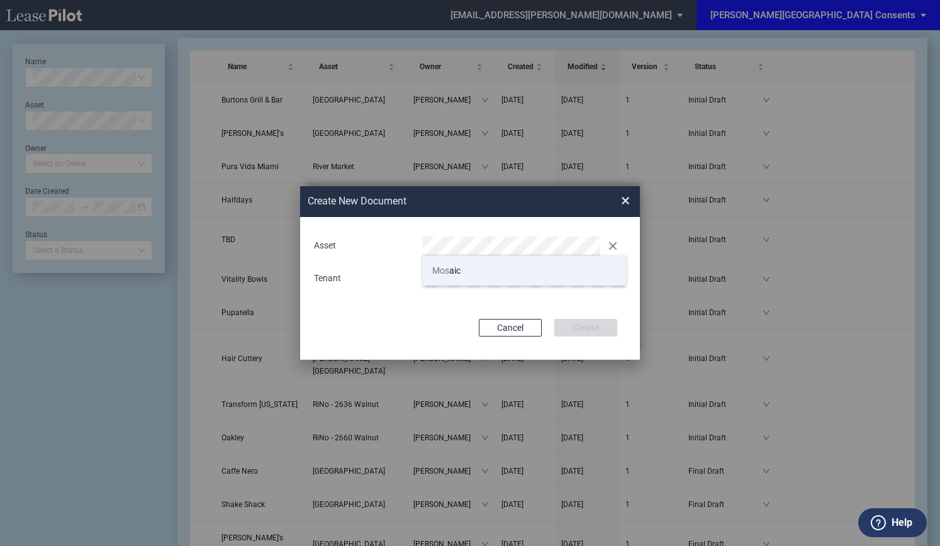
click at [464, 273] on li "Mos aic" at bounding box center [524, 271] width 203 height 30
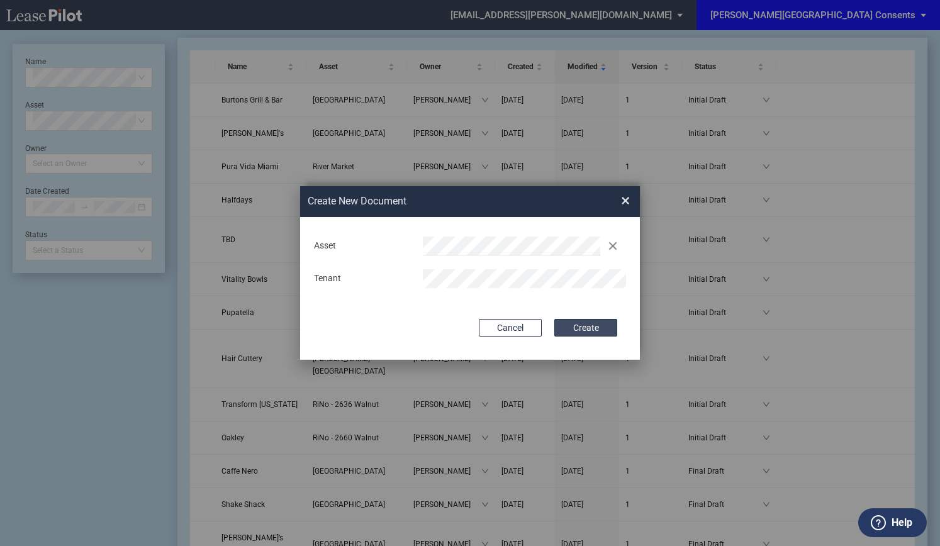
click at [614, 329] on button "Create" at bounding box center [585, 328] width 63 height 18
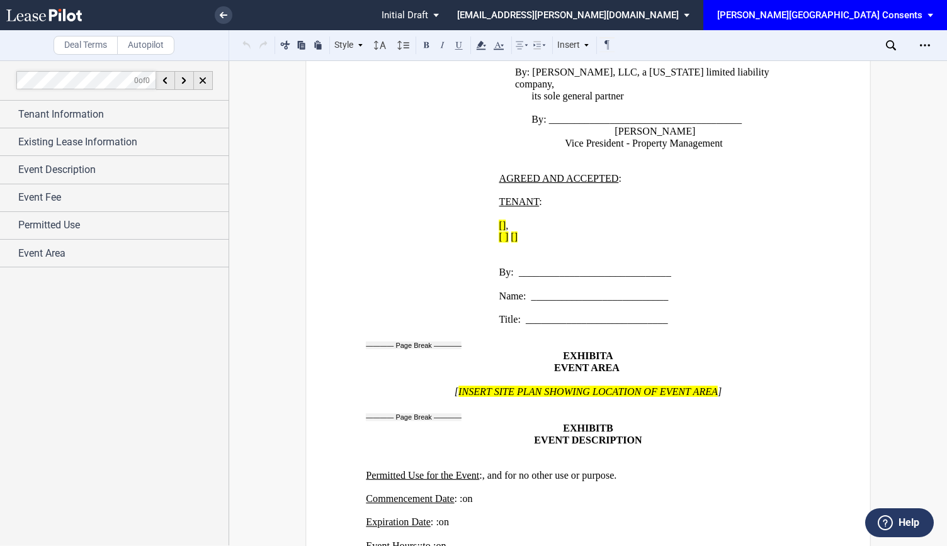
scroll to position [1553, 0]
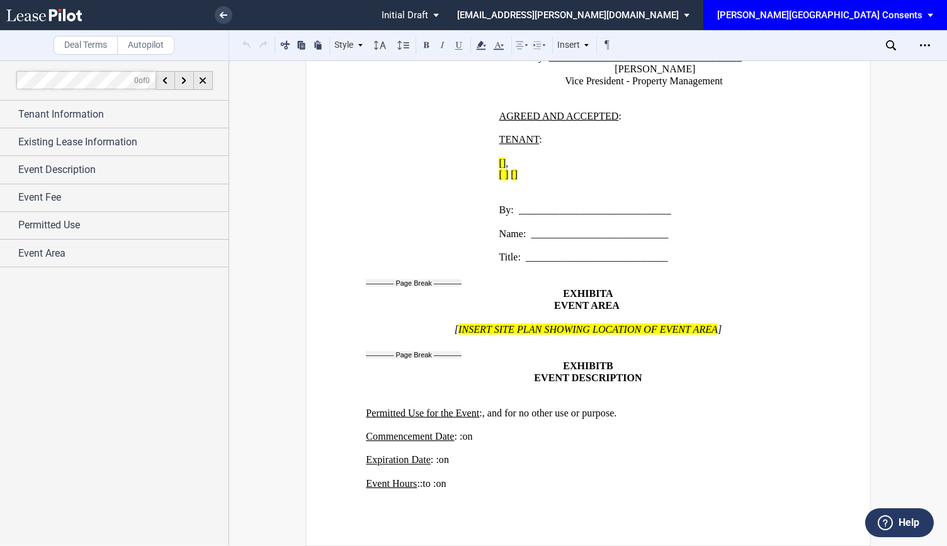
drag, startPoint x: 740, startPoint y: 322, endPoint x: 731, endPoint y: 328, distance: 10.8
click at [740, 323] on p "[ INSERT SITE PLAN SHOWING LOCATION OF EVENT AREA AND LOADING DOCK ZONE ]" at bounding box center [588, 329] width 444 height 12
drag, startPoint x: 731, startPoint y: 328, endPoint x: 456, endPoint y: 319, distance: 275.8
click at [456, 319] on div "﻿ [ INSERT SITE PLAN SHOWING LOCATION OF EVENT AREA AND LOADING DOCK ZONE ]" at bounding box center [588, 323] width 444 height 23
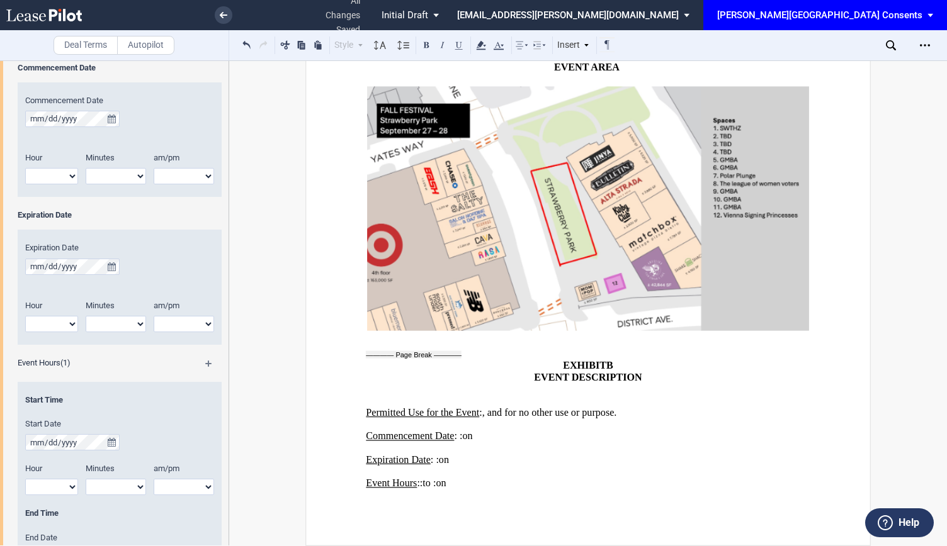
scroll to position [490, 0]
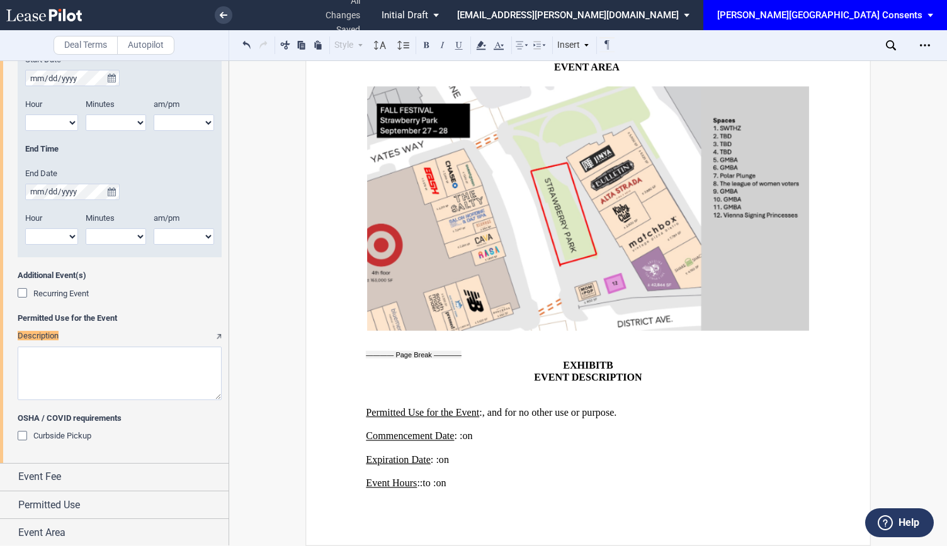
click at [128, 364] on textarea "Description" at bounding box center [120, 373] width 204 height 53
type textarea "W"
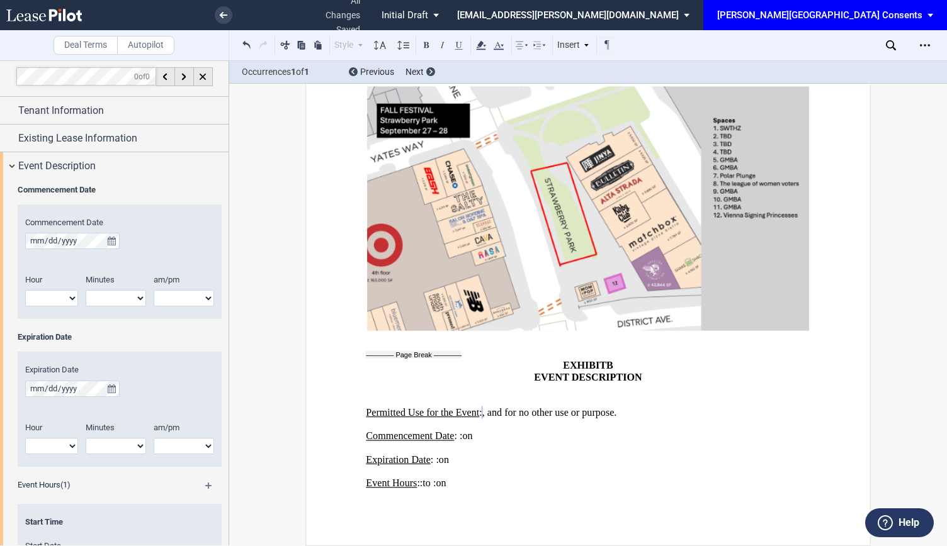
scroll to position [0, 0]
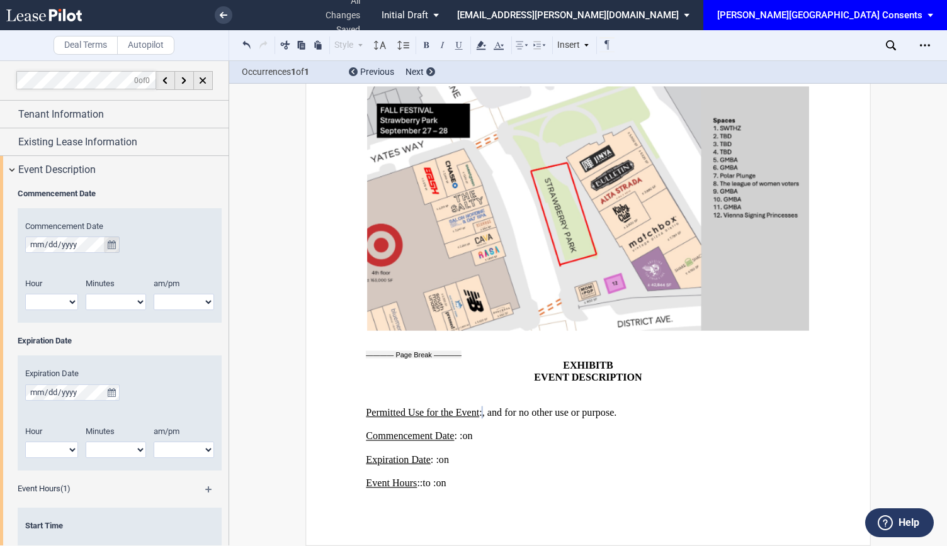
type textarea "SWTHZ booth at Mosaic Fall Fest"
click at [113, 247] on icon "true" at bounding box center [112, 244] width 8 height 9
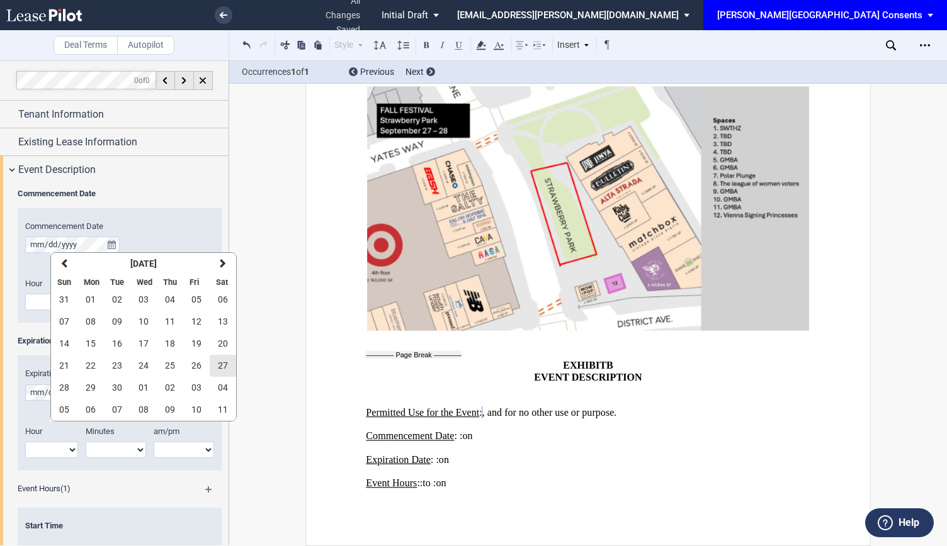
click at [227, 367] on button "27" at bounding box center [223, 366] width 26 height 22
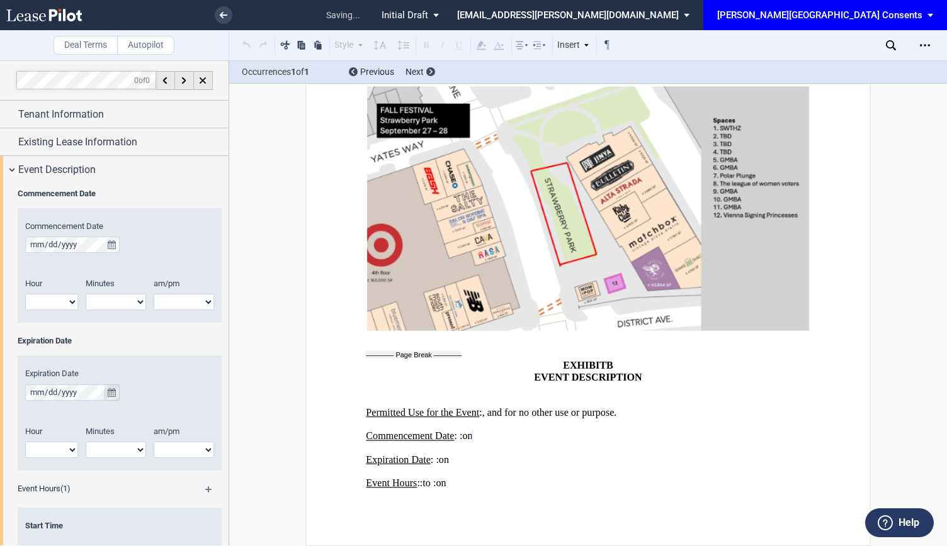
click at [115, 392] on icon "true" at bounding box center [112, 392] width 8 height 9
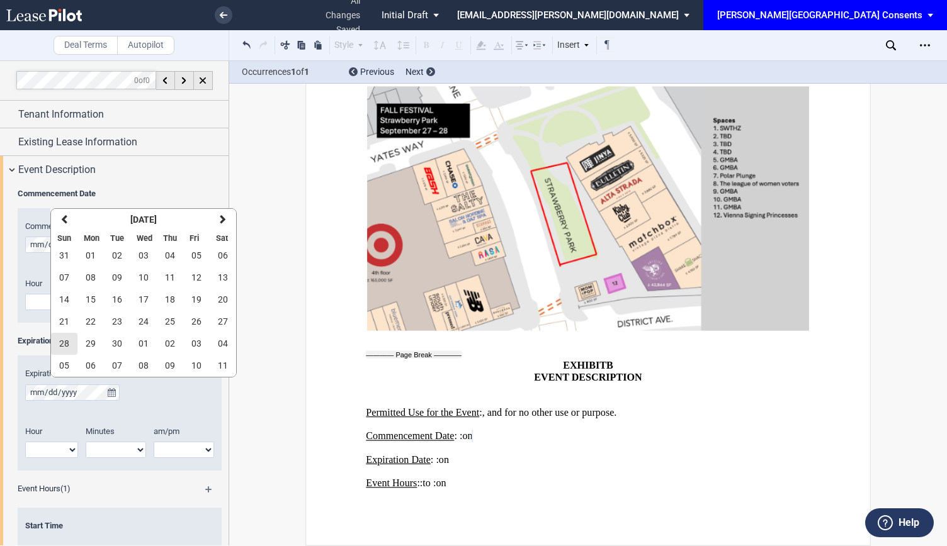
click at [58, 347] on button "28" at bounding box center [64, 344] width 26 height 22
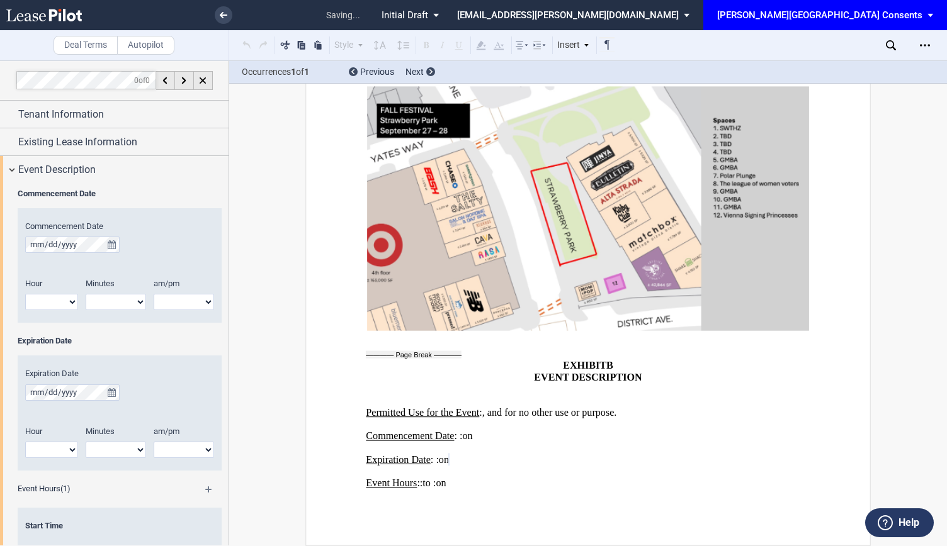
click at [61, 310] on div "Hour 1 2 3 4 5 6 7 8 9 10 11 12" at bounding box center [52, 300] width 68 height 45
click at [63, 298] on select "1 2 3 4 5 6 7 8 9 10 11 12" at bounding box center [51, 302] width 53 height 16
select select "11"
click at [25, 294] on select "1 2 3 4 5 6 7 8 9 10 11 12" at bounding box center [51, 302] width 53 height 16
click at [135, 298] on select "00 05 10 15 20 25 30 35 40 45 50 55" at bounding box center [116, 302] width 60 height 16
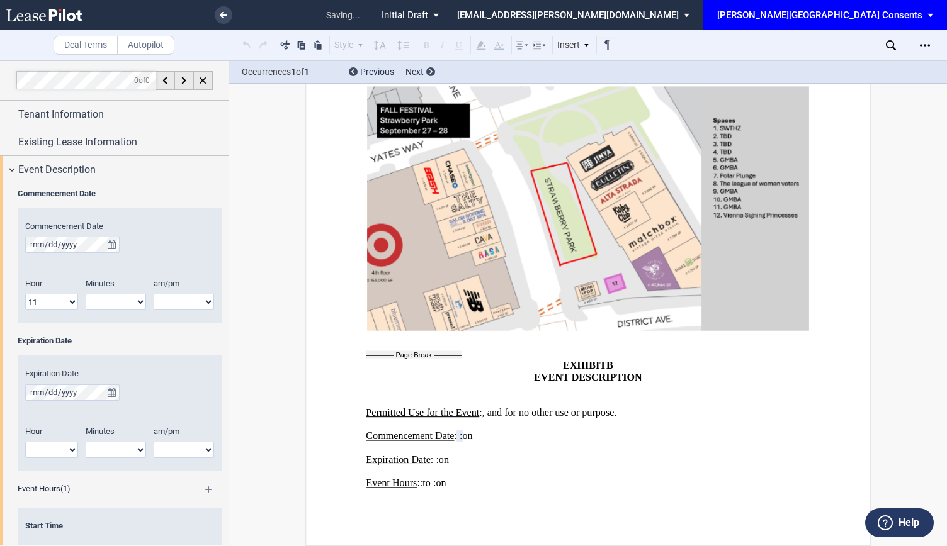
select select "00"
click at [86, 294] on select "00 05 10 15 20 25 30 35 40 45 50 55" at bounding box center [116, 302] width 60 height 16
click at [178, 301] on select "am pm" at bounding box center [184, 302] width 60 height 16
select select "am"
click at [154, 294] on select "am pm" at bounding box center [184, 302] width 60 height 16
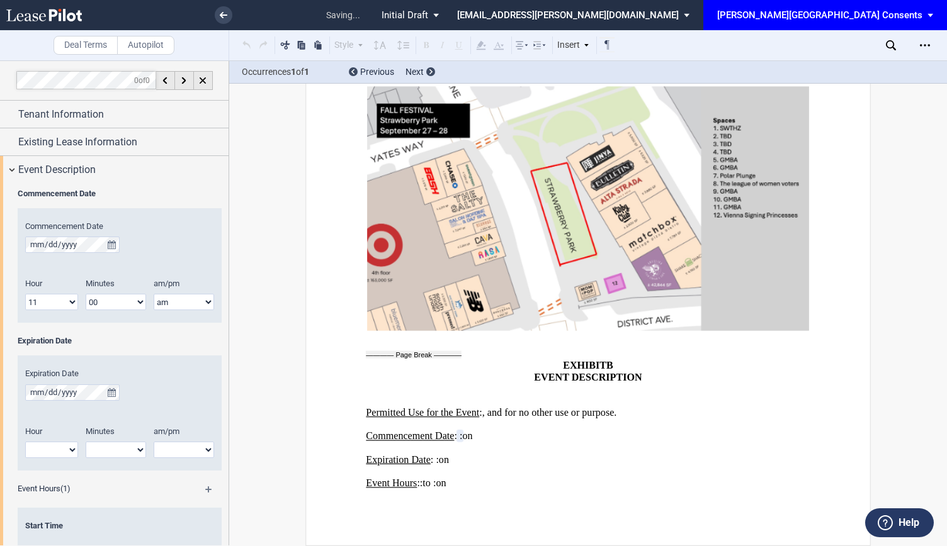
click at [52, 453] on select "1 2 3 4 5 6 7 8 9 10 11 12" at bounding box center [51, 450] width 53 height 16
select select "6"
click at [25, 442] on select "1 2 3 4 5 6 7 8 9 10 11 12" at bounding box center [51, 450] width 53 height 16
click at [107, 447] on select "00 05 10 15 20 25 30 35 40 45 50 55" at bounding box center [116, 450] width 60 height 16
select select "00"
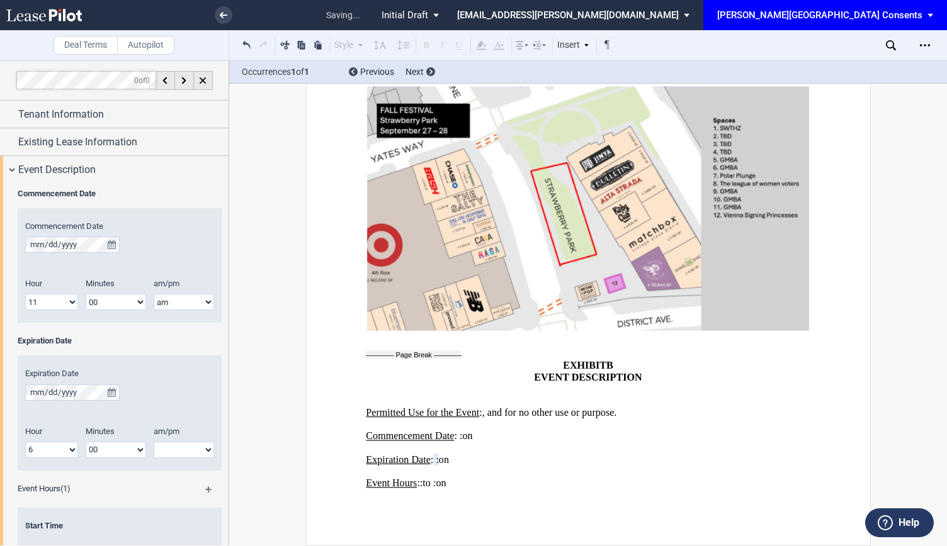
click at [86, 442] on select "00 05 10 15 20 25 30 35 40 45 50 55" at bounding box center [116, 450] width 60 height 16
click at [200, 451] on select "am pm" at bounding box center [184, 450] width 60 height 16
select select "pm"
click at [154, 442] on select "am pm" at bounding box center [184, 450] width 60 height 16
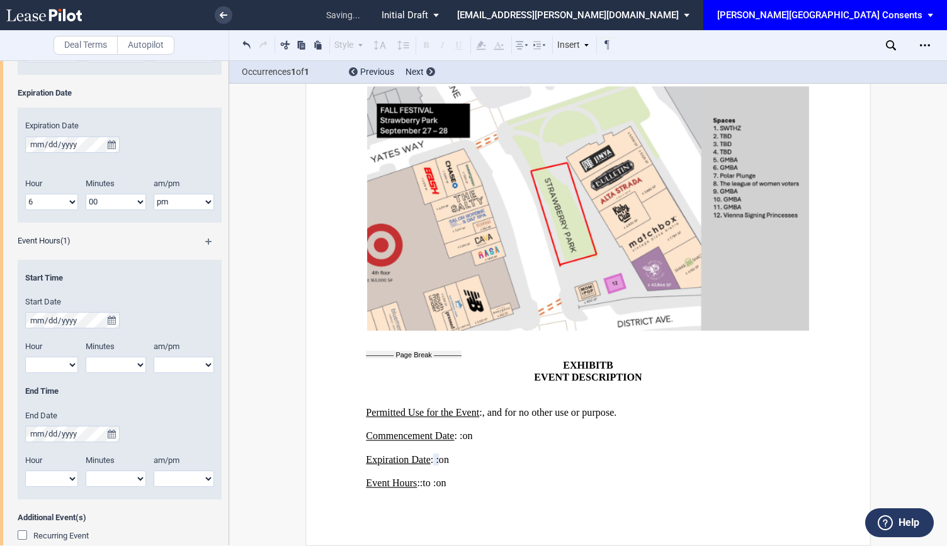
scroll to position [252, 0]
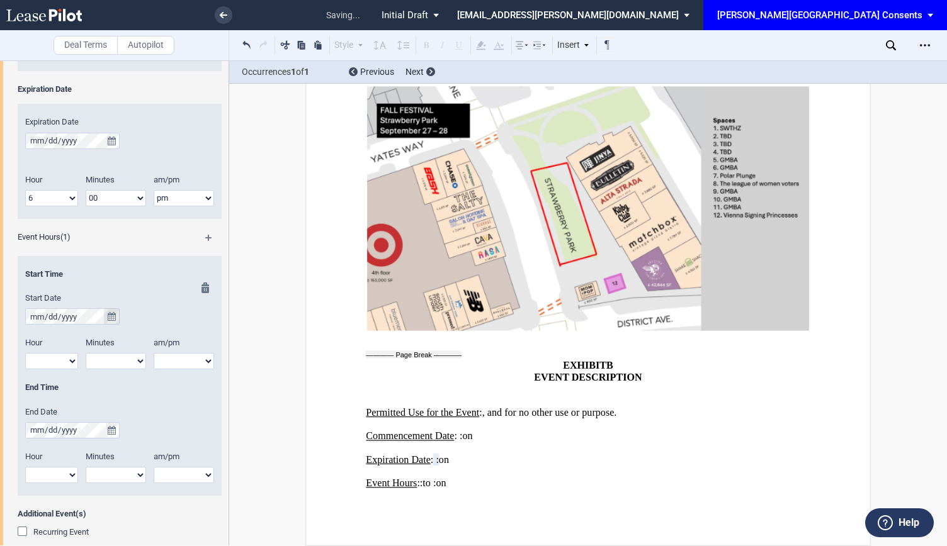
click at [108, 317] on icon "true" at bounding box center [112, 316] width 8 height 9
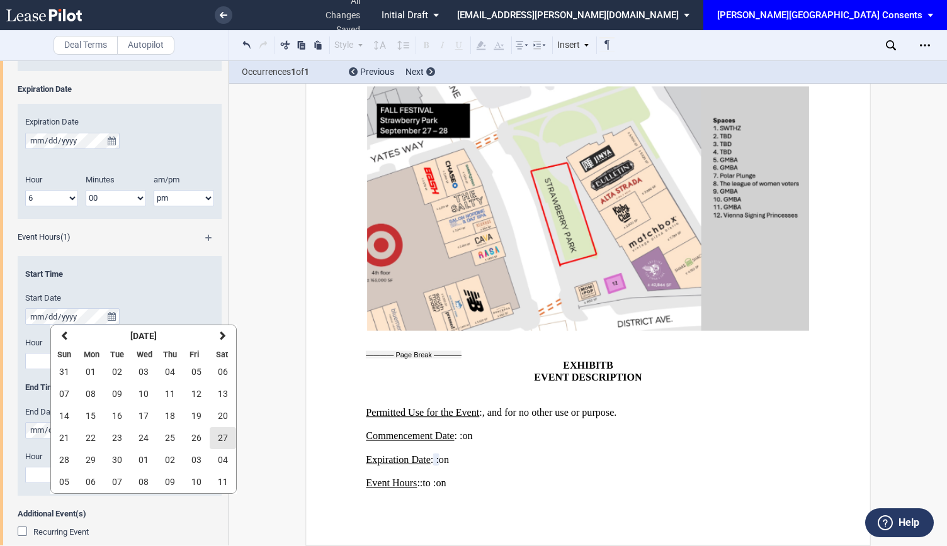
click at [219, 434] on span "27" at bounding box center [223, 438] width 10 height 10
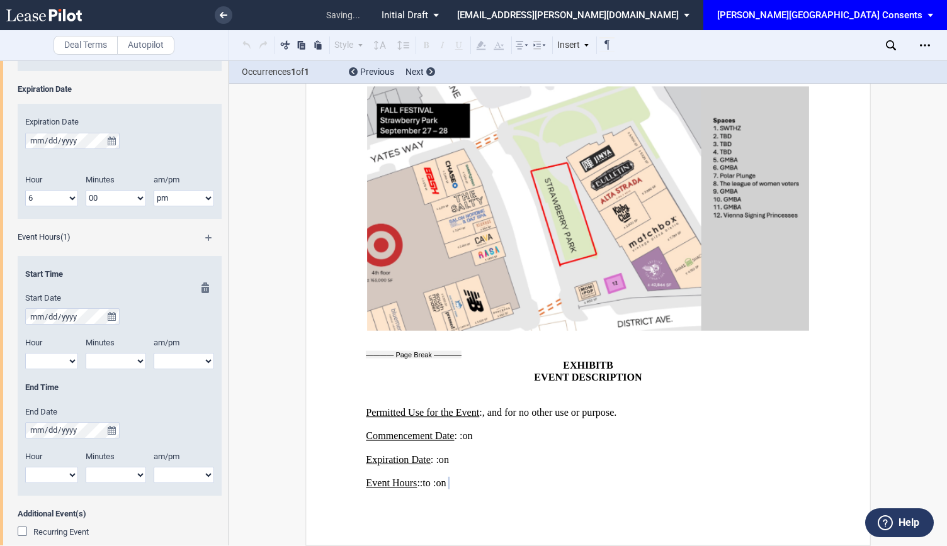
click at [52, 357] on select "1 2 3 4 5 6 7 8 9 10 11 12" at bounding box center [51, 361] width 53 height 16
select select "9"
click at [25, 353] on select "1 2 3 4 5 6 7 8 9 10 11 12" at bounding box center [51, 361] width 53 height 16
click at [130, 358] on select "00 05 10 15 20 25 30 35 40 45 50 55" at bounding box center [116, 361] width 60 height 16
select select "00"
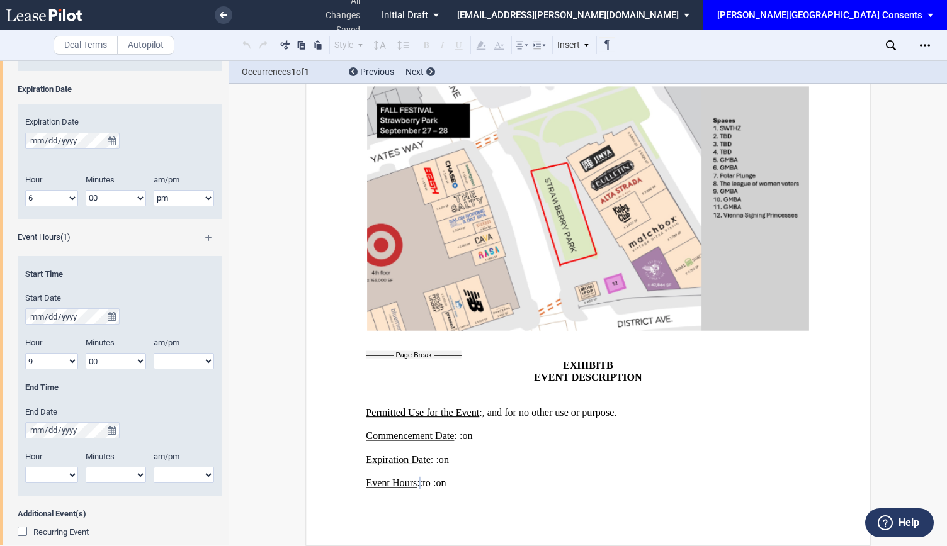
click at [86, 353] on select "00 05 10 15 20 25 30 35 40 45 50 55" at bounding box center [116, 361] width 60 height 16
click at [170, 358] on select "am pm" at bounding box center [184, 361] width 60 height 16
select select "am"
click at [154, 353] on select "am pm" at bounding box center [184, 361] width 60 height 16
click at [67, 465] on div "Hour" at bounding box center [52, 459] width 68 height 16
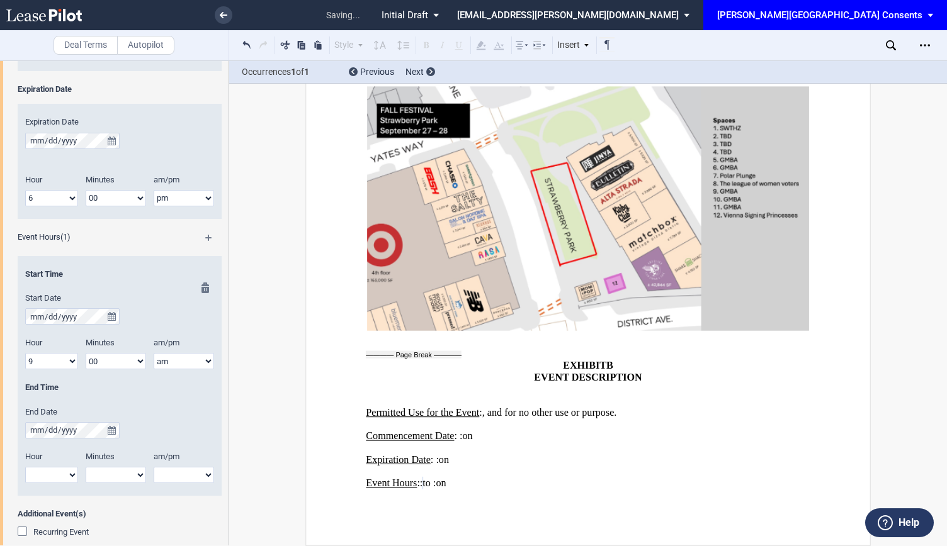
click at [63, 480] on select "1 2 3 4 5 6 7 8 9 10 11 12" at bounding box center [51, 475] width 53 height 16
click at [25, 467] on select "1 2 3 4 5 6 7 8 9 10 11 12" at bounding box center [51, 475] width 53 height 16
drag, startPoint x: 74, startPoint y: 469, endPoint x: 68, endPoint y: 474, distance: 7.6
click at [74, 469] on select "1 2 3 4 5 6 7 8 9 10 11 12" at bounding box center [51, 475] width 53 height 16
select select "6"
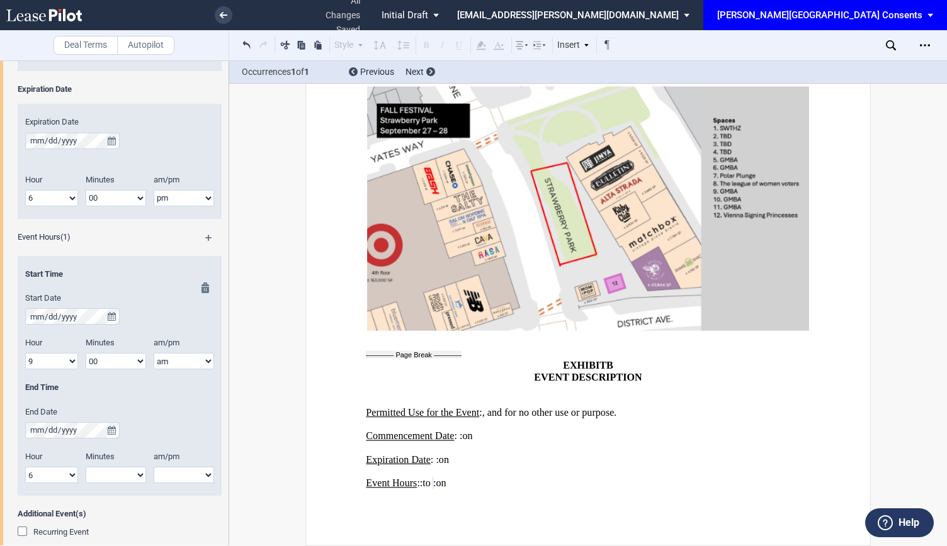
click at [25, 467] on select "1 2 3 4 5 6 7 8 9 10 11 12" at bounding box center [51, 475] width 53 height 16
click at [121, 477] on select "00 05 10 15 20 25 30 35 40 45 50 55" at bounding box center [116, 475] width 60 height 16
select select "00"
click at [86, 467] on select "00 05 10 15 20 25 30 35 40 45 50 55" at bounding box center [116, 475] width 60 height 16
click at [170, 474] on select "am pm" at bounding box center [184, 475] width 60 height 16
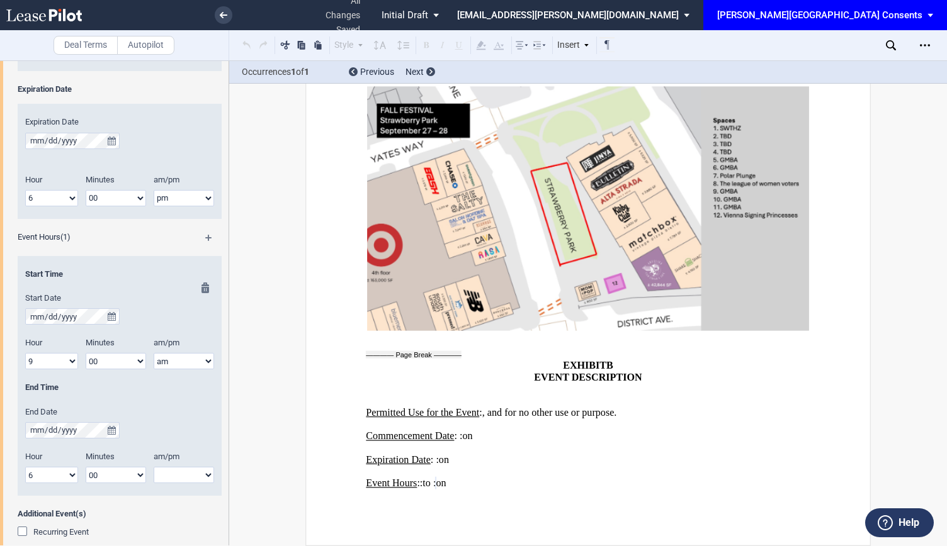
select select "pm"
click at [154, 467] on select "am pm" at bounding box center [184, 475] width 60 height 16
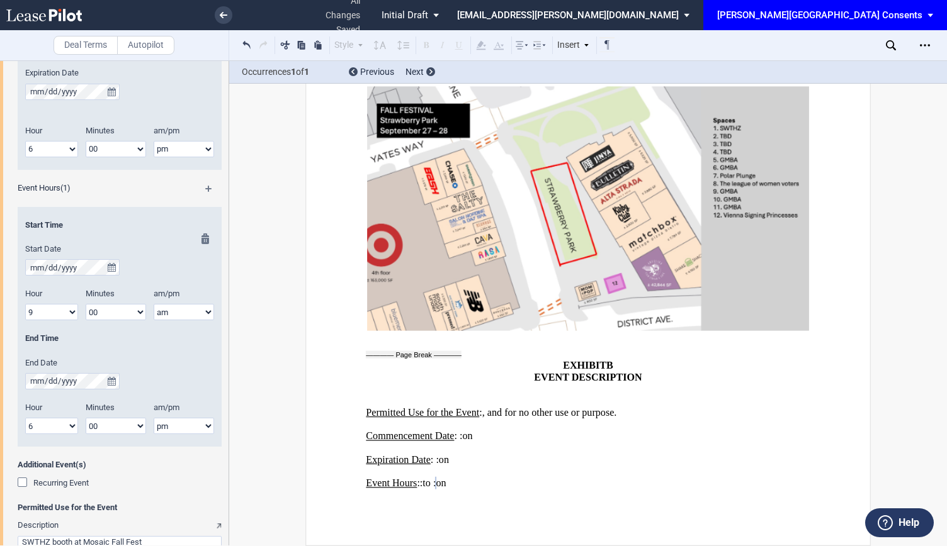
scroll to position [301, 0]
click at [40, 427] on select "1 2 3 4 5 6 7 8 9 10 11 12" at bounding box center [51, 425] width 53 height 16
click at [25, 417] on select "1 2 3 4 5 6 7 8 9 10 11 12" at bounding box center [51, 425] width 53 height 16
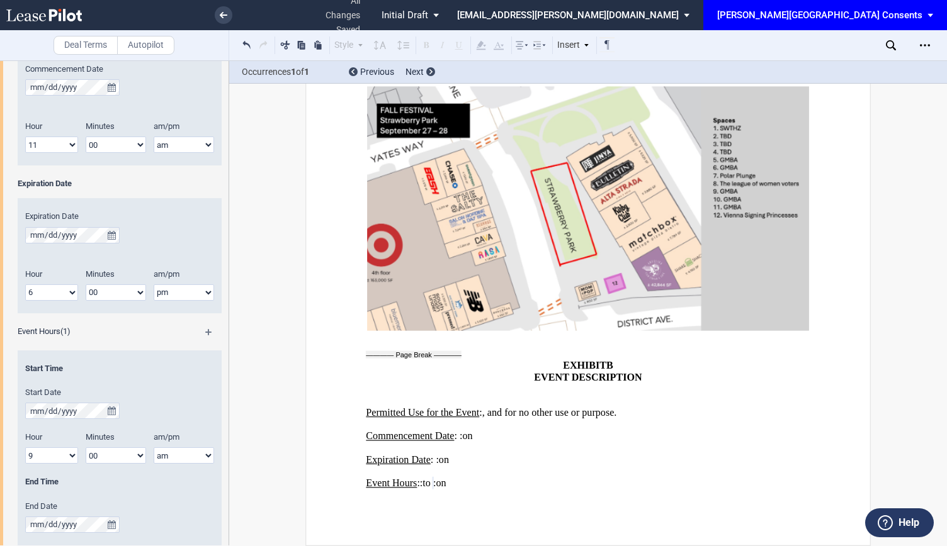
scroll to position [252, 0]
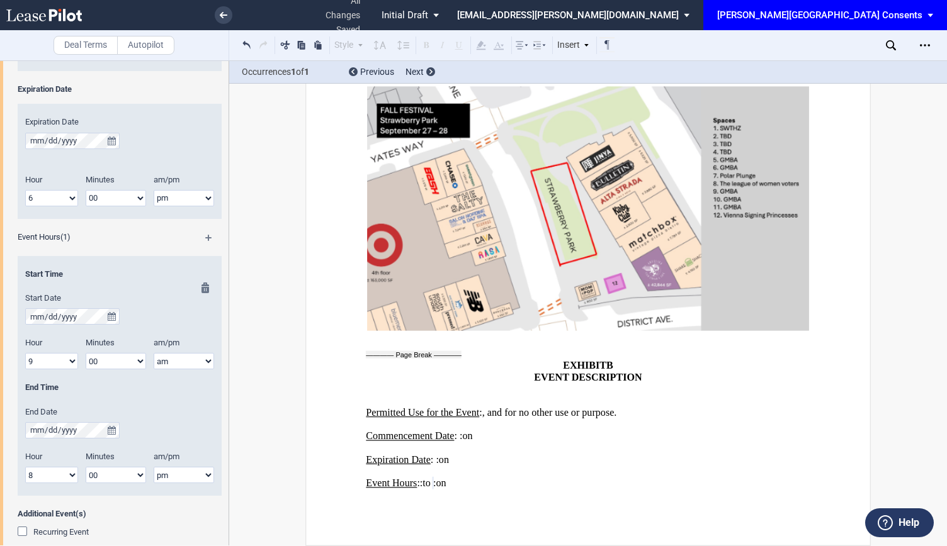
click at [64, 479] on select "1 2 3 4 5 6 7 8 9 10 11 12" at bounding box center [51, 475] width 53 height 16
select select "6"
click at [25, 467] on select "1 2 3 4 5 6 7 8 9 10 11 12" at bounding box center [51, 475] width 53 height 16
click at [64, 195] on select "1 2 3 4 5 6 7 8 9 10 11 12" at bounding box center [51, 198] width 53 height 16
select select "8"
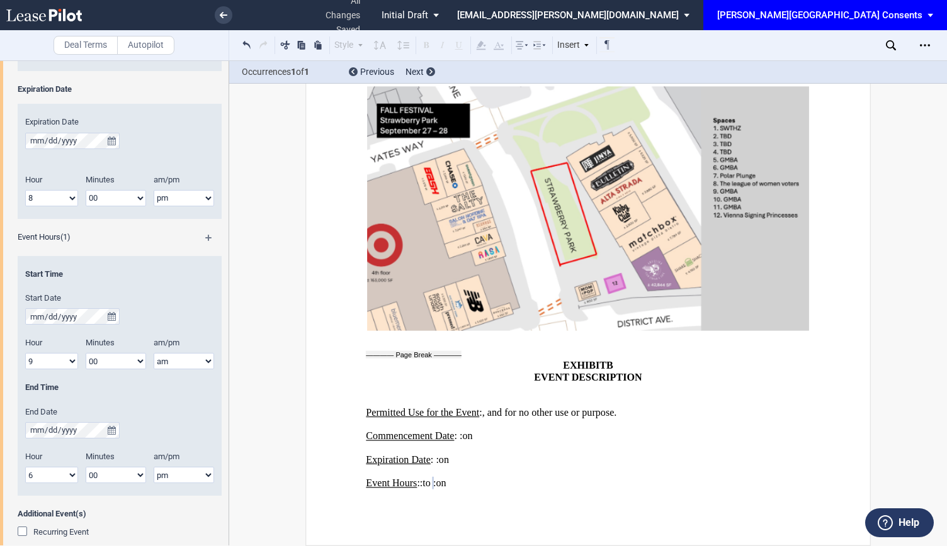
click at [25, 190] on select "1 2 3 4 5 6 7 8 9 10 11 12" at bounding box center [51, 198] width 53 height 16
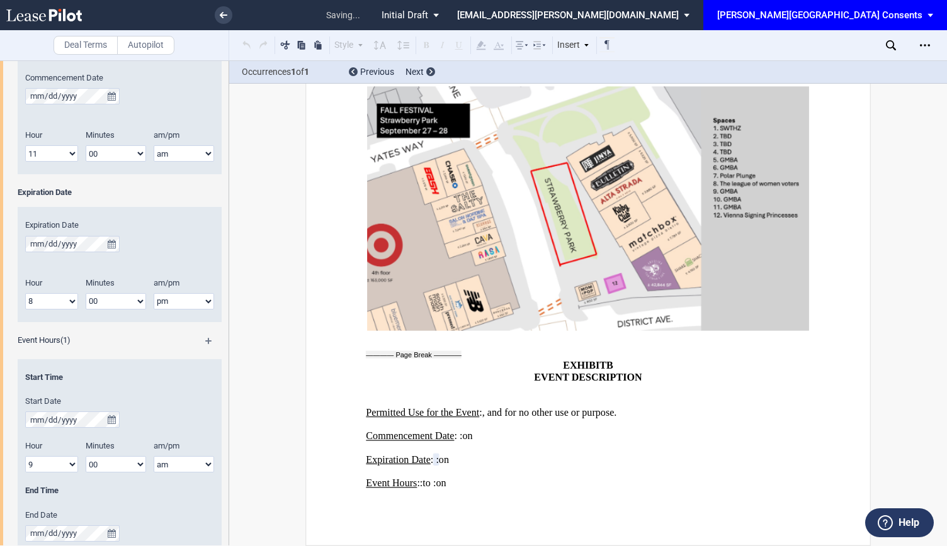
scroll to position [0, 0]
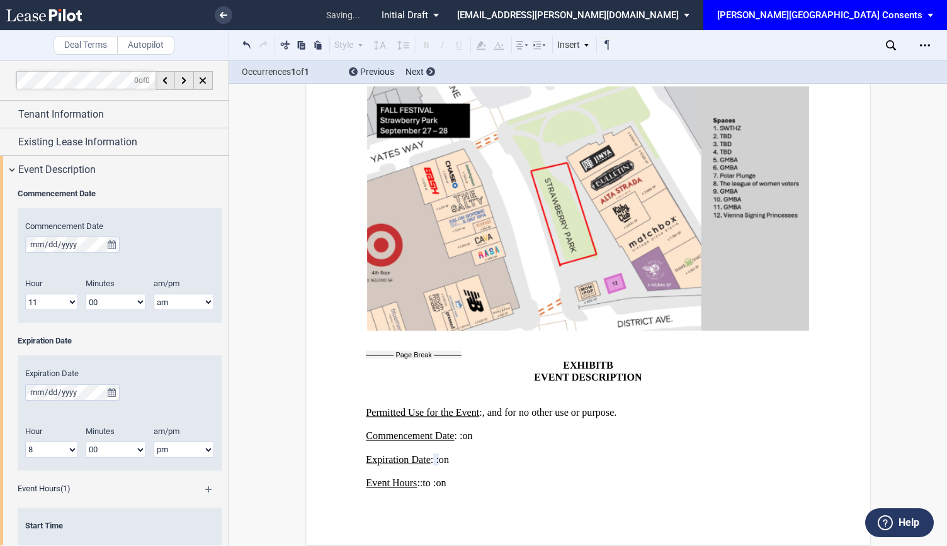
click at [70, 304] on select "1 2 3 4 5 6 7 8 9 10 11 12" at bounding box center [51, 302] width 53 height 16
select select "9"
click at [25, 294] on select "1 2 3 4 5 6 7 8 9 10 11 12" at bounding box center [51, 302] width 53 height 16
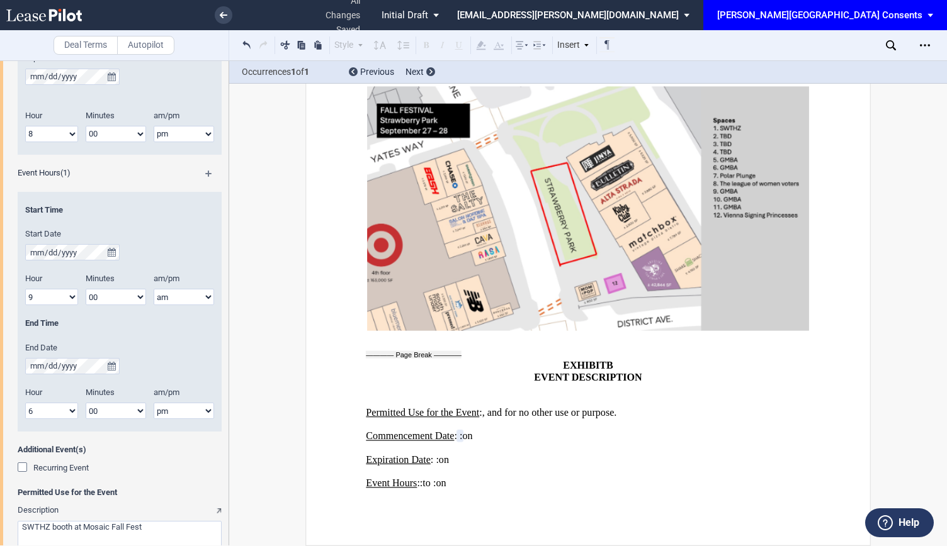
scroll to position [490, 0]
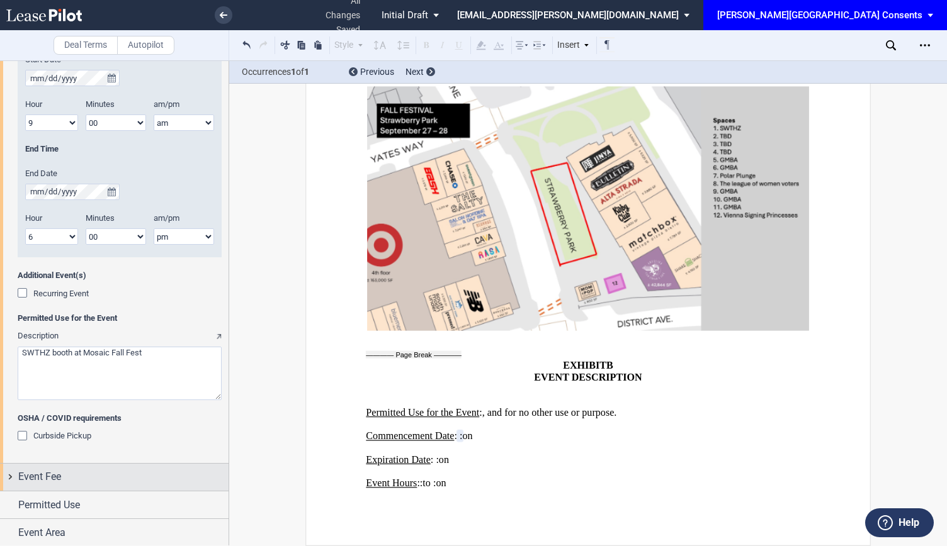
click at [44, 482] on span "Event Fee" at bounding box center [39, 477] width 43 height 15
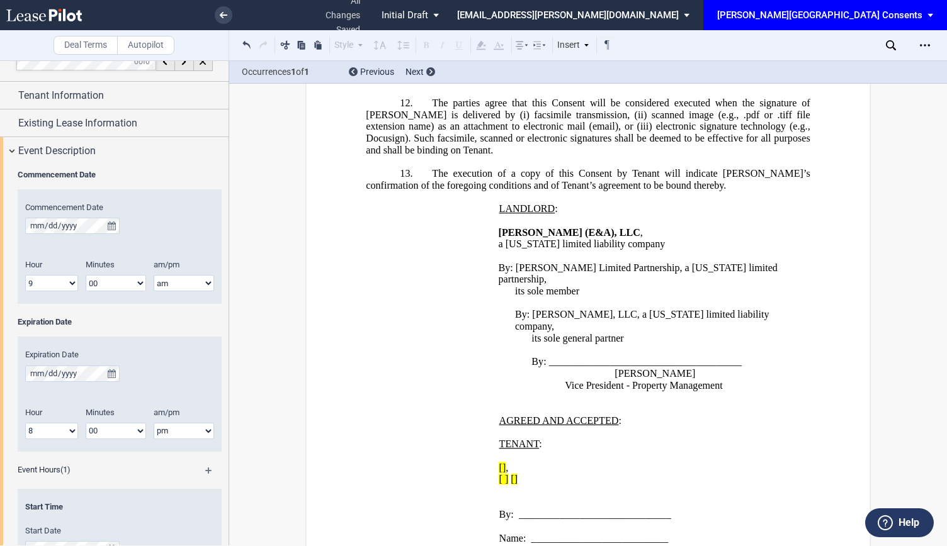
scroll to position [0, 0]
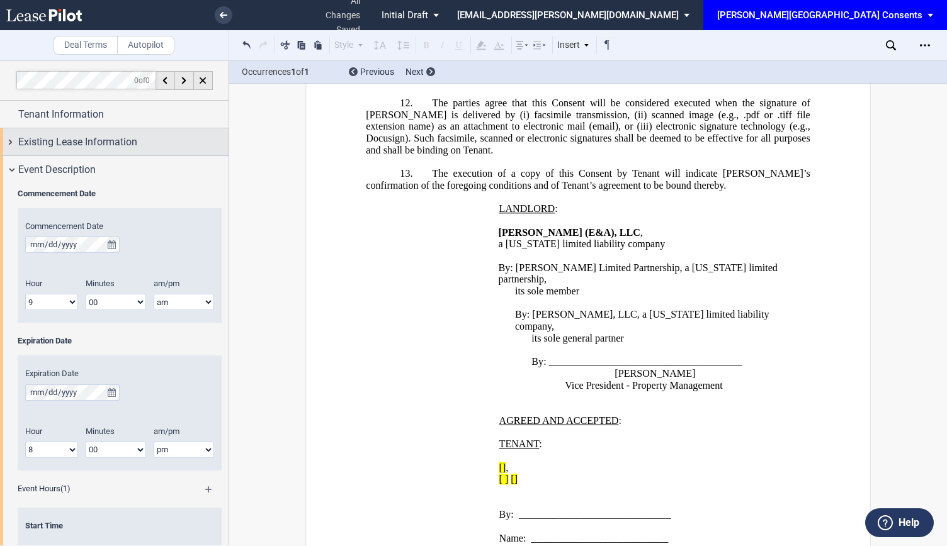
click at [94, 143] on span "Existing Lease Information" at bounding box center [77, 142] width 119 height 15
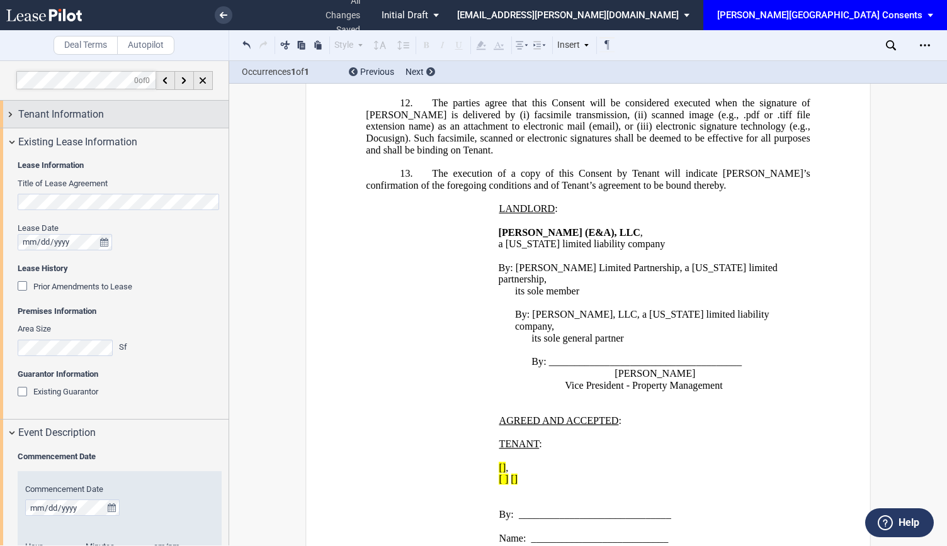
click at [59, 113] on span "Tenant Information" at bounding box center [61, 114] width 86 height 15
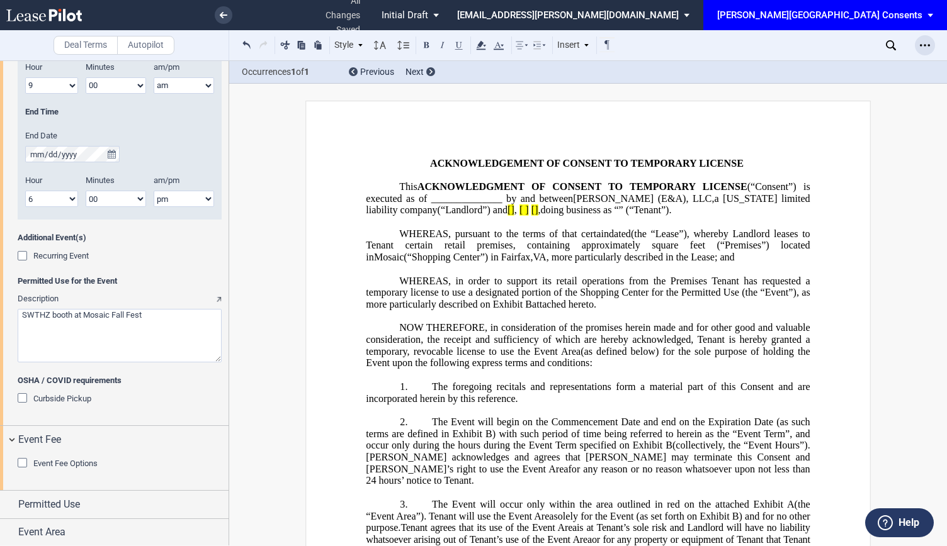
click at [920, 48] on icon "Open Lease options menu" at bounding box center [925, 45] width 10 height 10
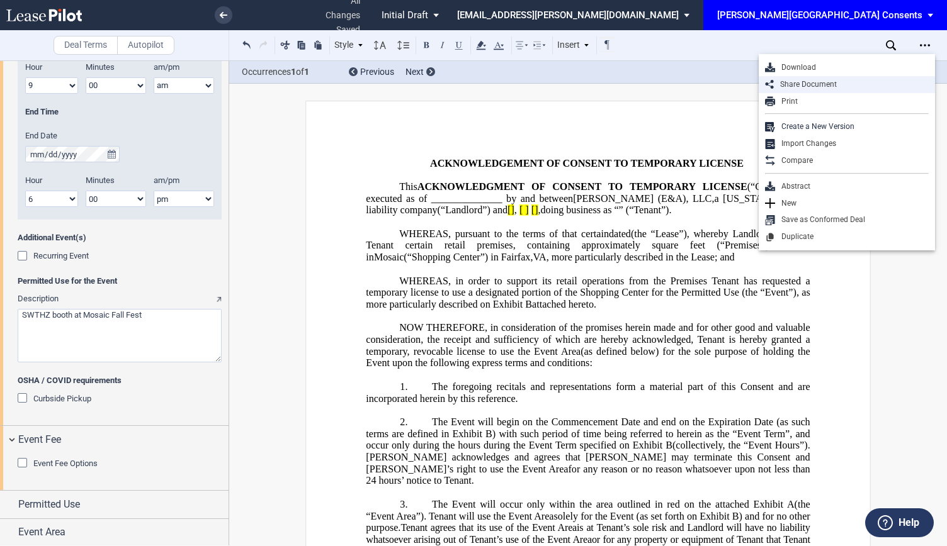
click at [831, 79] on div "Share Document" at bounding box center [846, 84] width 176 height 17
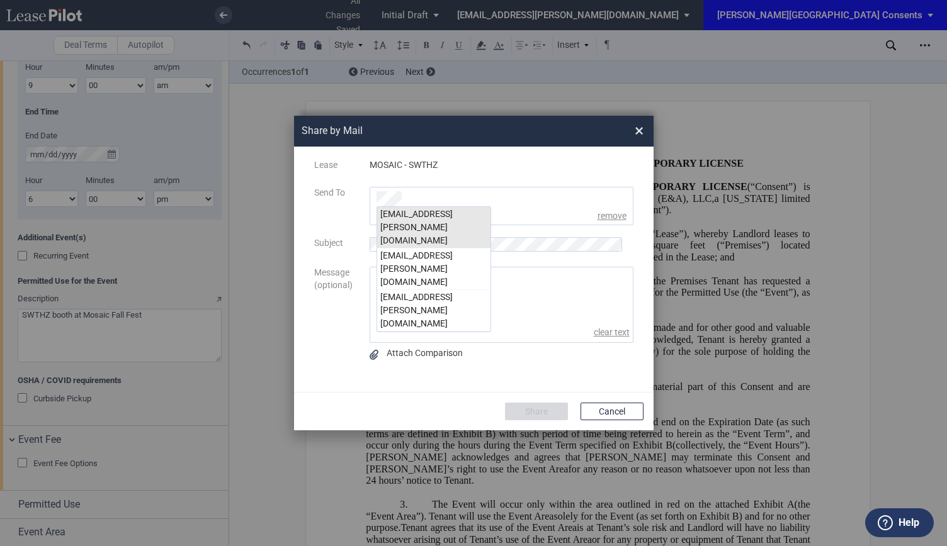
click at [451, 214] on div "[EMAIL_ADDRESS][PERSON_NAME][DOMAIN_NAME]" at bounding box center [433, 228] width 113 height 42
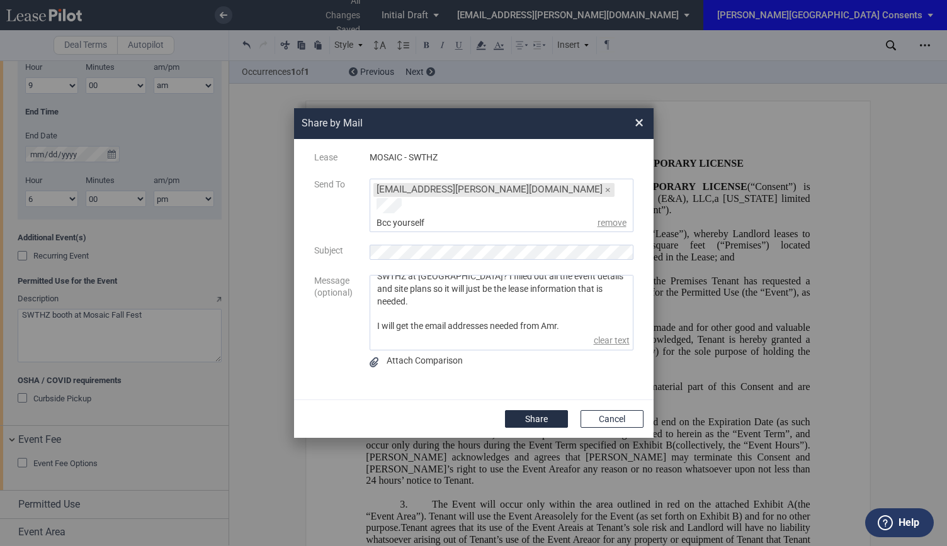
scroll to position [56, 0]
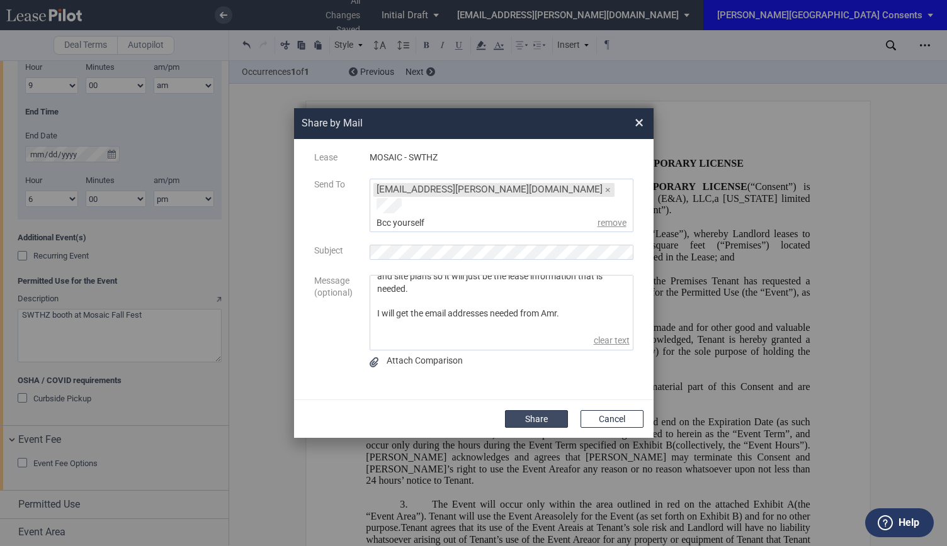
type textarea "Hi Sable- Can you assist with the following common area consent for SWTHZ at [G…"
click at [520, 410] on button "Share" at bounding box center [536, 419] width 63 height 18
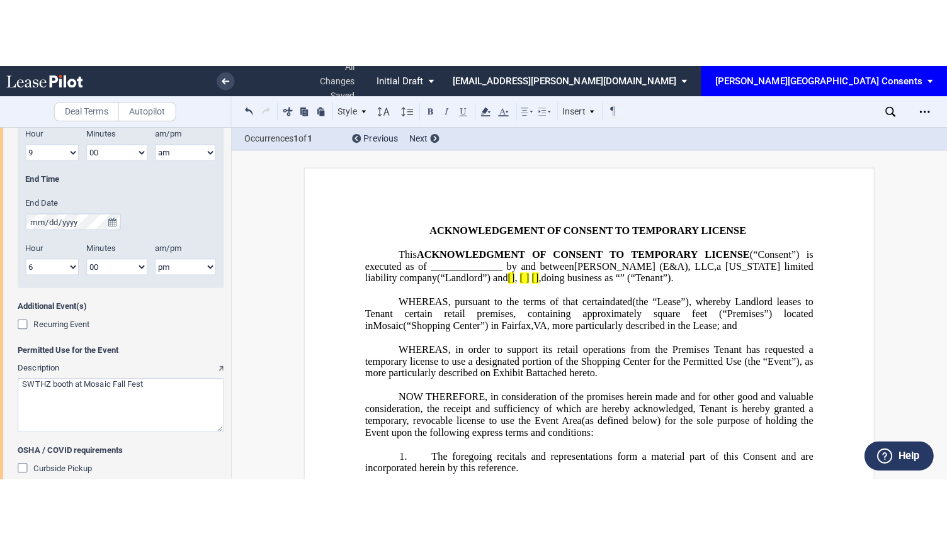
scroll to position [750, 0]
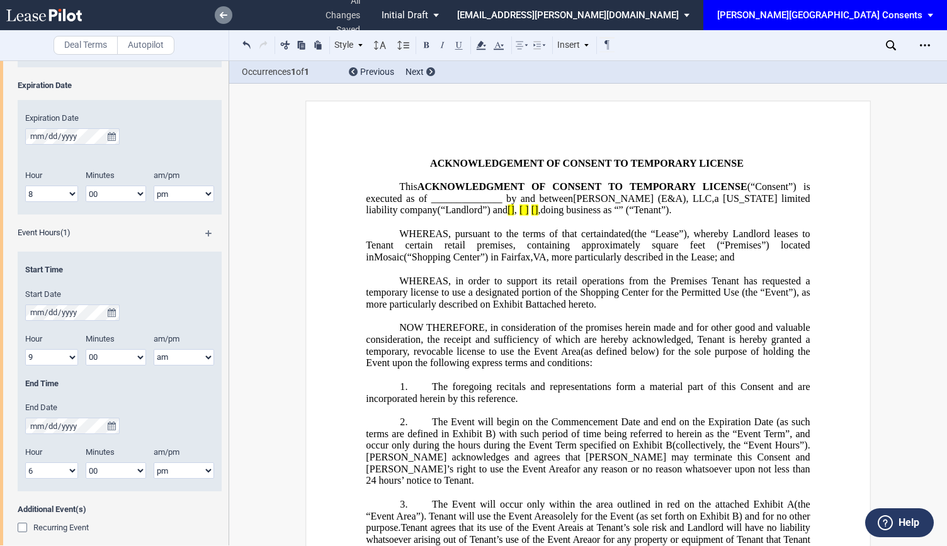
click at [222, 14] on use at bounding box center [224, 15] width 8 height 6
click at [925, 9] on span "EDENS Common Area Consents: \aEDENS Common Area Consents\a" at bounding box center [932, 15] width 15 height 30
